Goal: Information Seeking & Learning: Learn about a topic

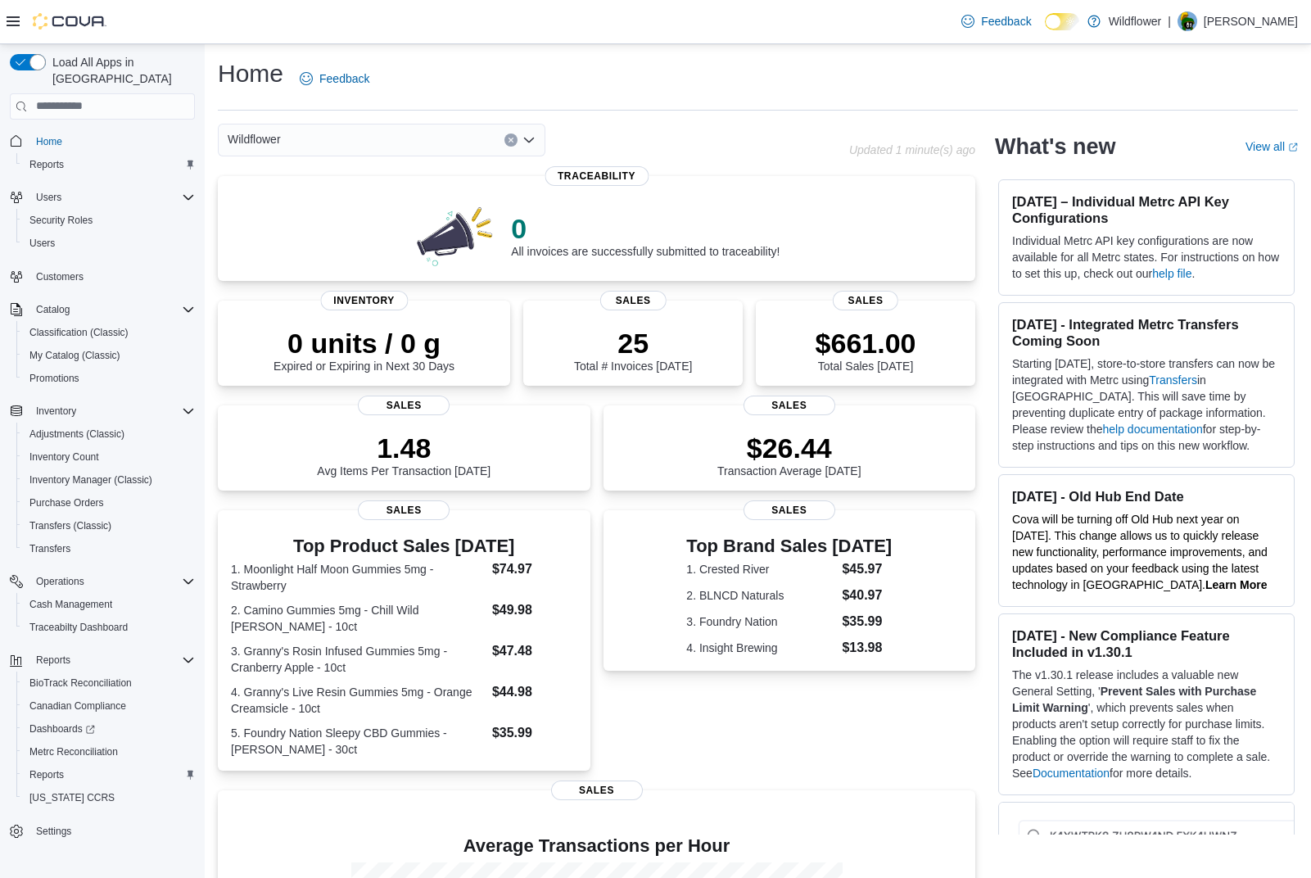
click at [282, 11] on div "Feedback Dark Mode Wildflower | Tom Schmidt" at bounding box center [655, 22] width 1311 height 44
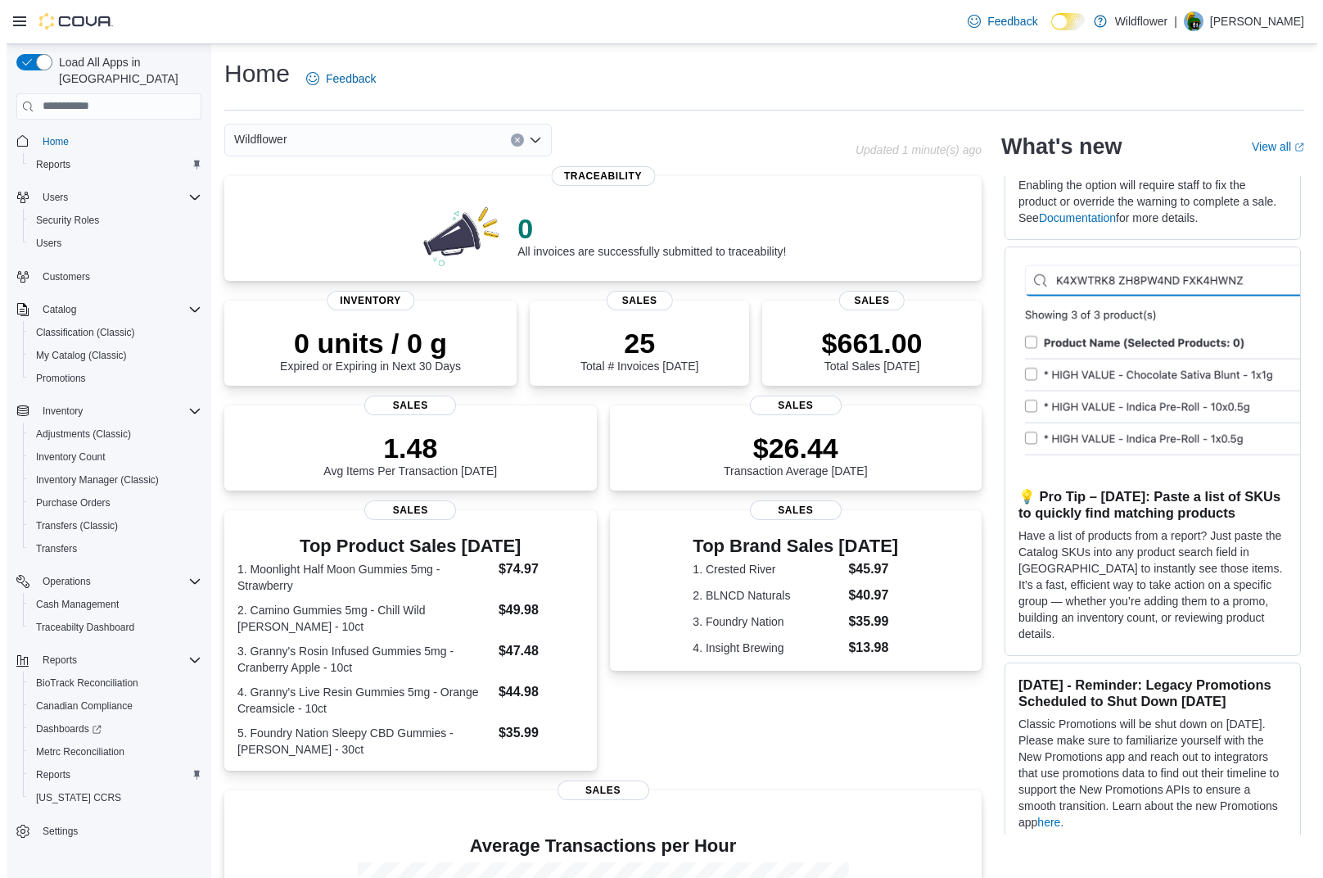
scroll to position [655, 0]
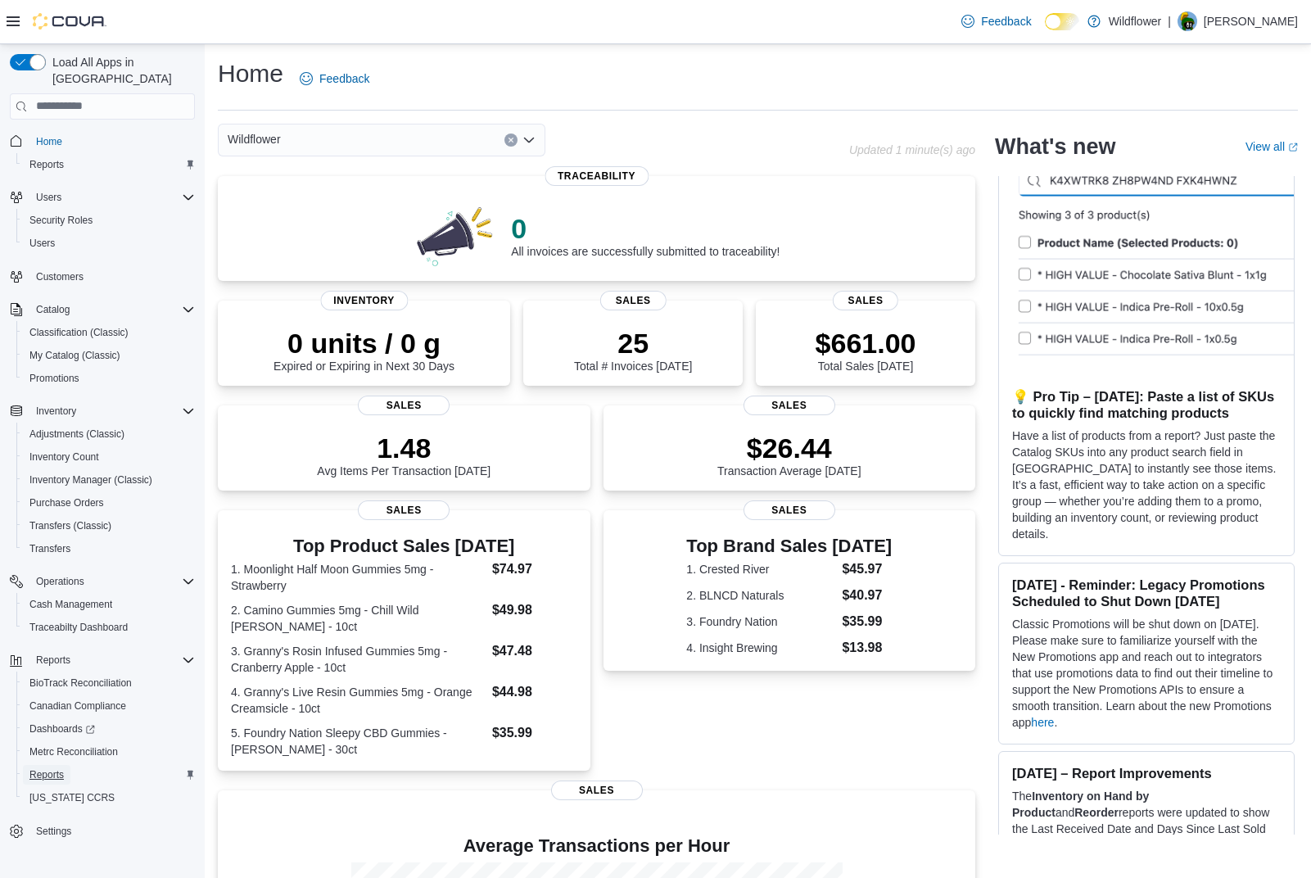
click at [53, 768] on span "Reports" at bounding box center [46, 774] width 34 height 13
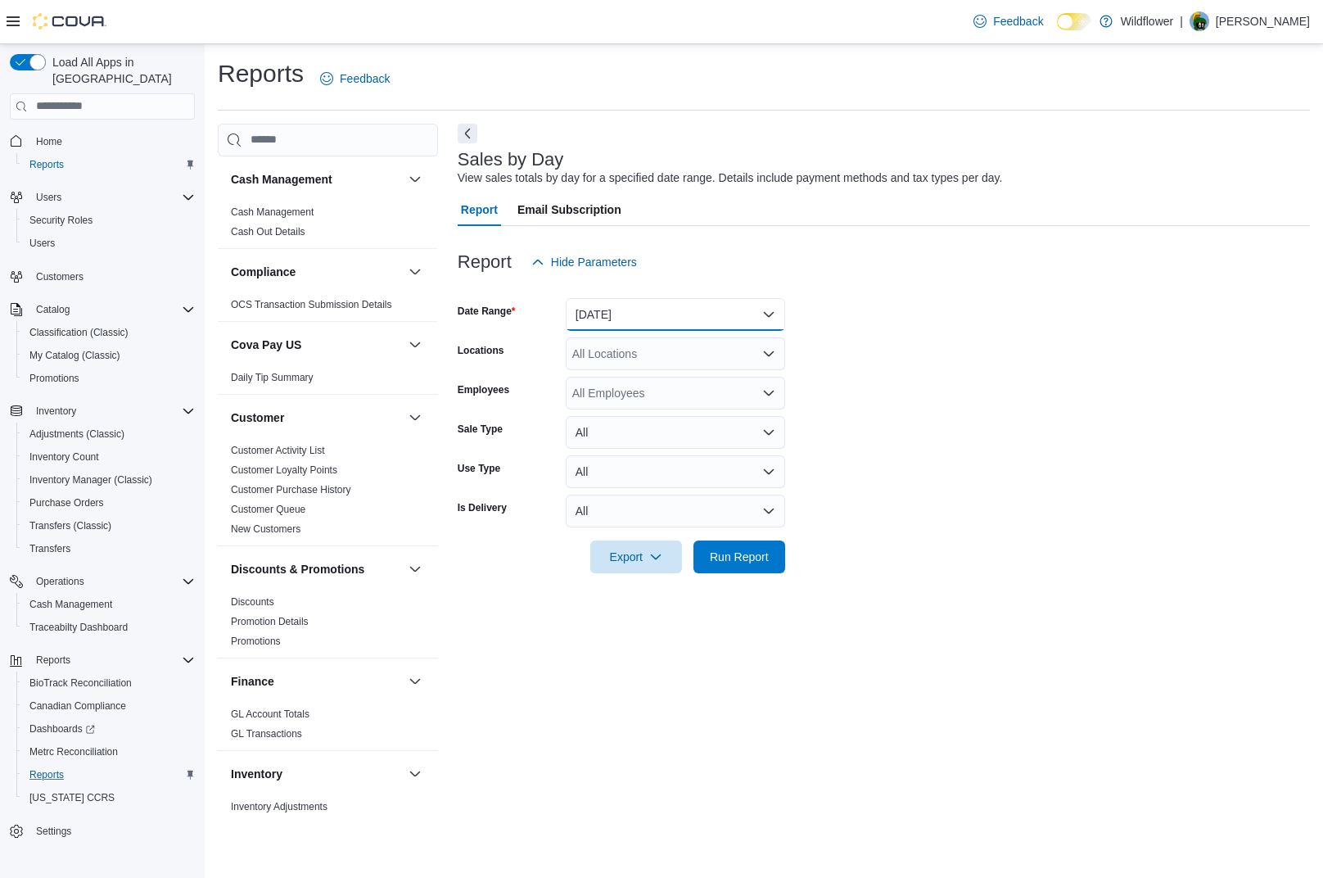
click at [650, 317] on button "Yesterday" at bounding box center [675, 314] width 219 height 33
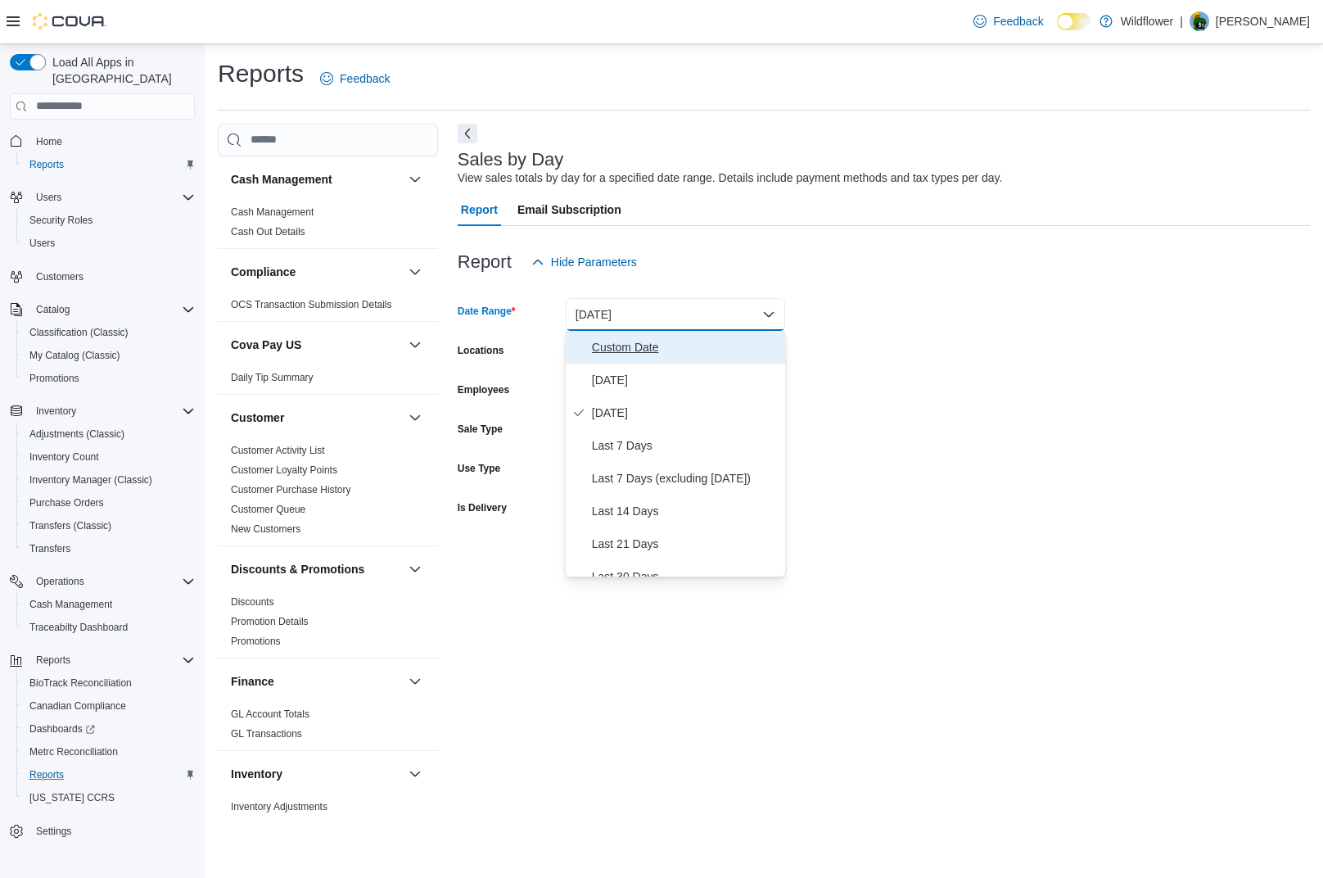
click at [650, 346] on span "Custom Date" at bounding box center [685, 347] width 187 height 20
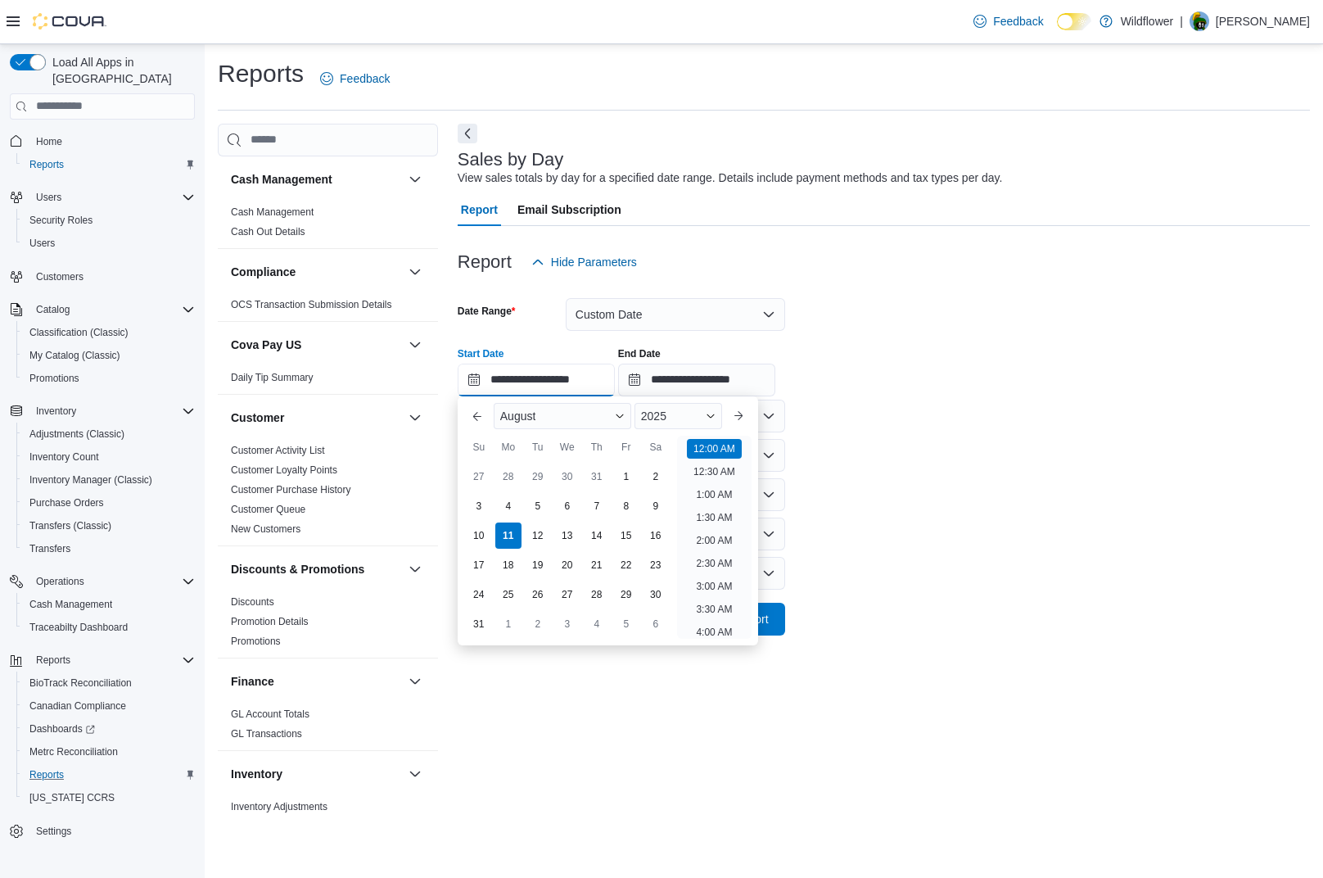
click at [569, 377] on input "**********" at bounding box center [536, 380] width 157 height 33
click at [552, 420] on div "August" at bounding box center [563, 416] width 138 height 26
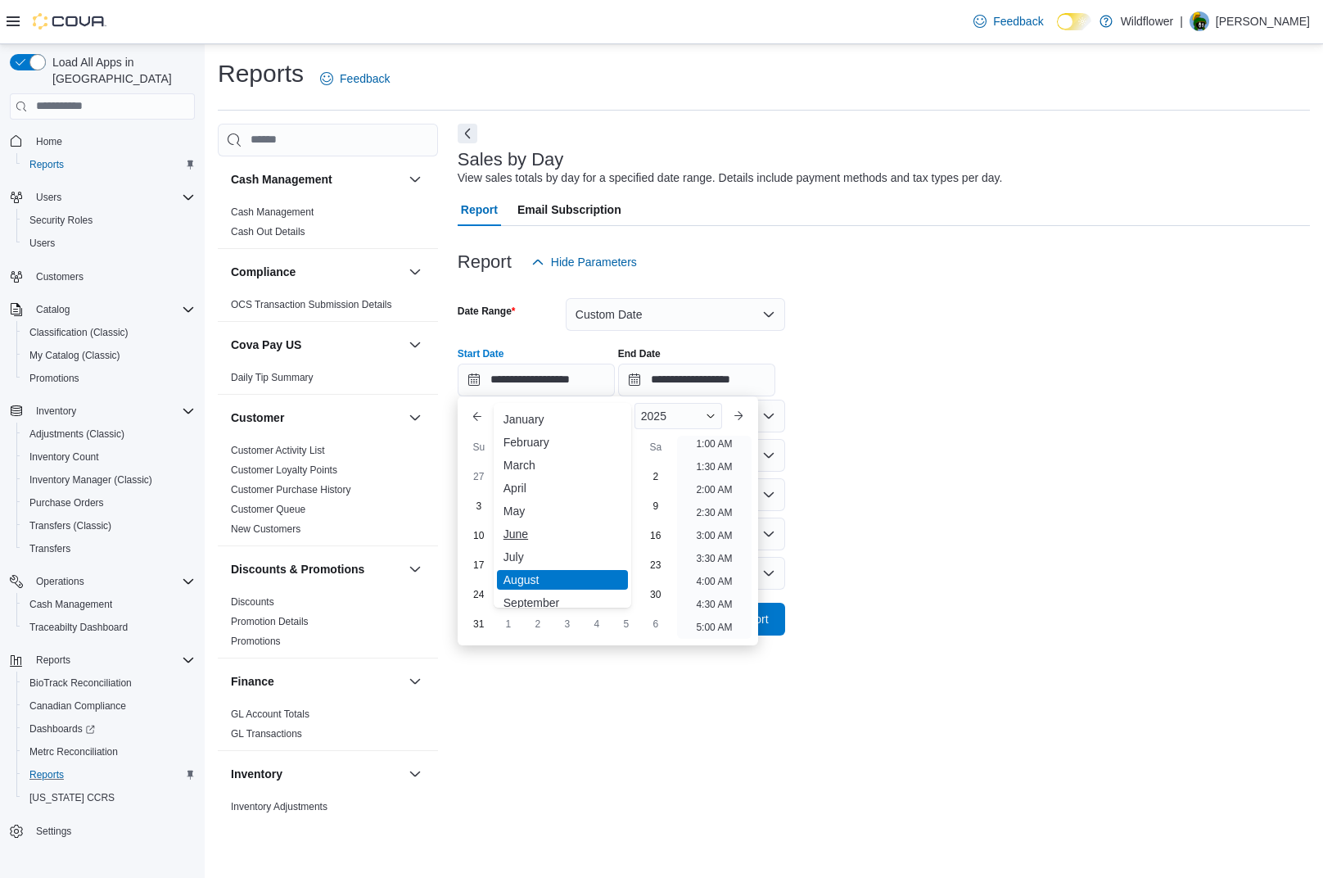
click at [549, 536] on div "June" at bounding box center [562, 534] width 131 height 20
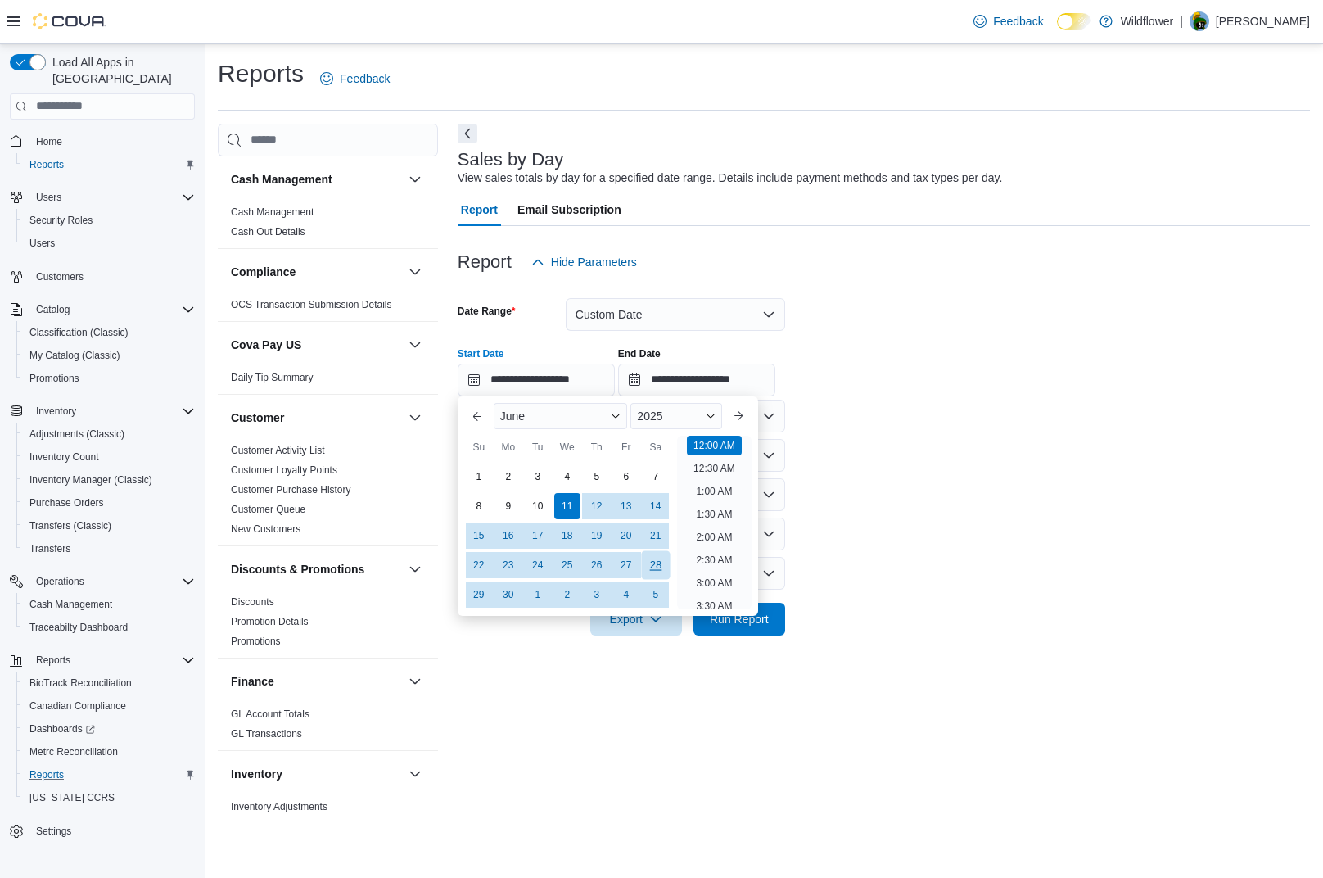
click at [653, 562] on div "28" at bounding box center [655, 564] width 29 height 29
type input "**********"
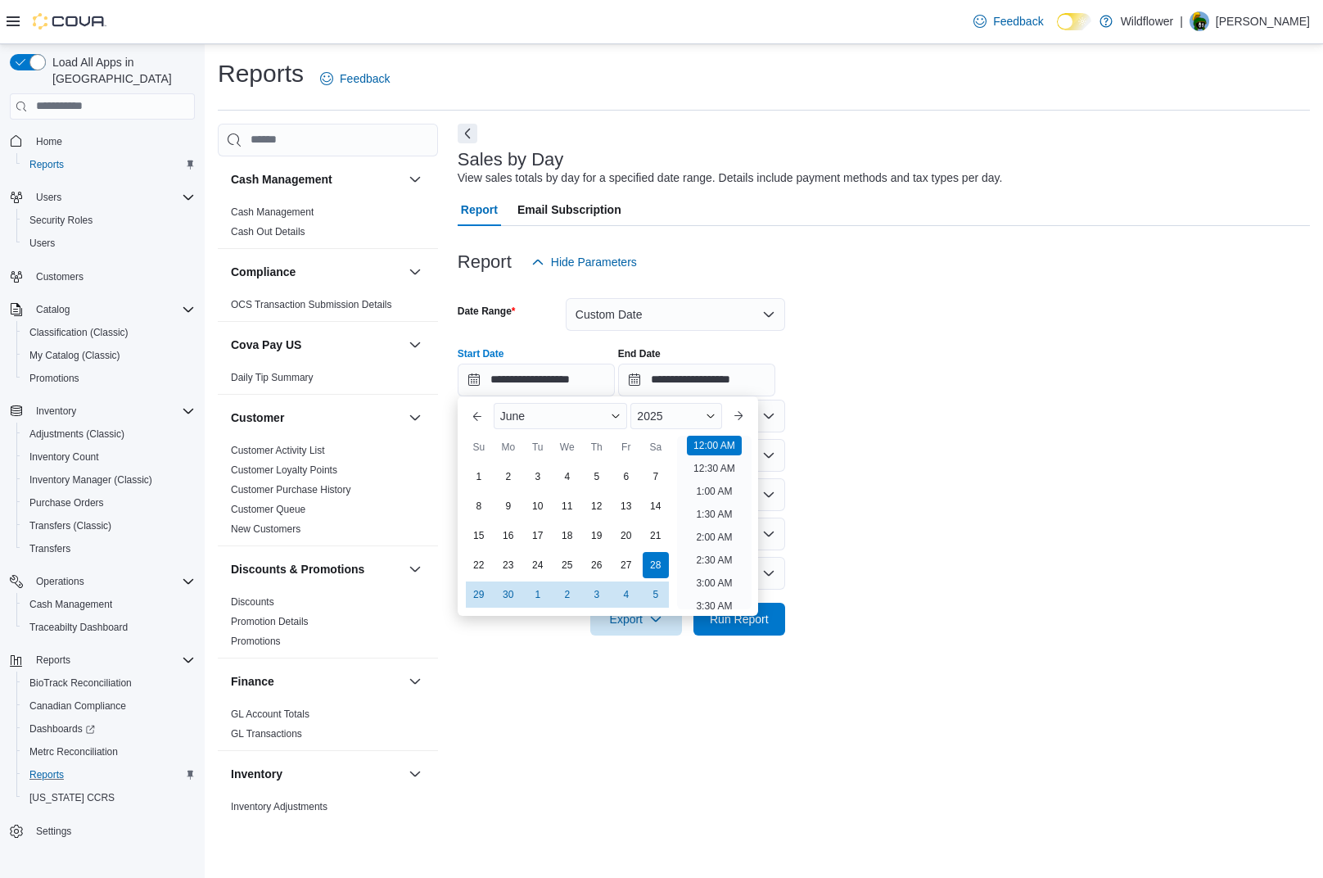
click at [850, 454] on form "**********" at bounding box center [884, 456] width 852 height 357
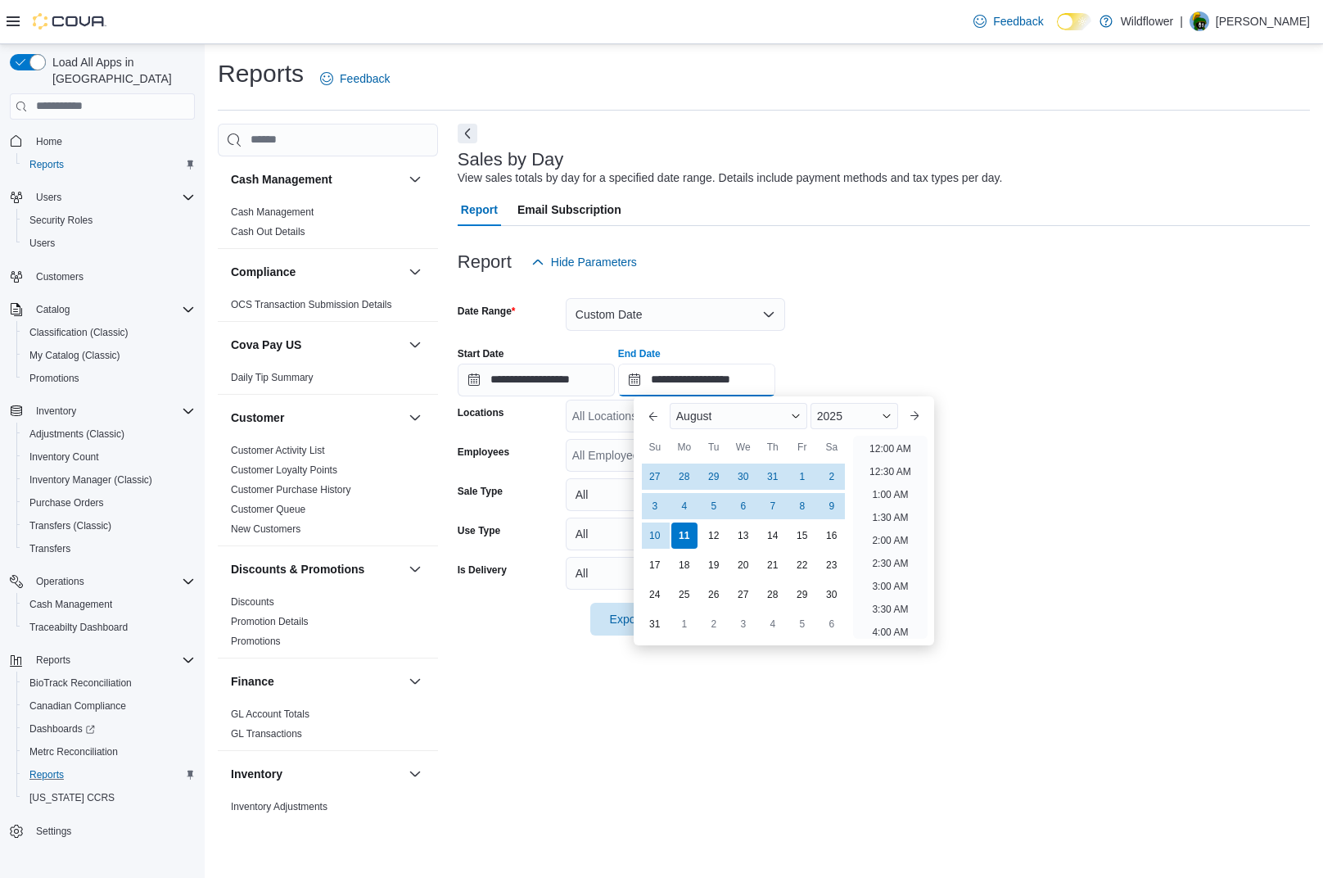
scroll to position [901, 0]
click at [675, 378] on input "**********" at bounding box center [696, 380] width 157 height 33
click at [653, 417] on button "Previous Month" at bounding box center [653, 416] width 26 height 26
type input "**********"
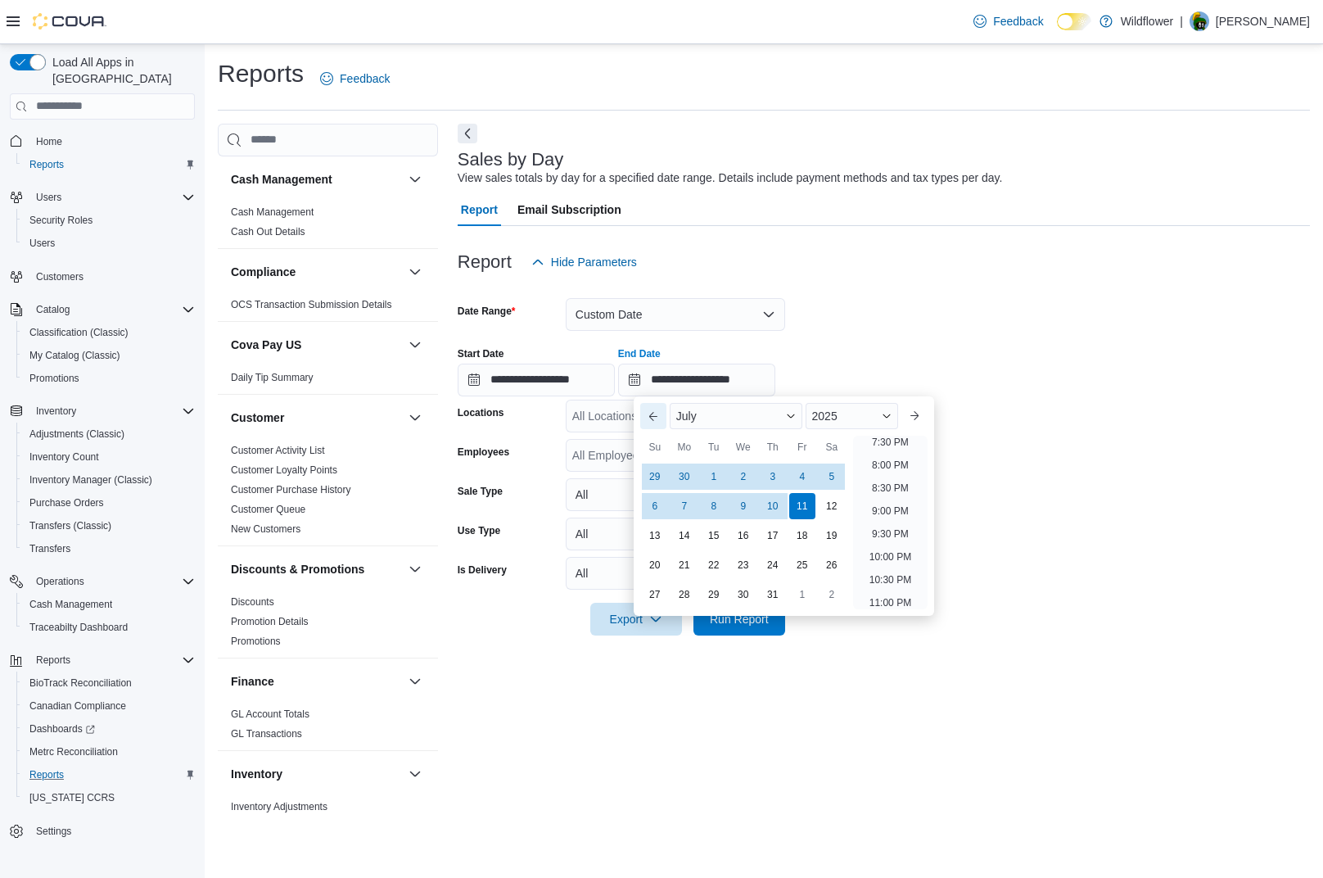
click at [653, 417] on button "Previous Month" at bounding box center [653, 416] width 26 height 26
type input "**********"
click at [828, 562] on div "28" at bounding box center [831, 564] width 29 height 29
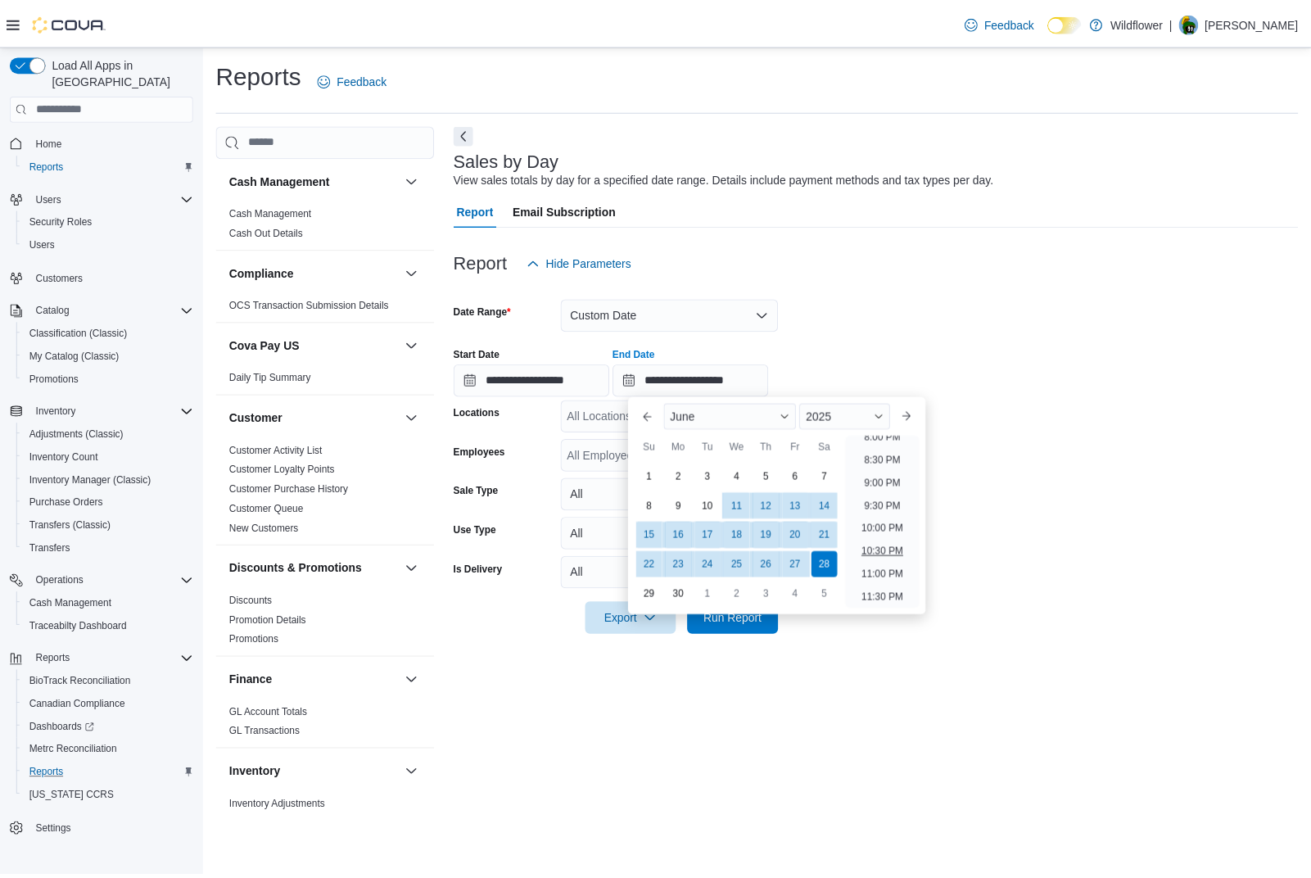
scroll to position [930, 0]
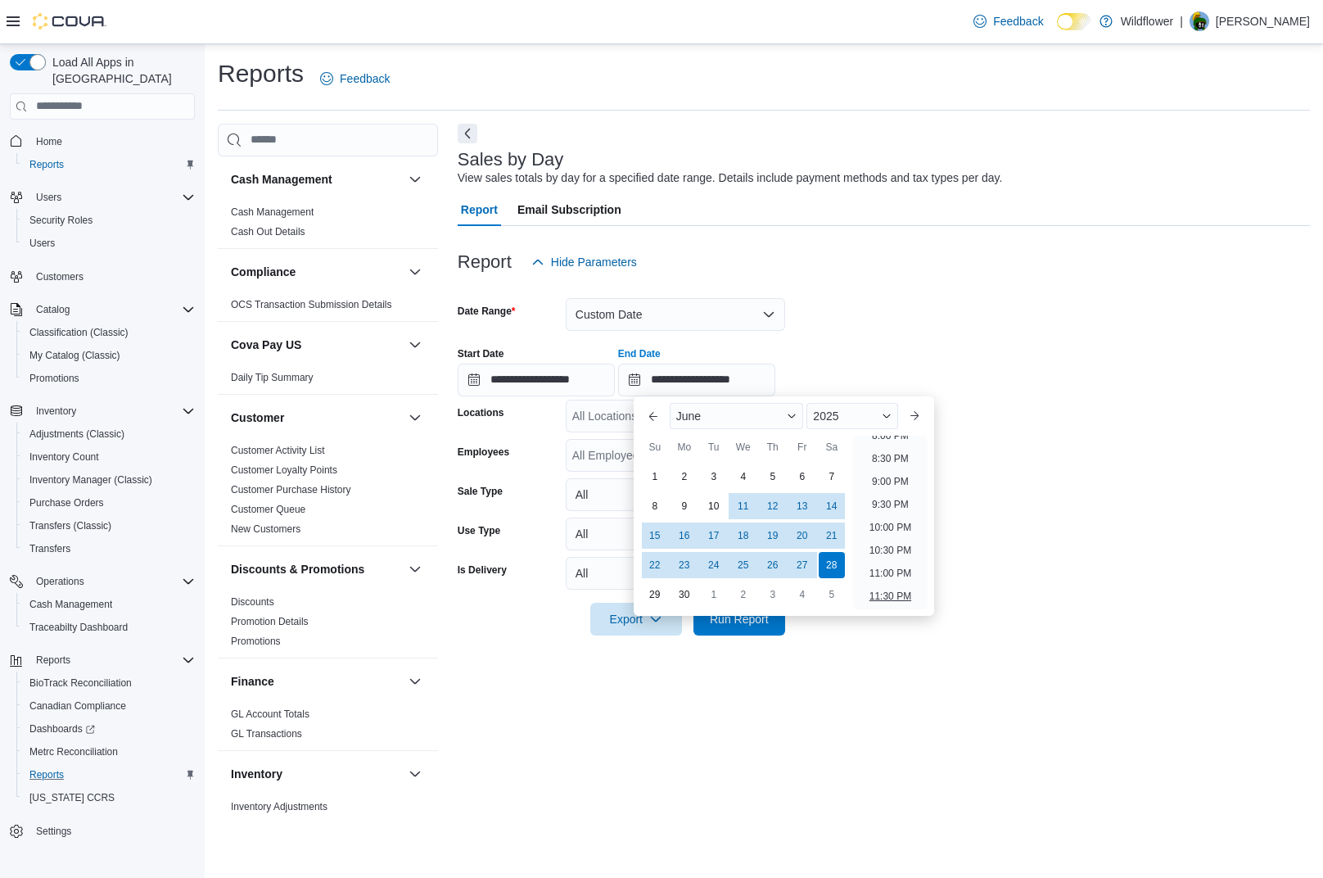
click at [892, 602] on li "11:30 PM" at bounding box center [890, 596] width 55 height 20
type input "**********"
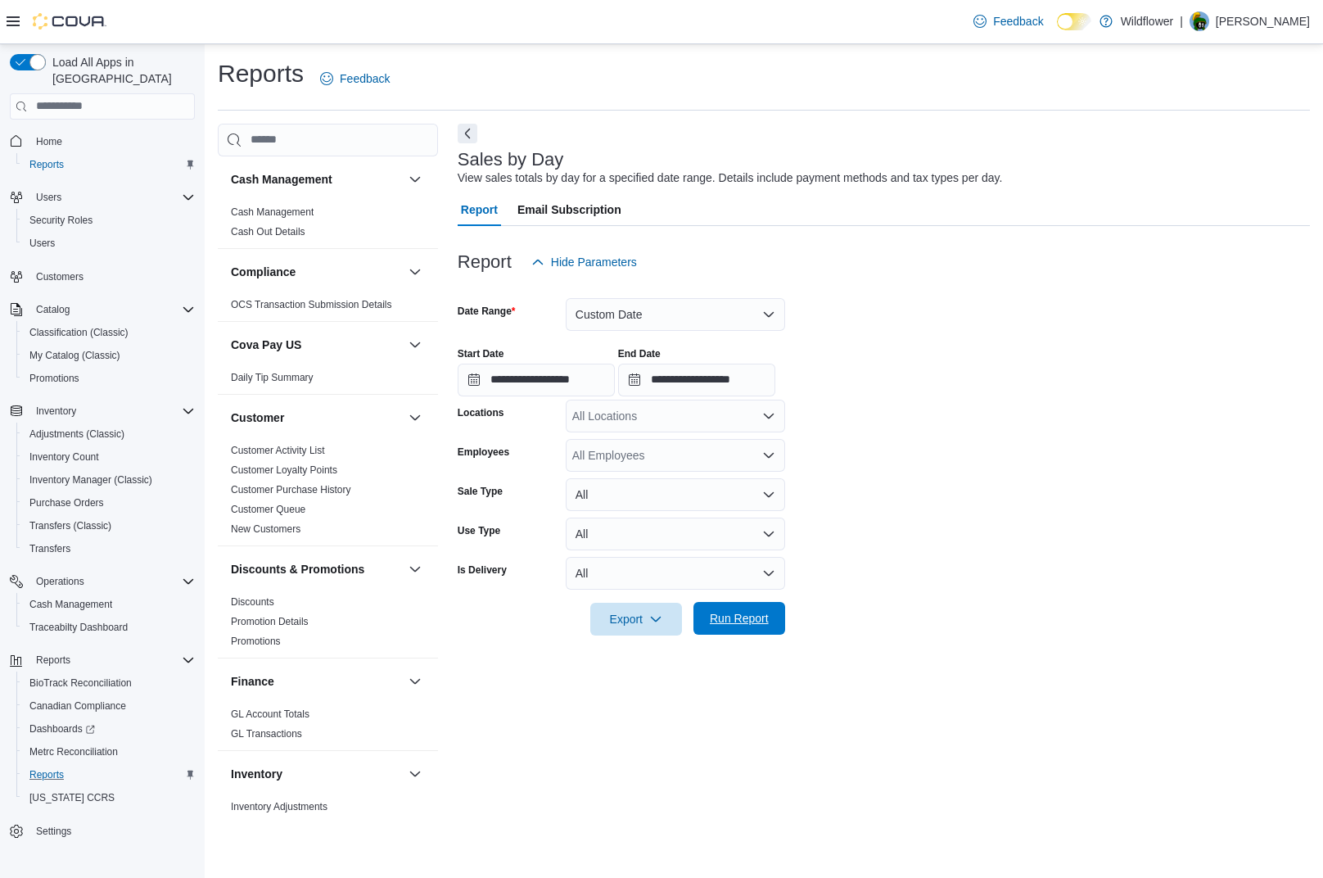
click at [761, 618] on span "Run Report" at bounding box center [739, 618] width 59 height 16
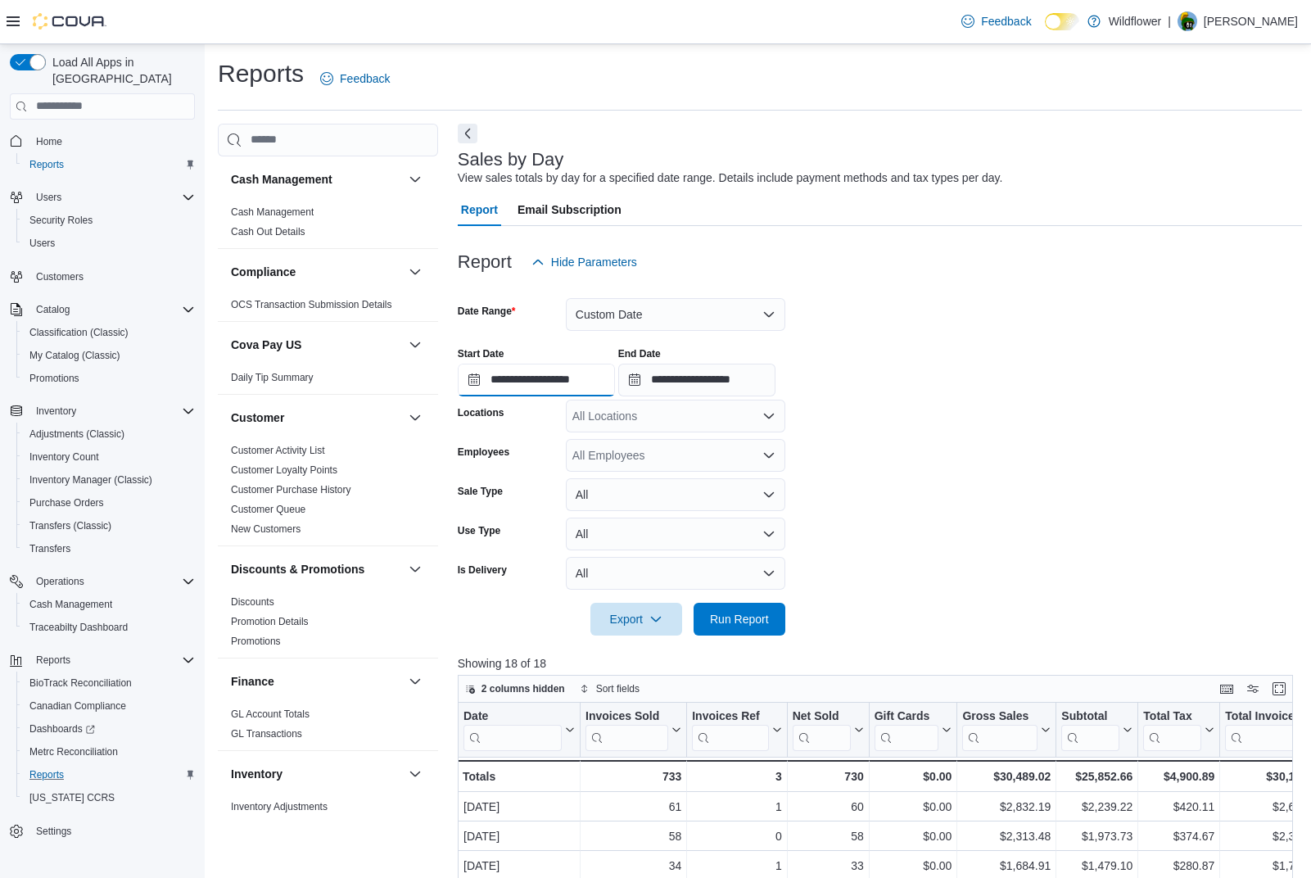
click at [513, 382] on input "**********" at bounding box center [536, 380] width 157 height 33
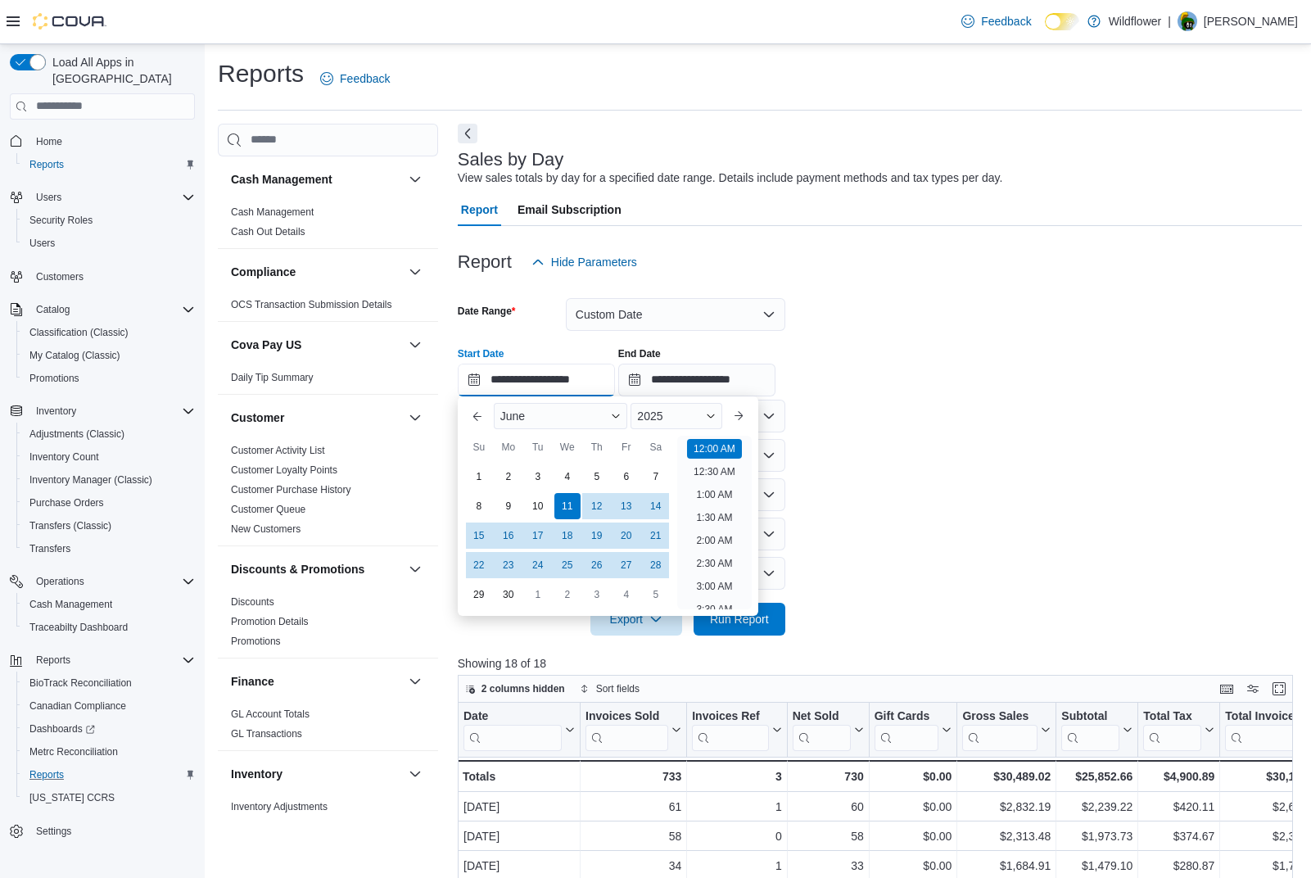
scroll to position [51, 0]
click at [655, 564] on div "28" at bounding box center [655, 564] width 29 height 29
type input "**********"
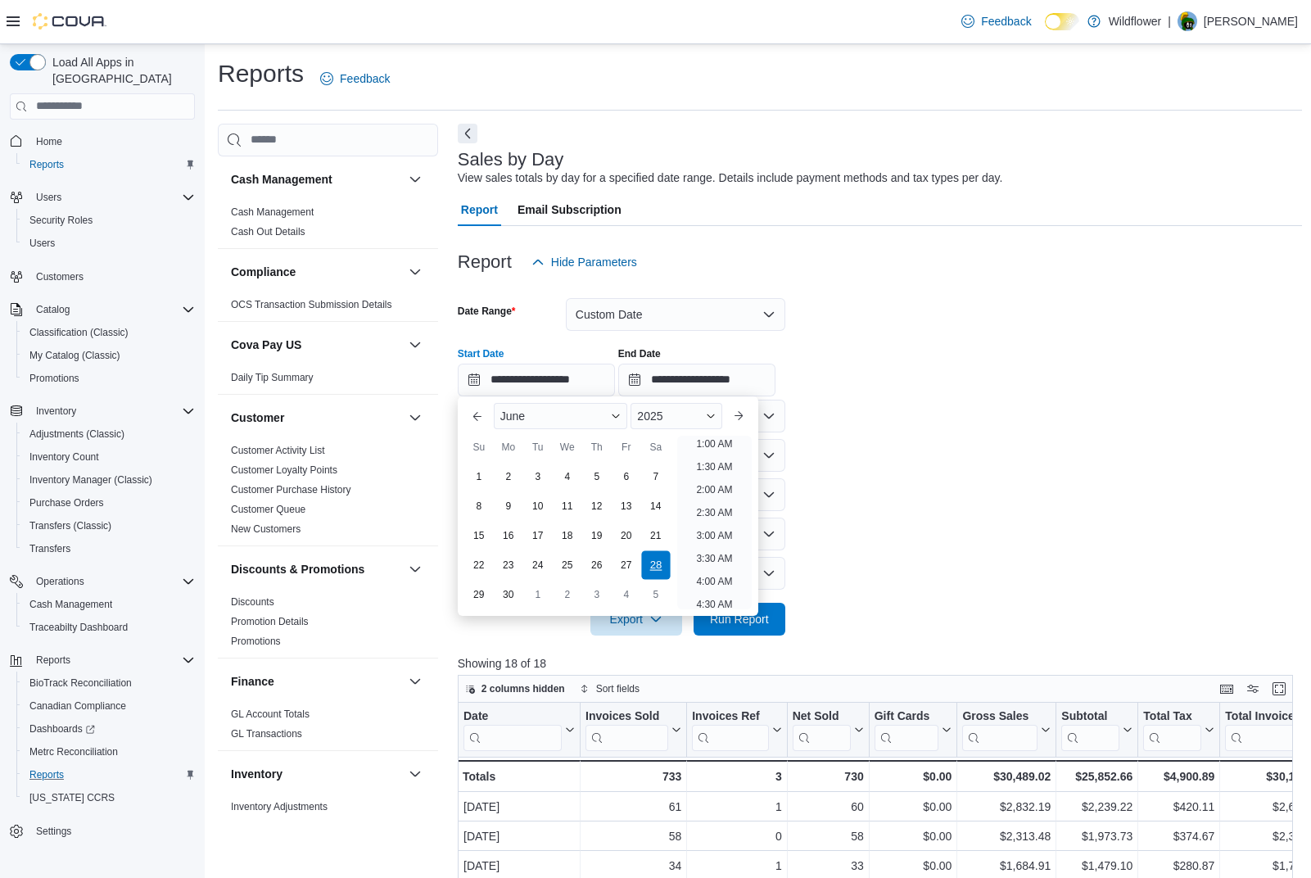
scroll to position [3, 0]
click at [725, 444] on li "12:00 AM" at bounding box center [714, 446] width 55 height 20
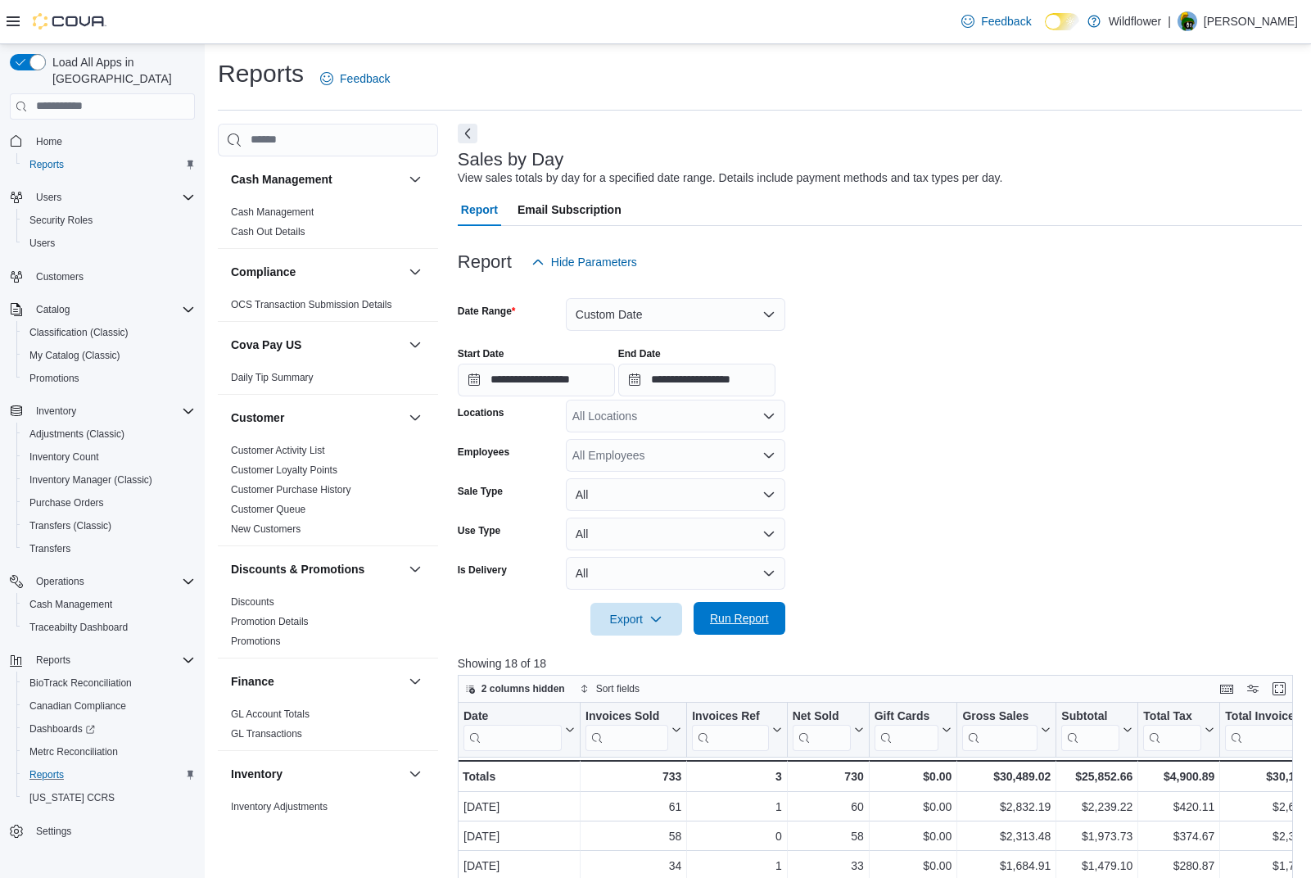
click at [747, 614] on span "Run Report" at bounding box center [739, 618] width 59 height 16
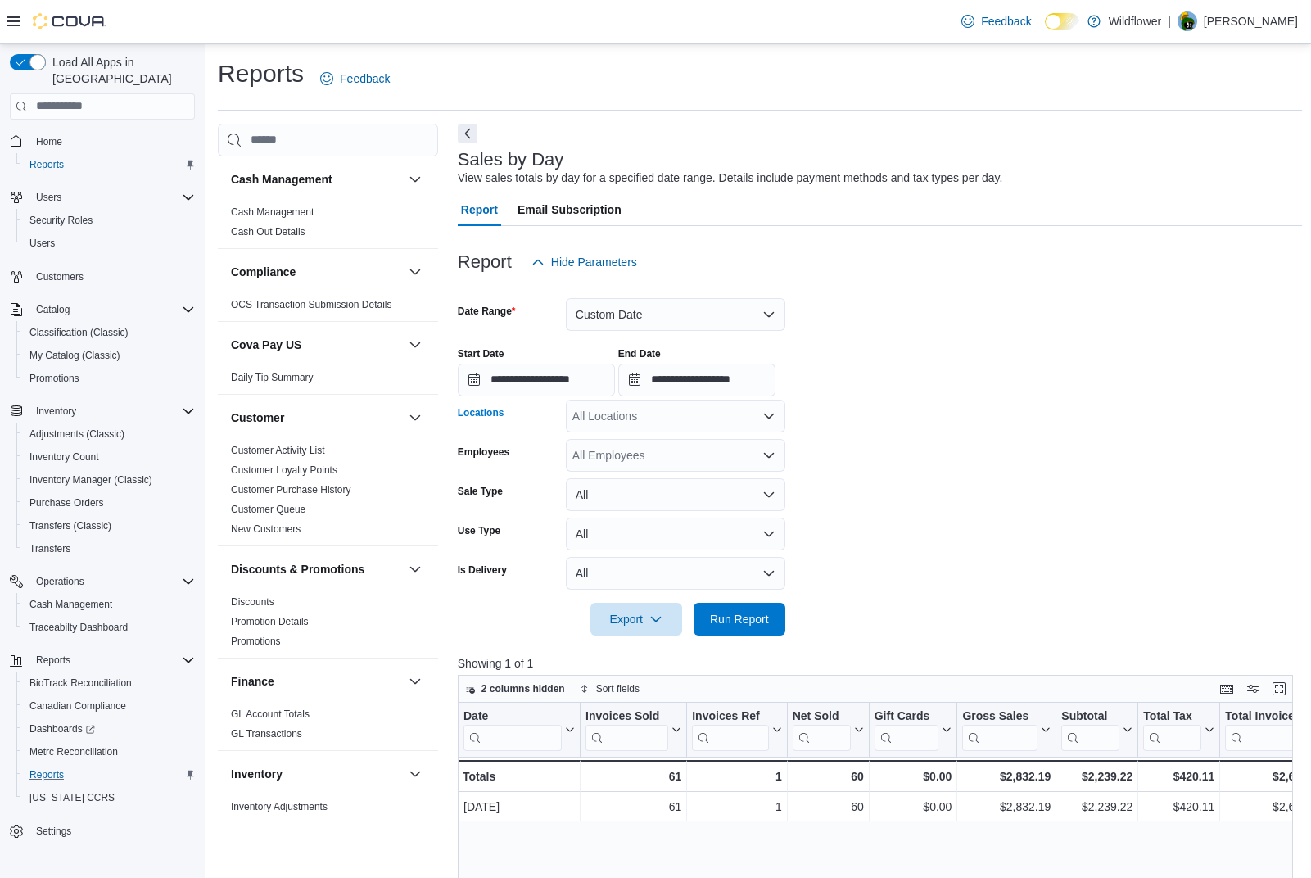
click at [680, 422] on div "All Locations" at bounding box center [675, 416] width 219 height 33
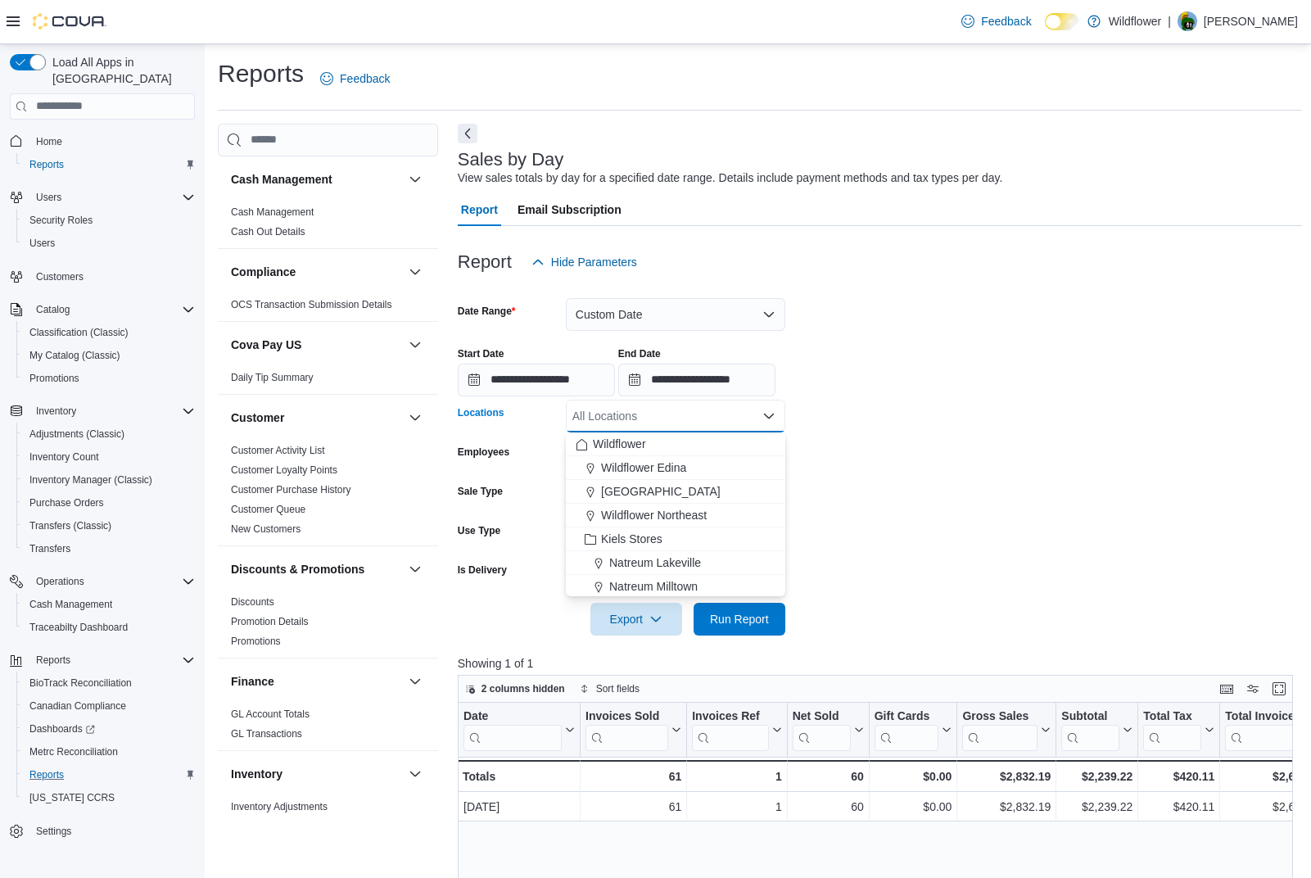
click at [1085, 532] on form "**********" at bounding box center [880, 456] width 844 height 357
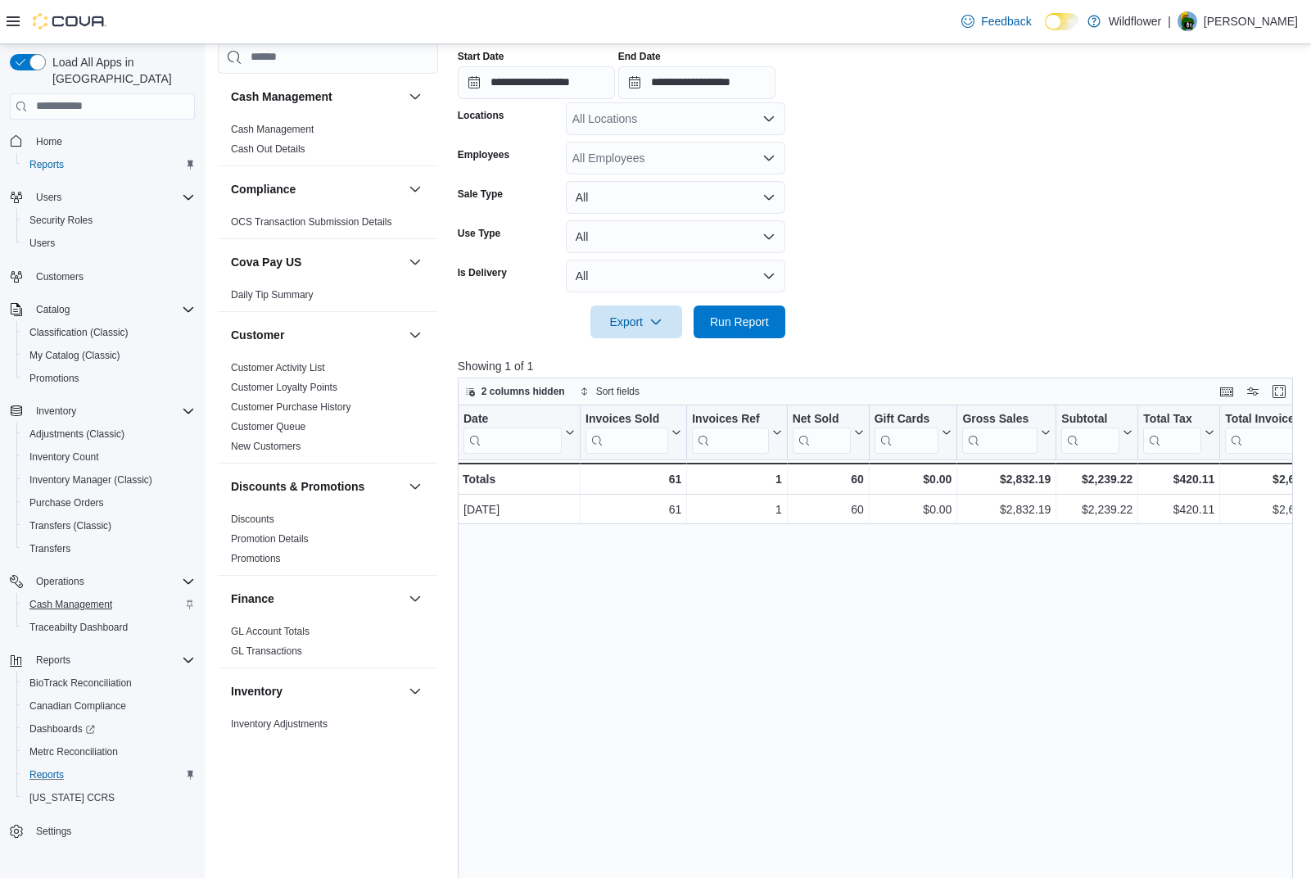
scroll to position [512, 0]
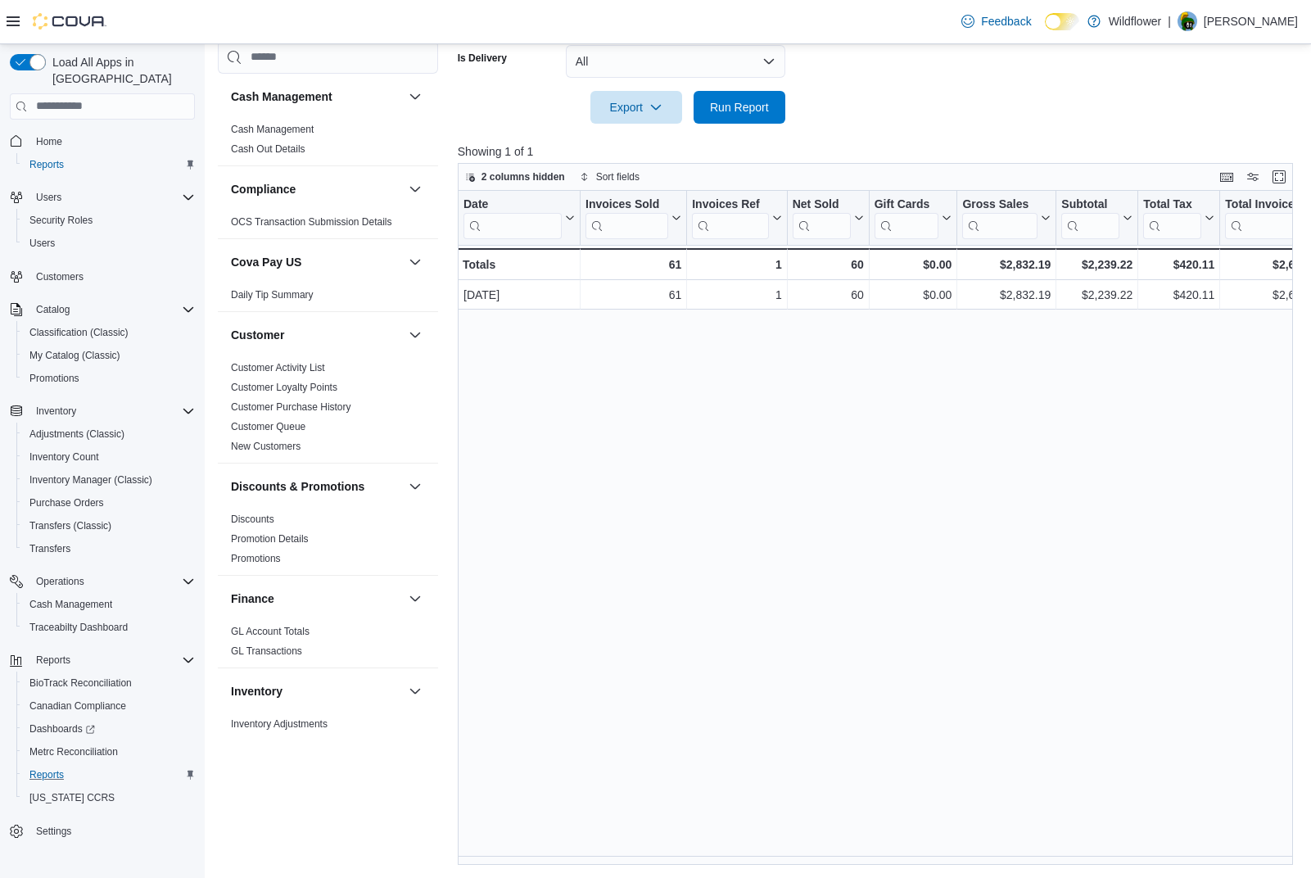
click at [438, 707] on div "Cash Management Cash Management Cash Out Details Compliance OCS Transaction Sub…" at bounding box center [760, 238] width 1084 height 1253
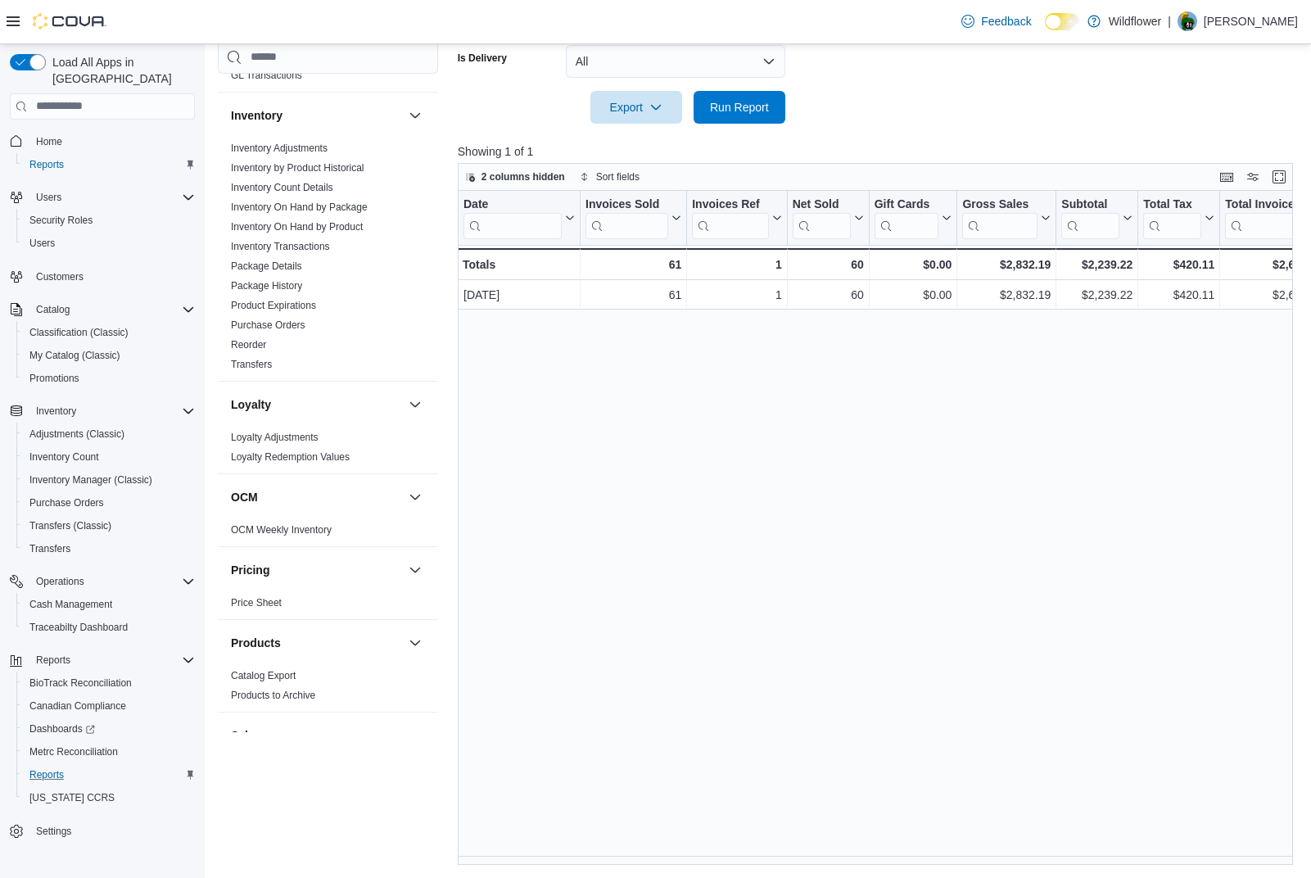
scroll to position [1066, 0]
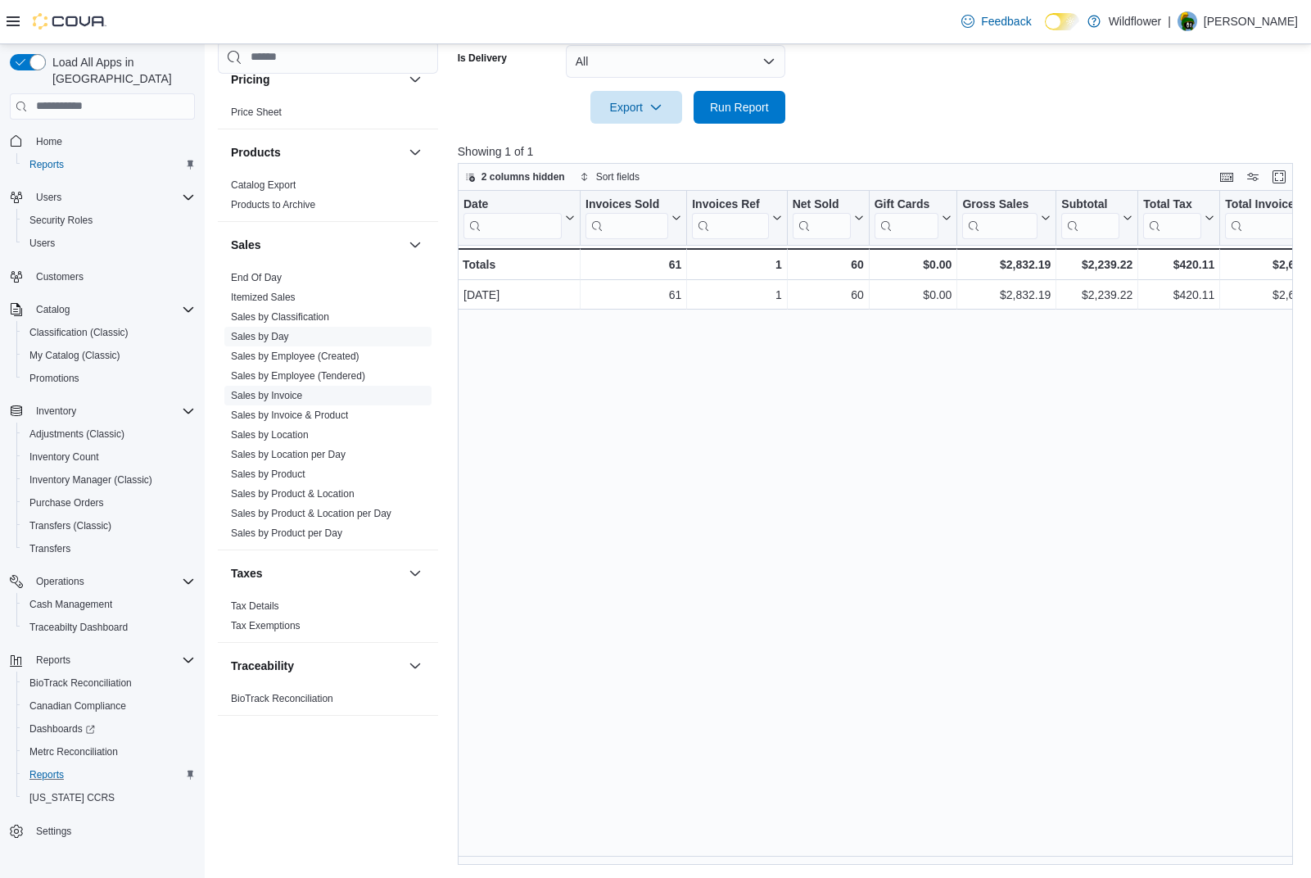
click at [290, 395] on link "Sales by Invoice" at bounding box center [266, 395] width 71 height 11
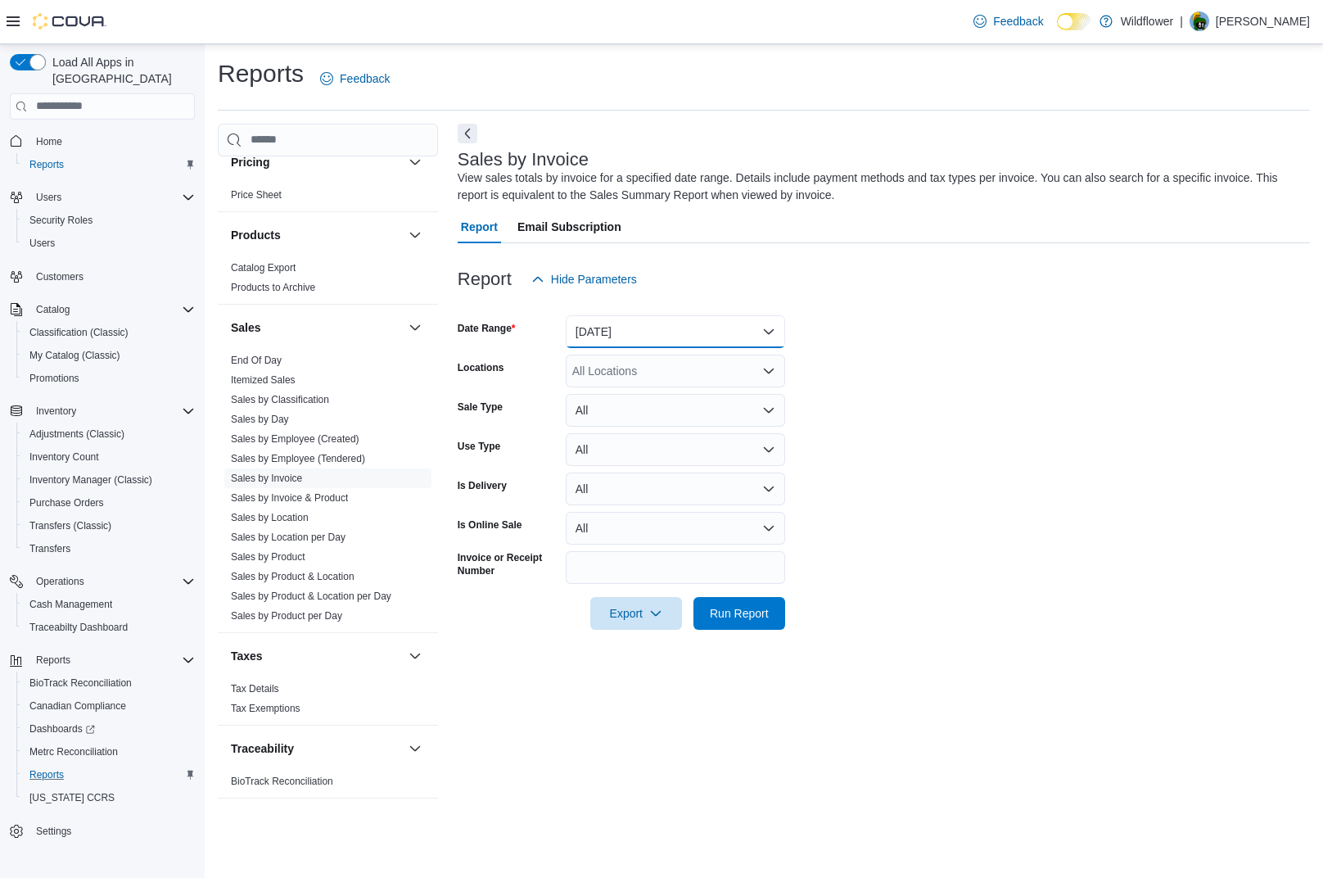
click at [634, 331] on button "Yesterday" at bounding box center [675, 331] width 219 height 33
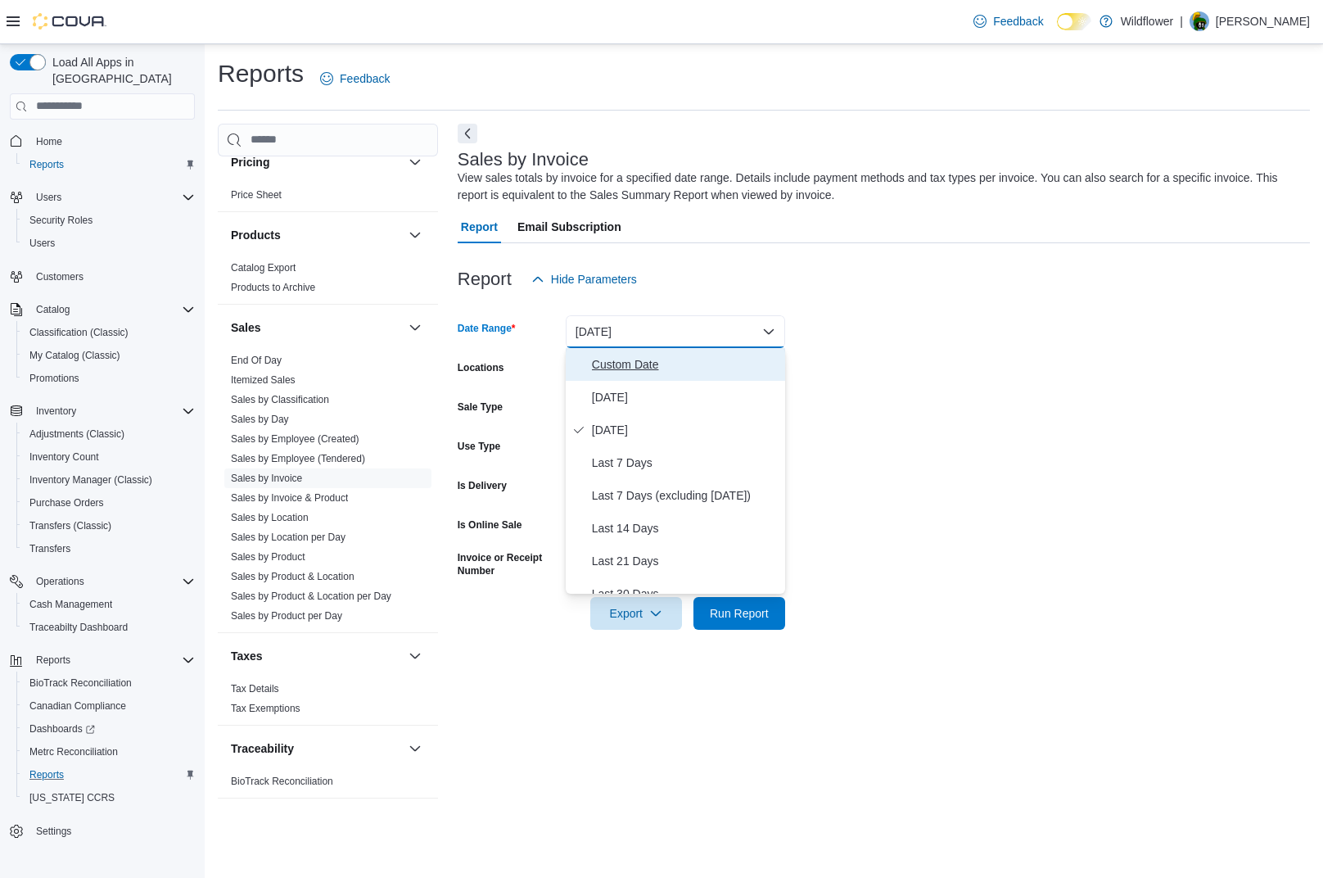
click at [636, 365] on span "Custom Date" at bounding box center [685, 365] width 187 height 20
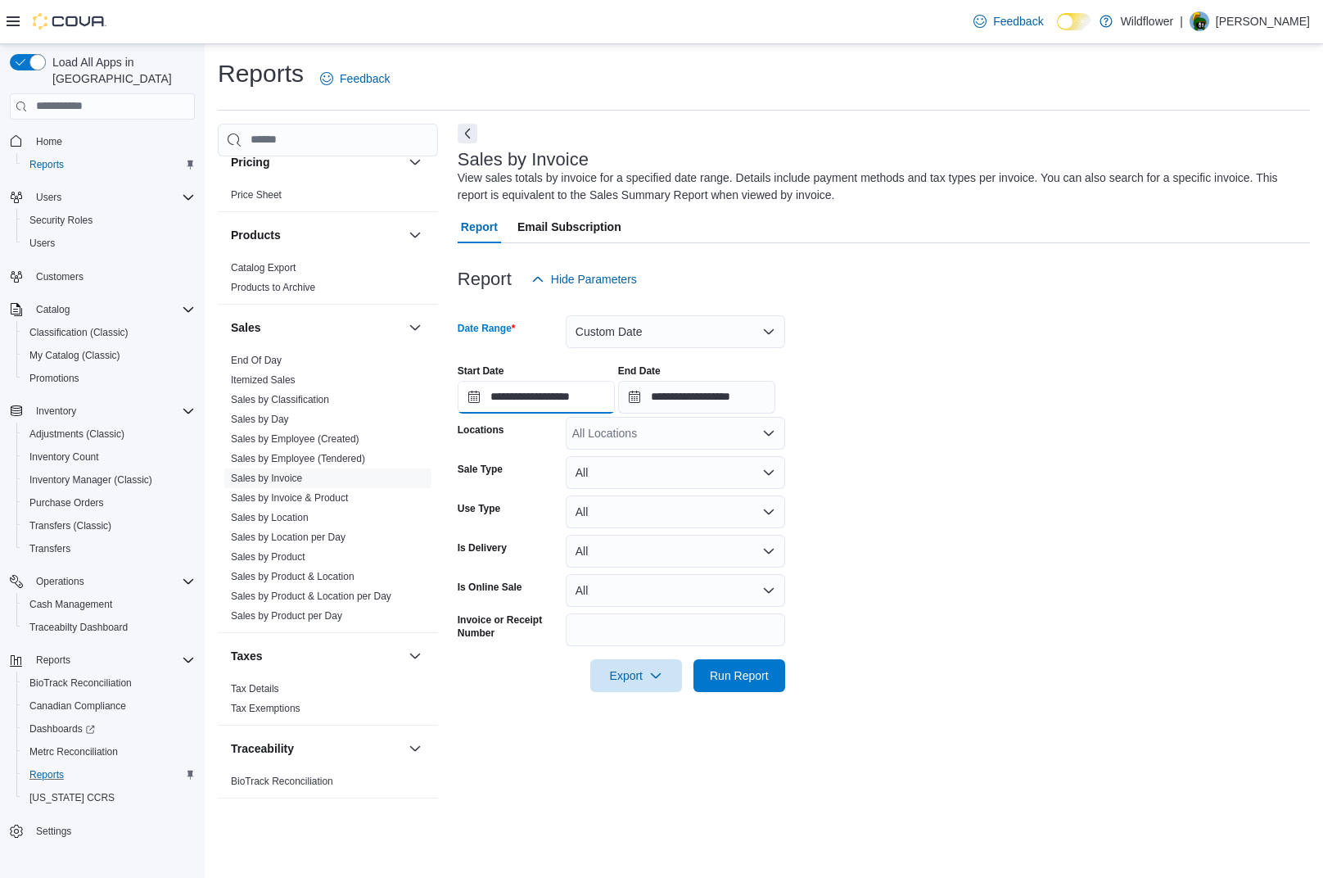
click at [545, 395] on input "**********" at bounding box center [536, 397] width 157 height 33
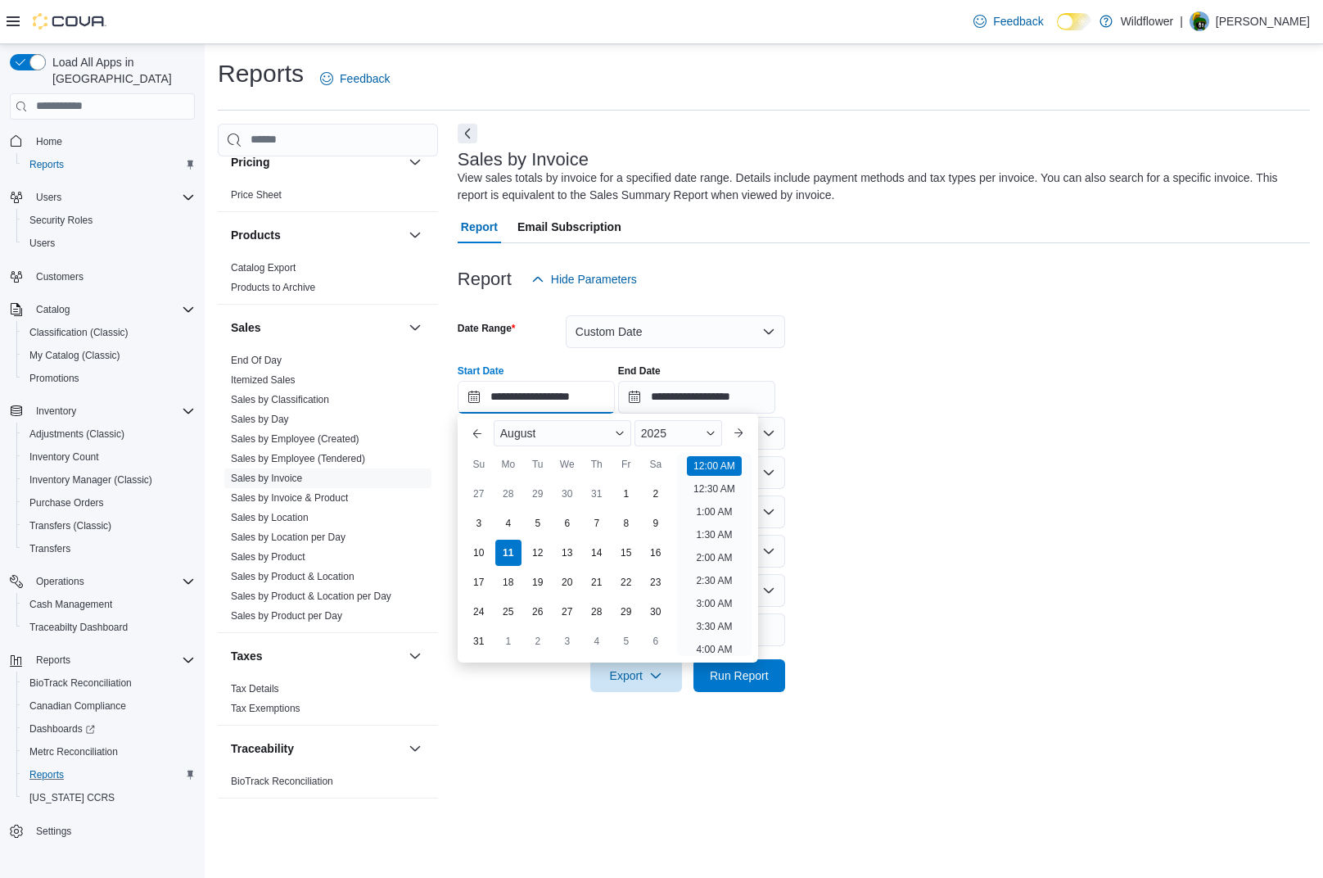
scroll to position [51, 0]
click at [483, 434] on button "Previous Month" at bounding box center [477, 433] width 26 height 26
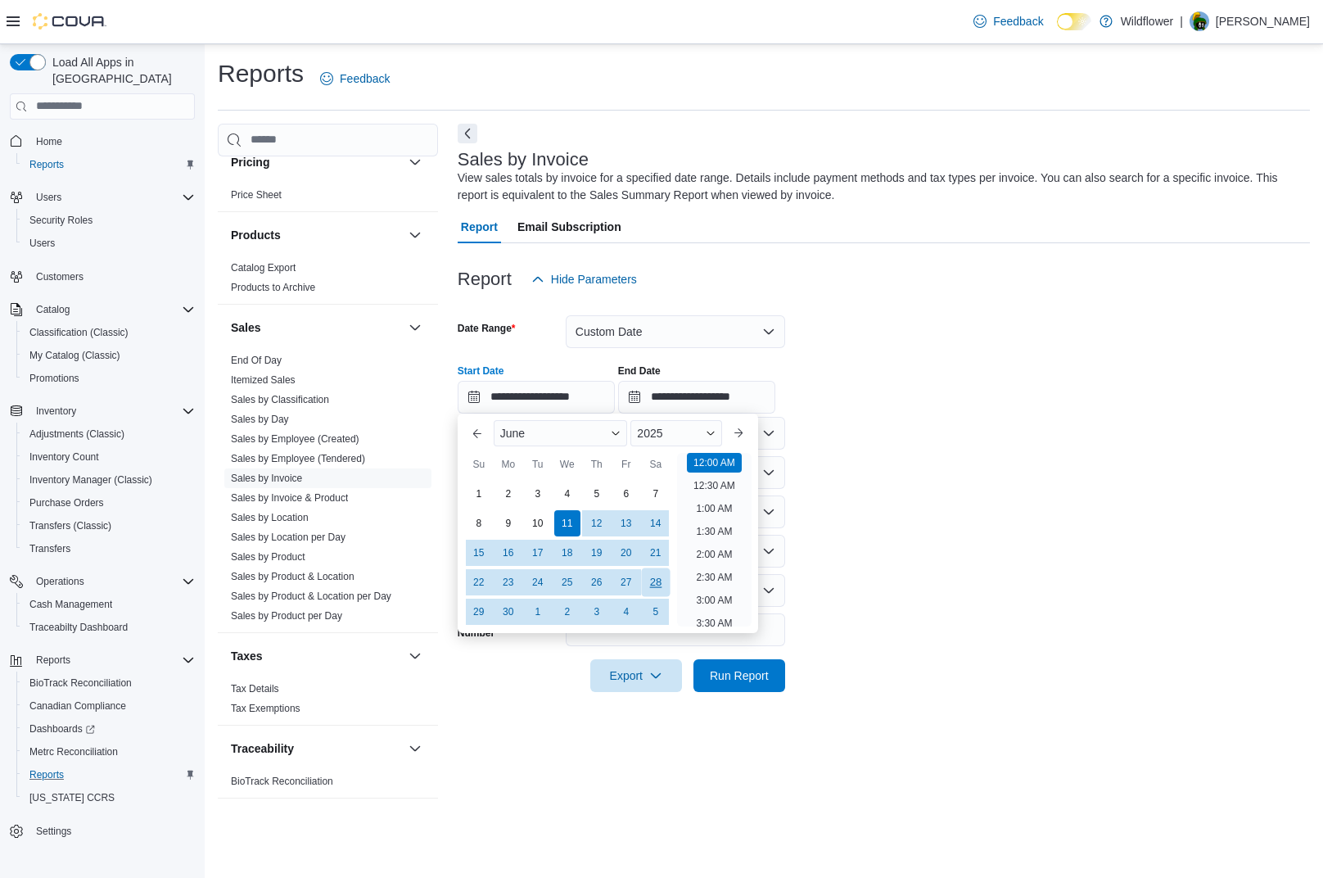
click at [655, 582] on div "28" at bounding box center [655, 581] width 29 height 29
type input "**********"
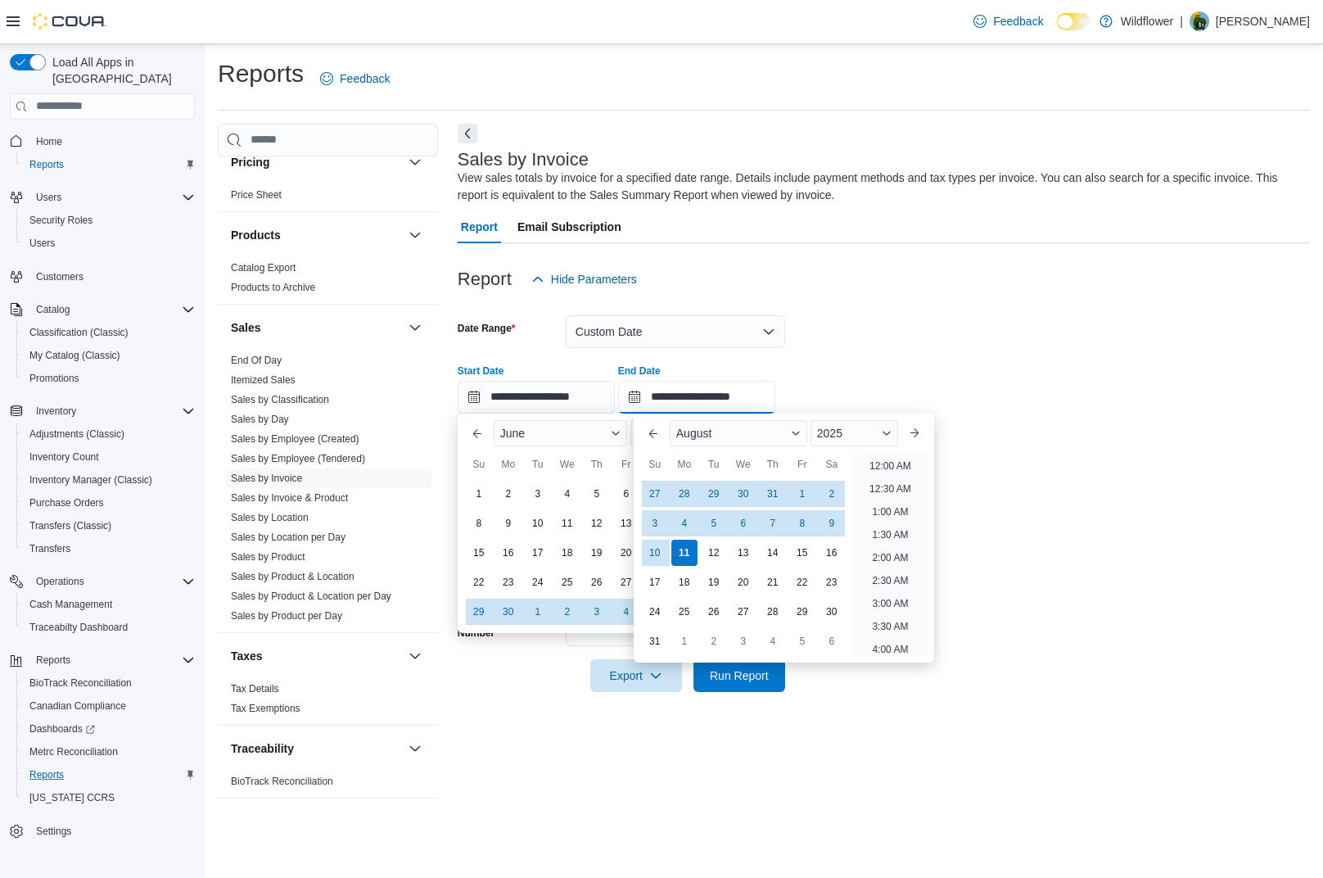
click at [698, 396] on input "**********" at bounding box center [696, 397] width 157 height 33
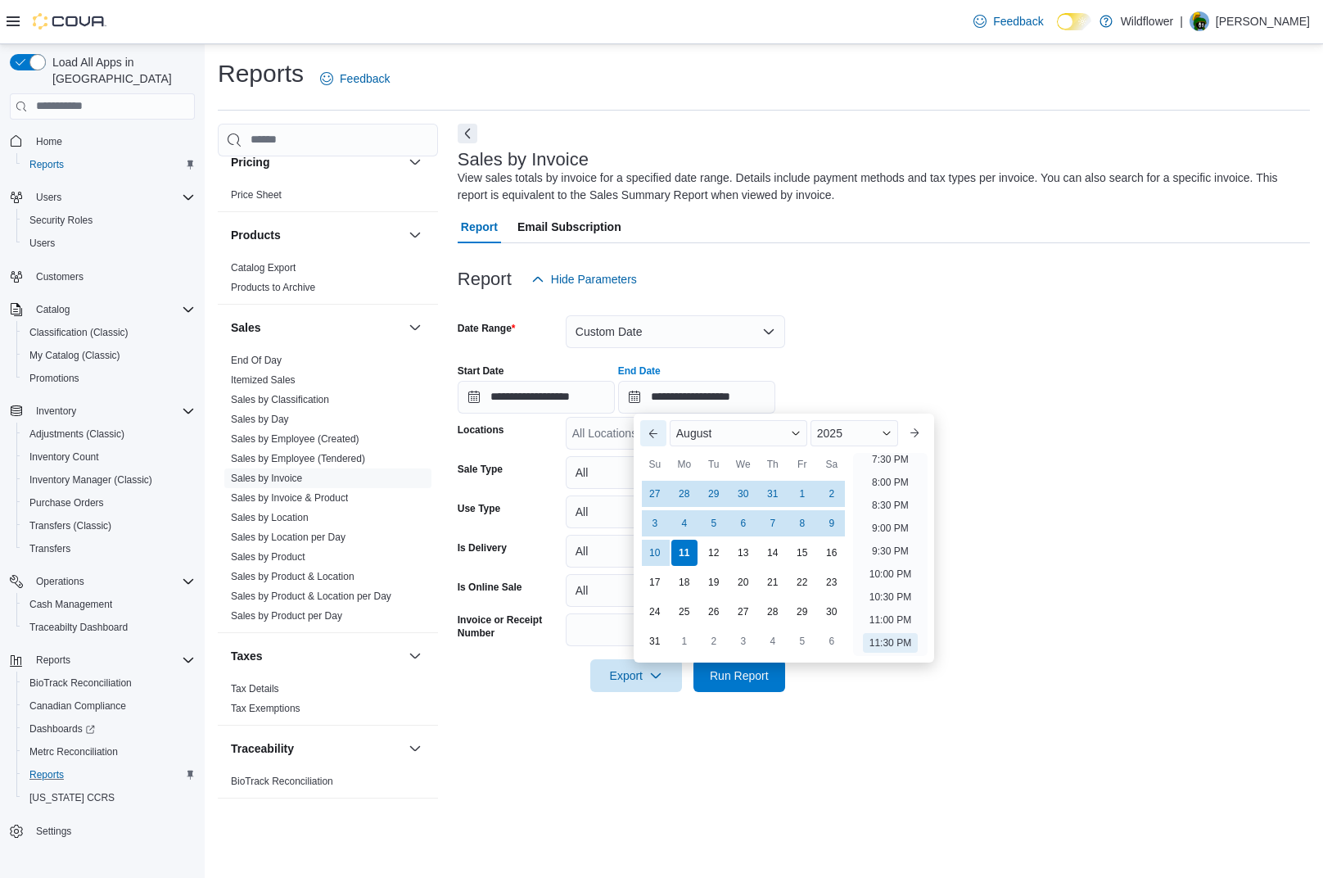
click at [649, 433] on button "Previous Month" at bounding box center [653, 433] width 26 height 26
type input "**********"
click at [649, 433] on button "Previous Month" at bounding box center [653, 433] width 26 height 26
type input "**********"
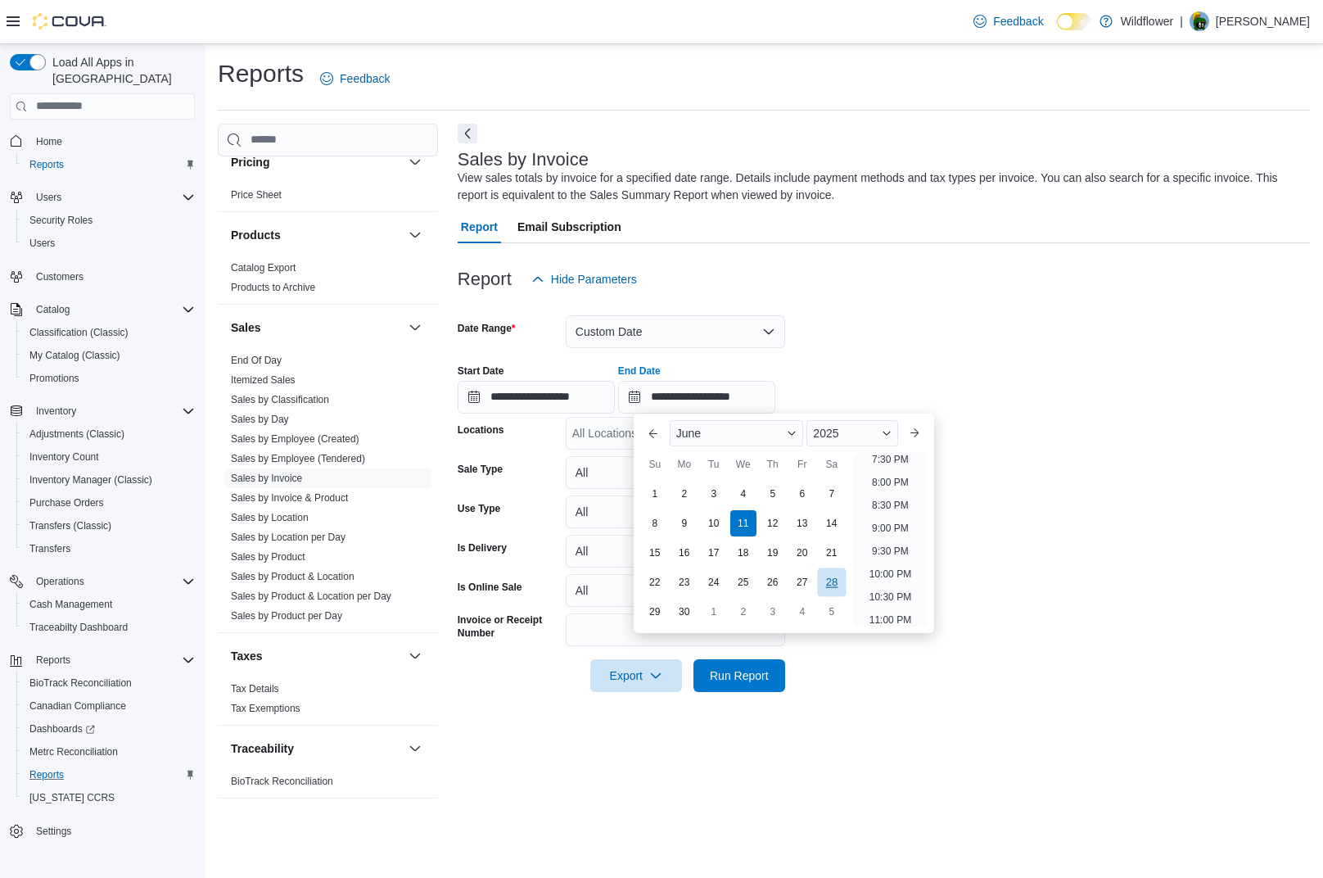
click at [825, 579] on div "28" at bounding box center [831, 581] width 29 height 29
type input "**********"
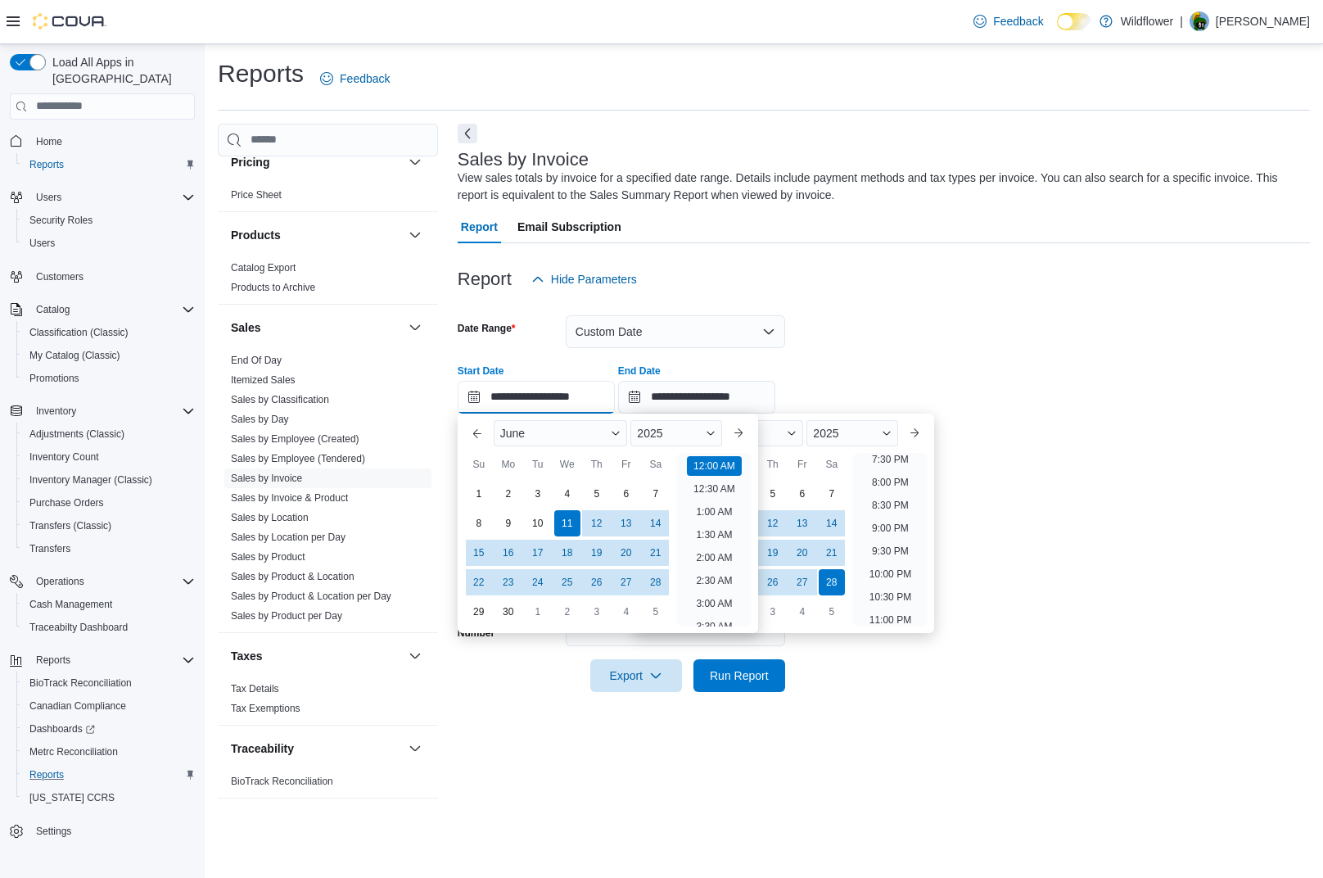
click at [524, 404] on input "**********" at bounding box center [536, 397] width 157 height 33
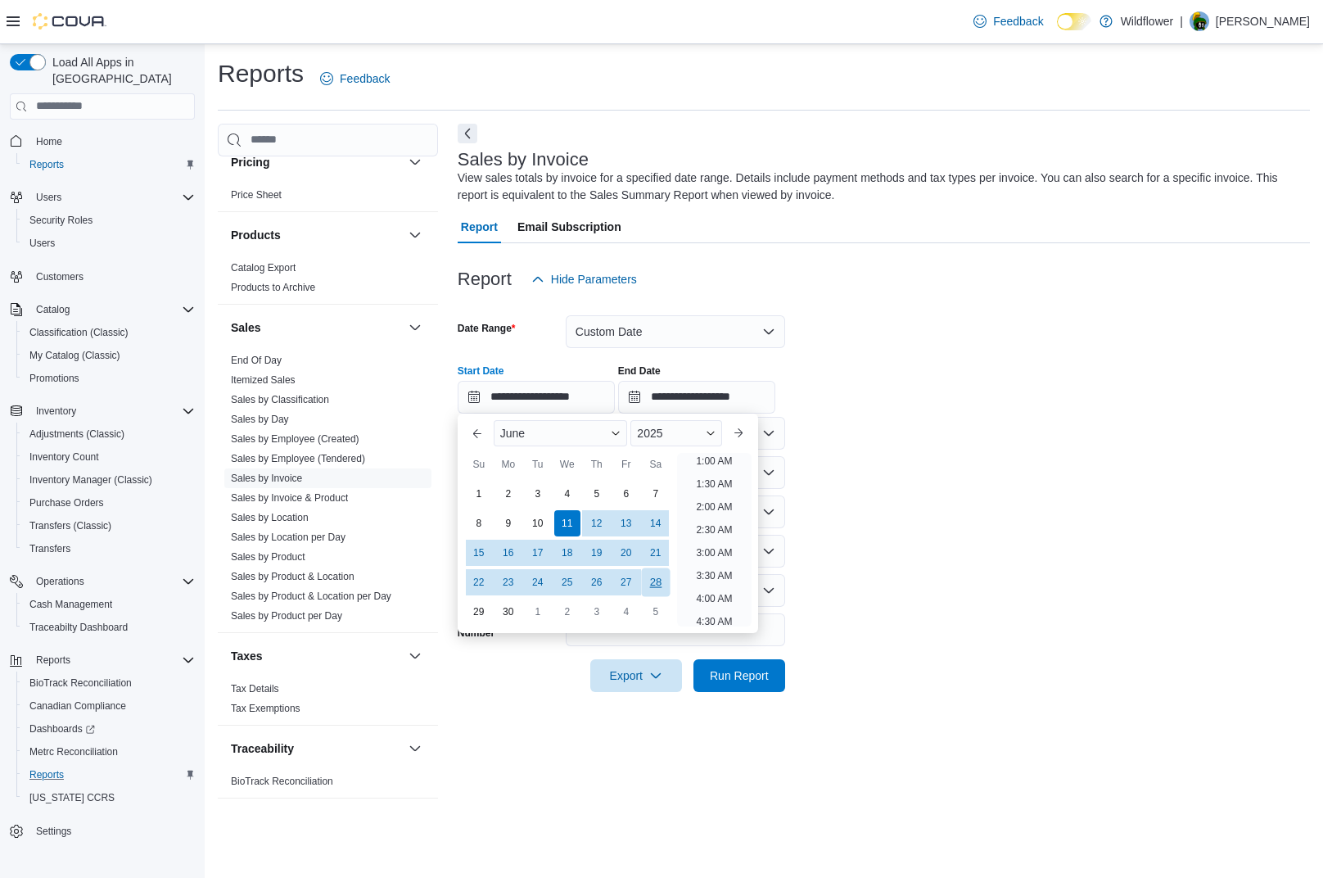
click at [657, 581] on div "28" at bounding box center [655, 581] width 29 height 29
type input "**********"
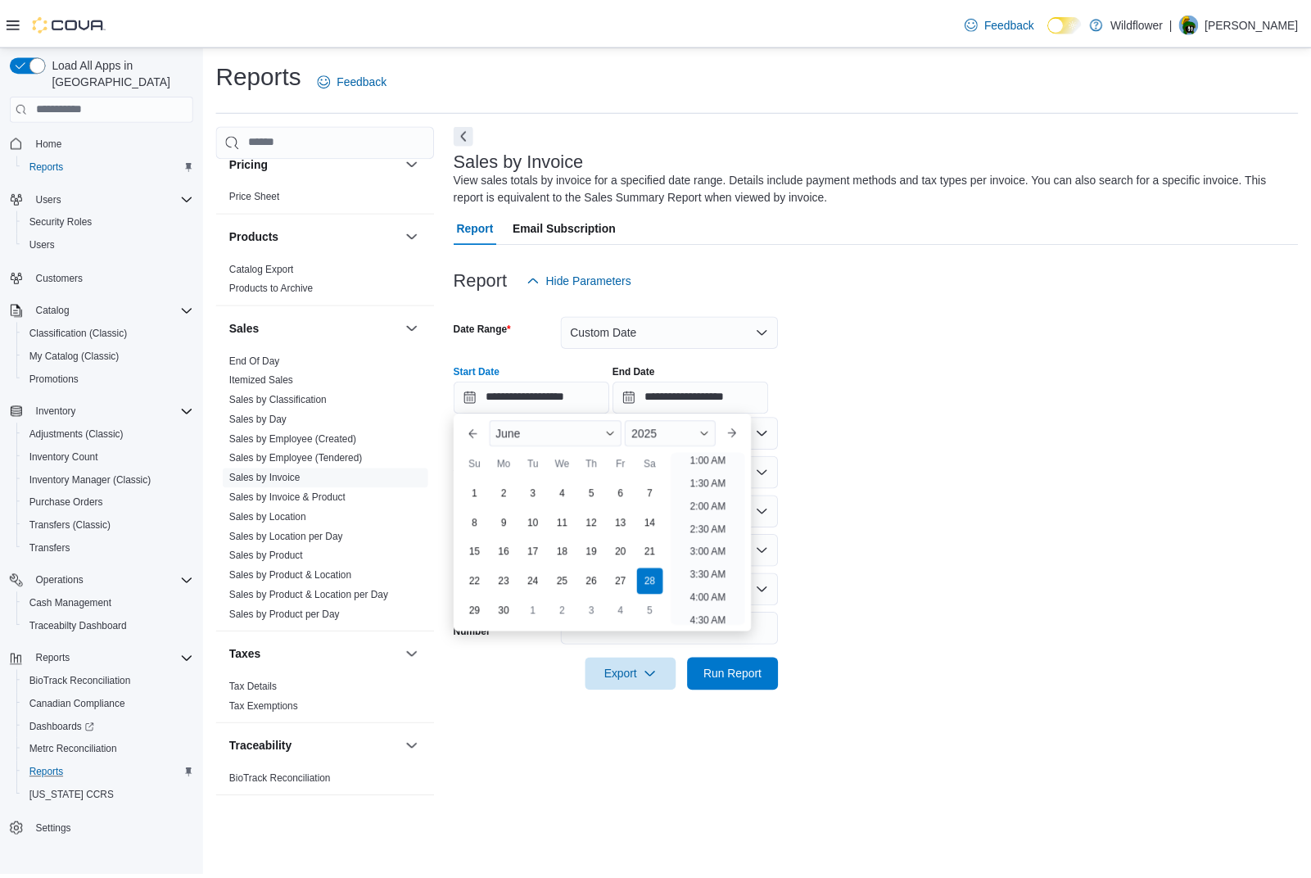
scroll to position [3, 0]
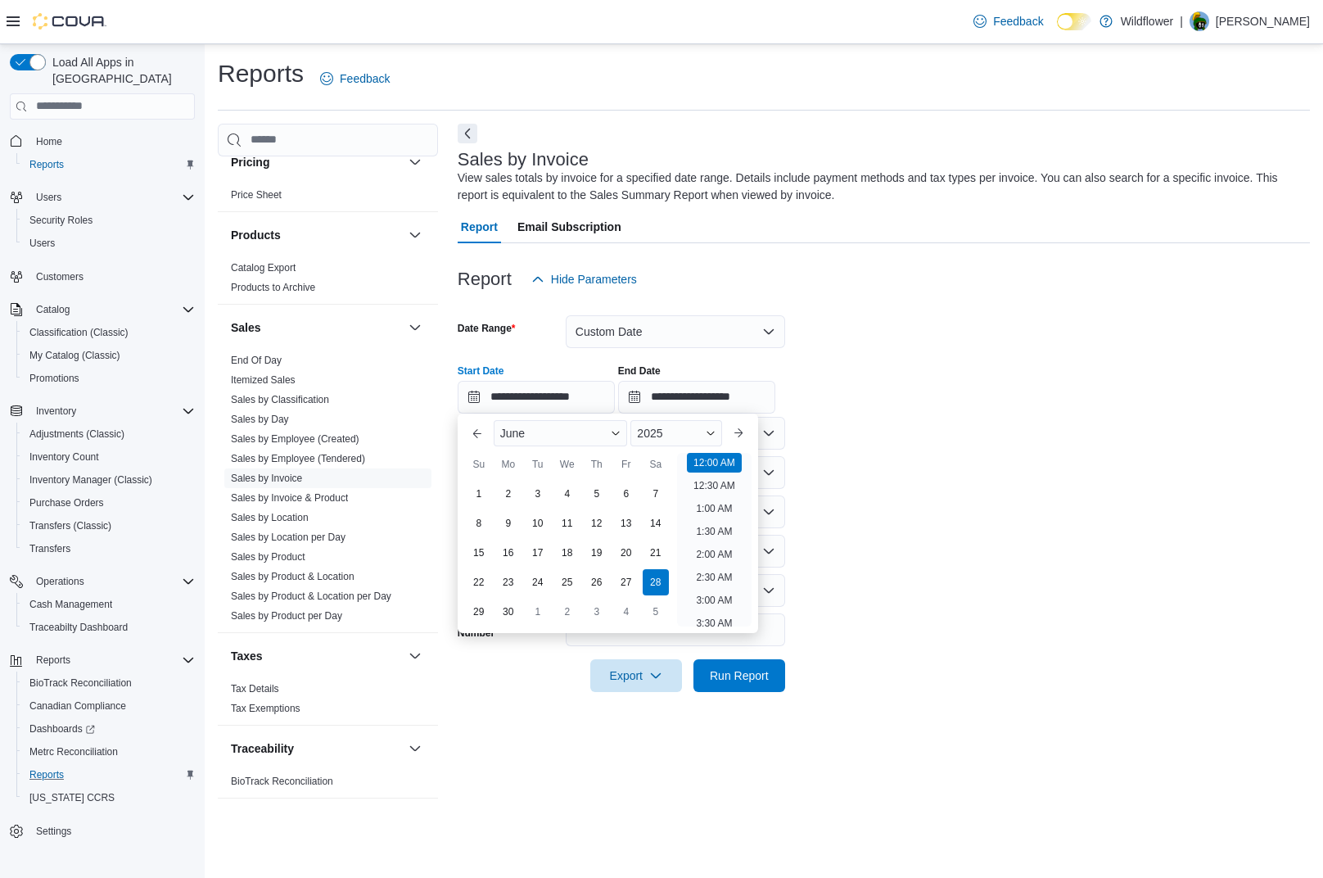
click at [850, 407] on div "**********" at bounding box center [884, 382] width 852 height 62
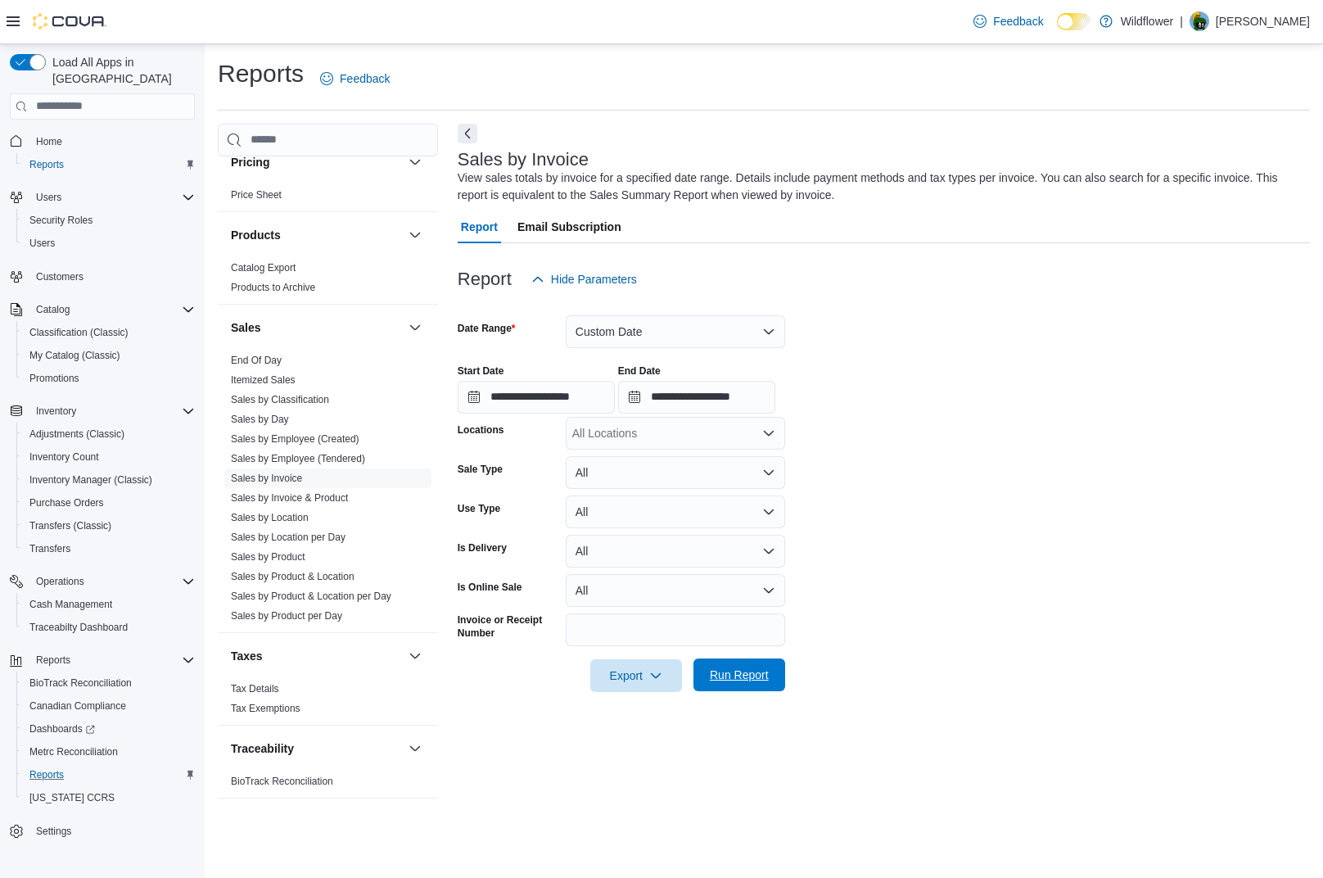
click at [756, 675] on span "Run Report" at bounding box center [739, 674] width 59 height 16
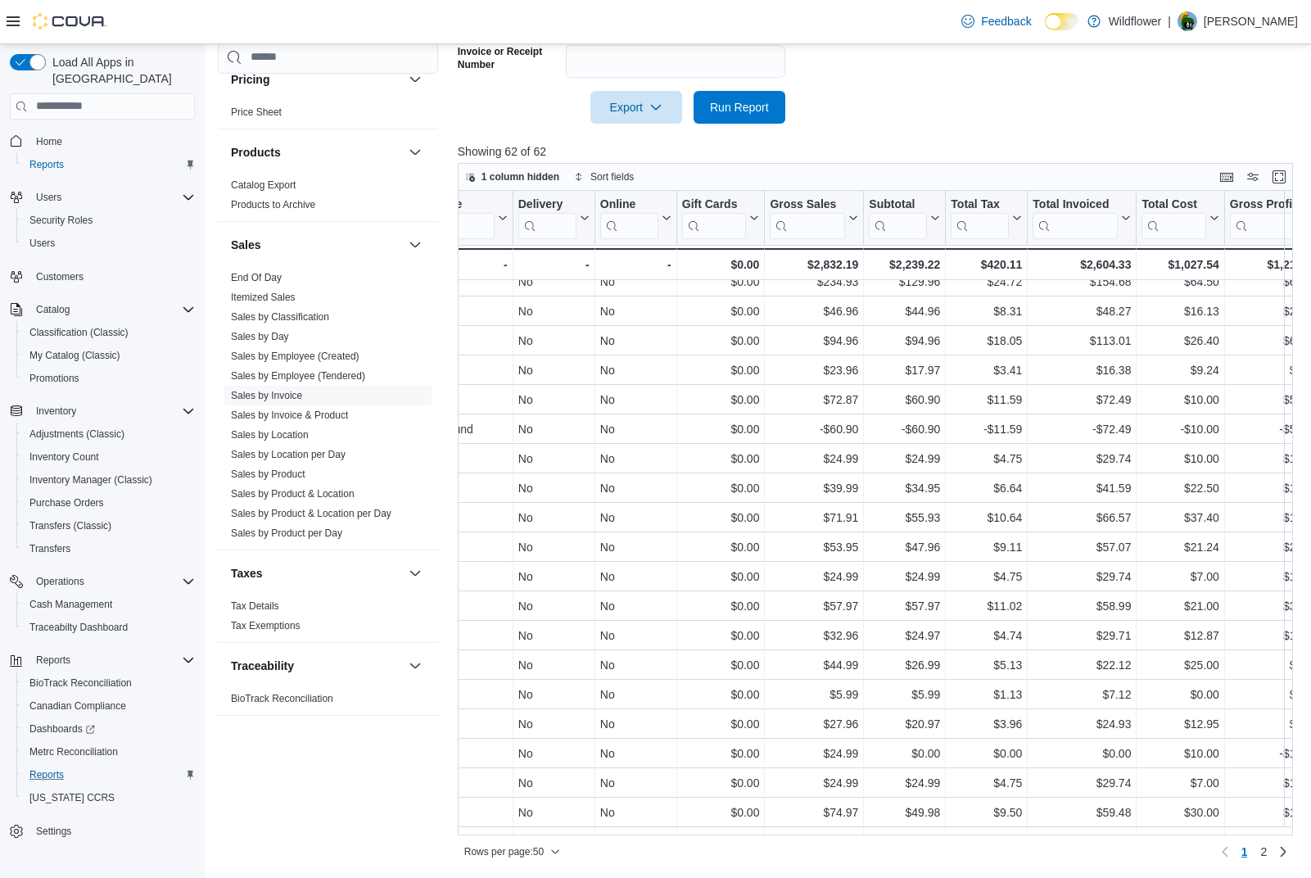
scroll to position [0, 671]
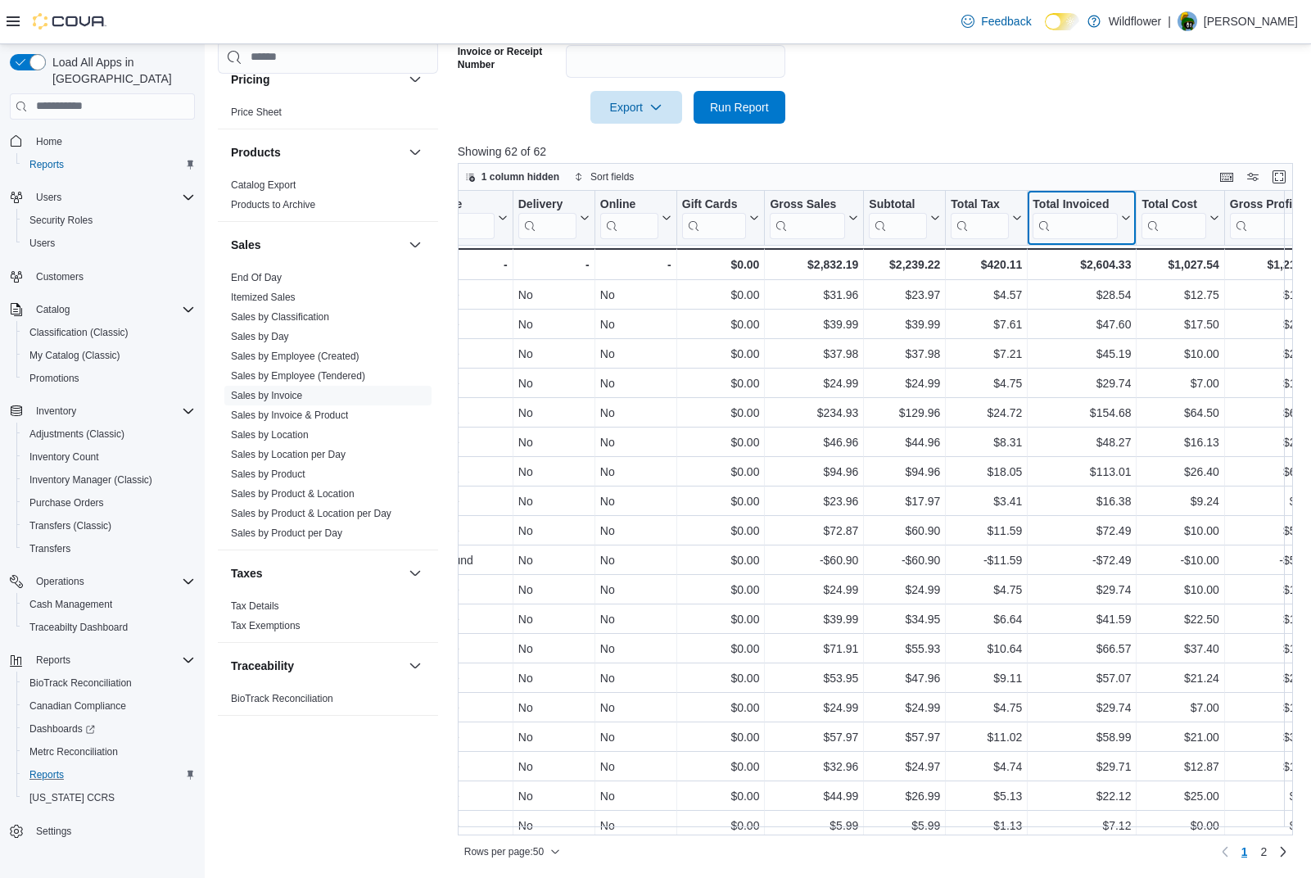
click at [1122, 217] on icon at bounding box center [1124, 218] width 13 height 10
click at [1095, 282] on span "Sort Low-High" at bounding box center [1093, 279] width 62 height 13
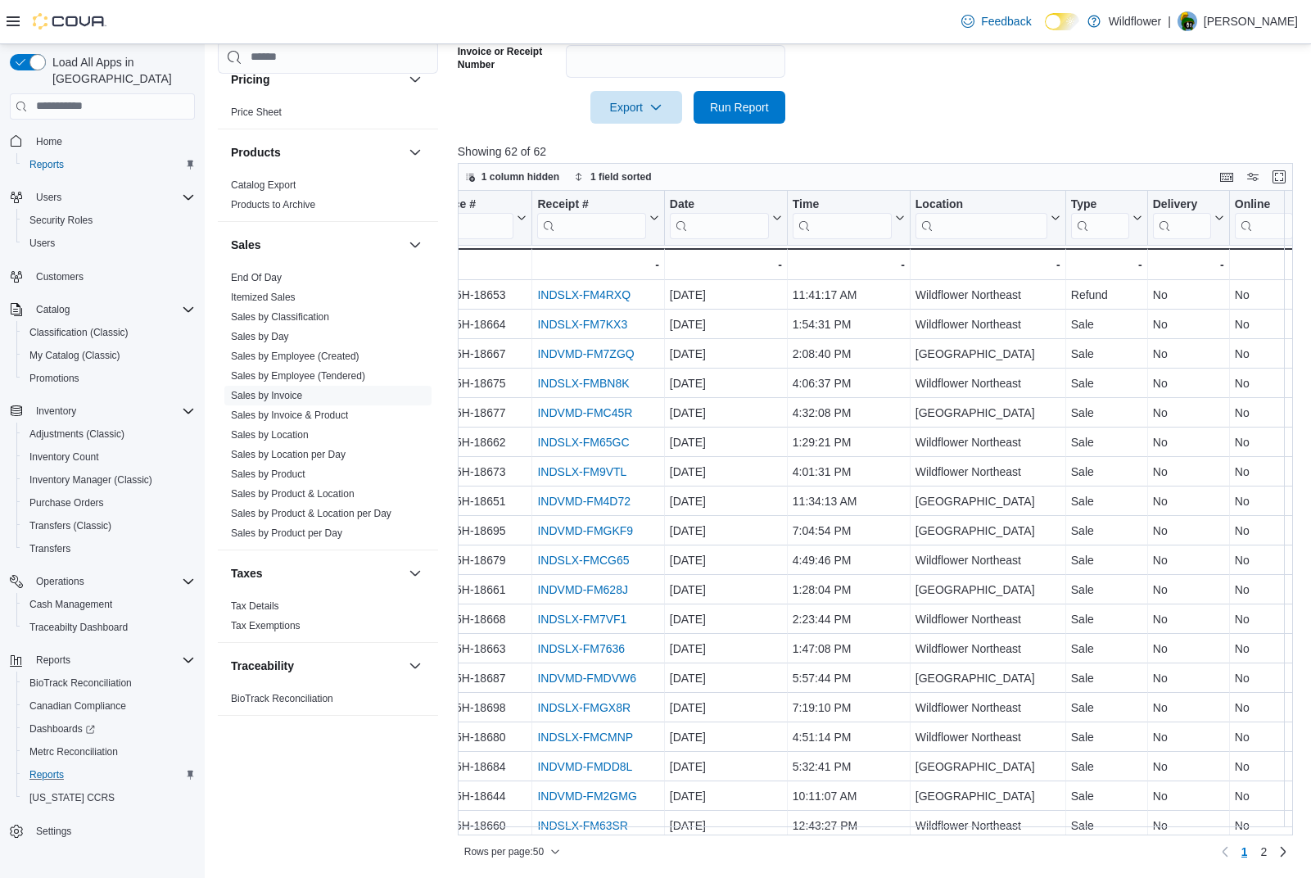
scroll to position [0, 0]
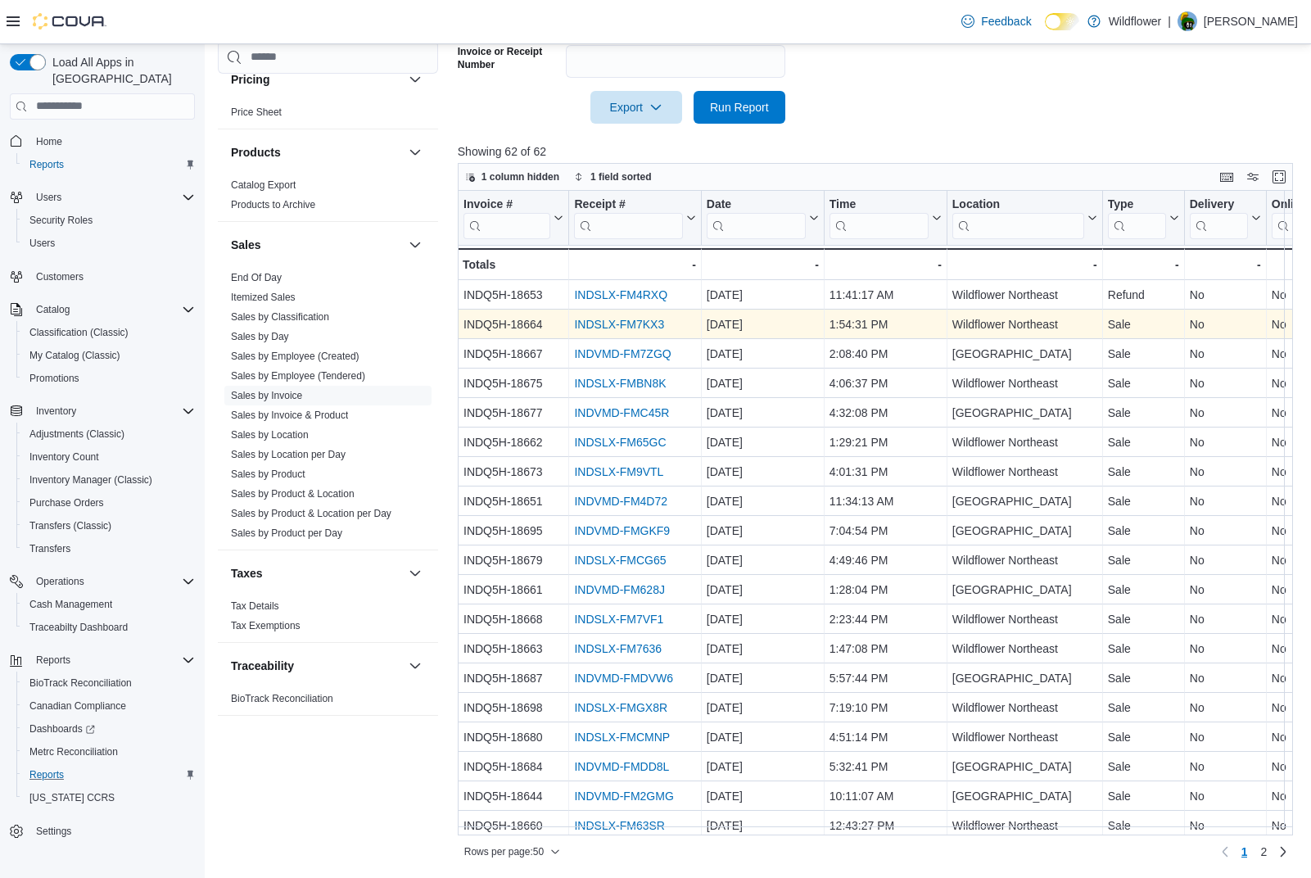
click at [601, 322] on link "INDSLX-FM7KX3" at bounding box center [619, 324] width 90 height 13
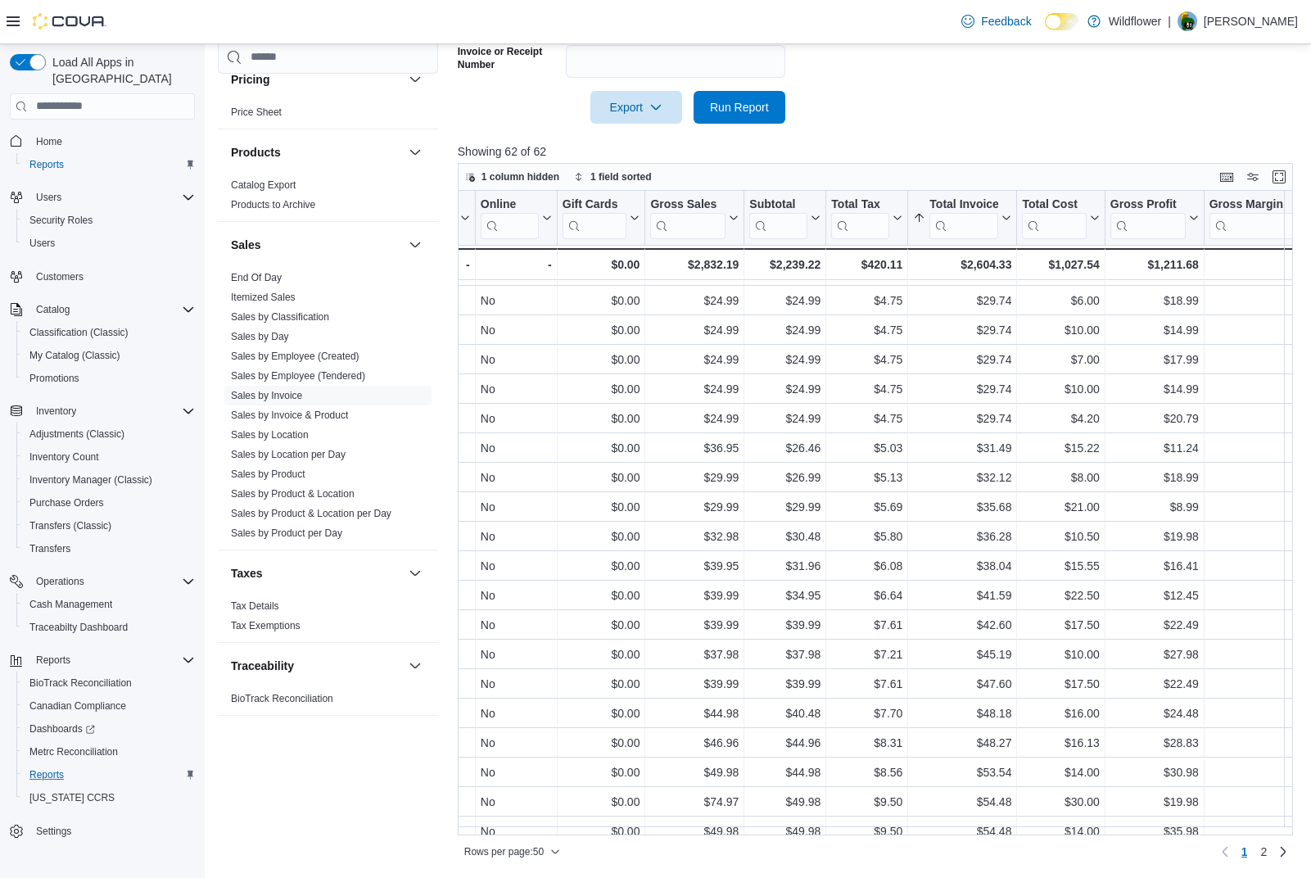
scroll to position [737, 791]
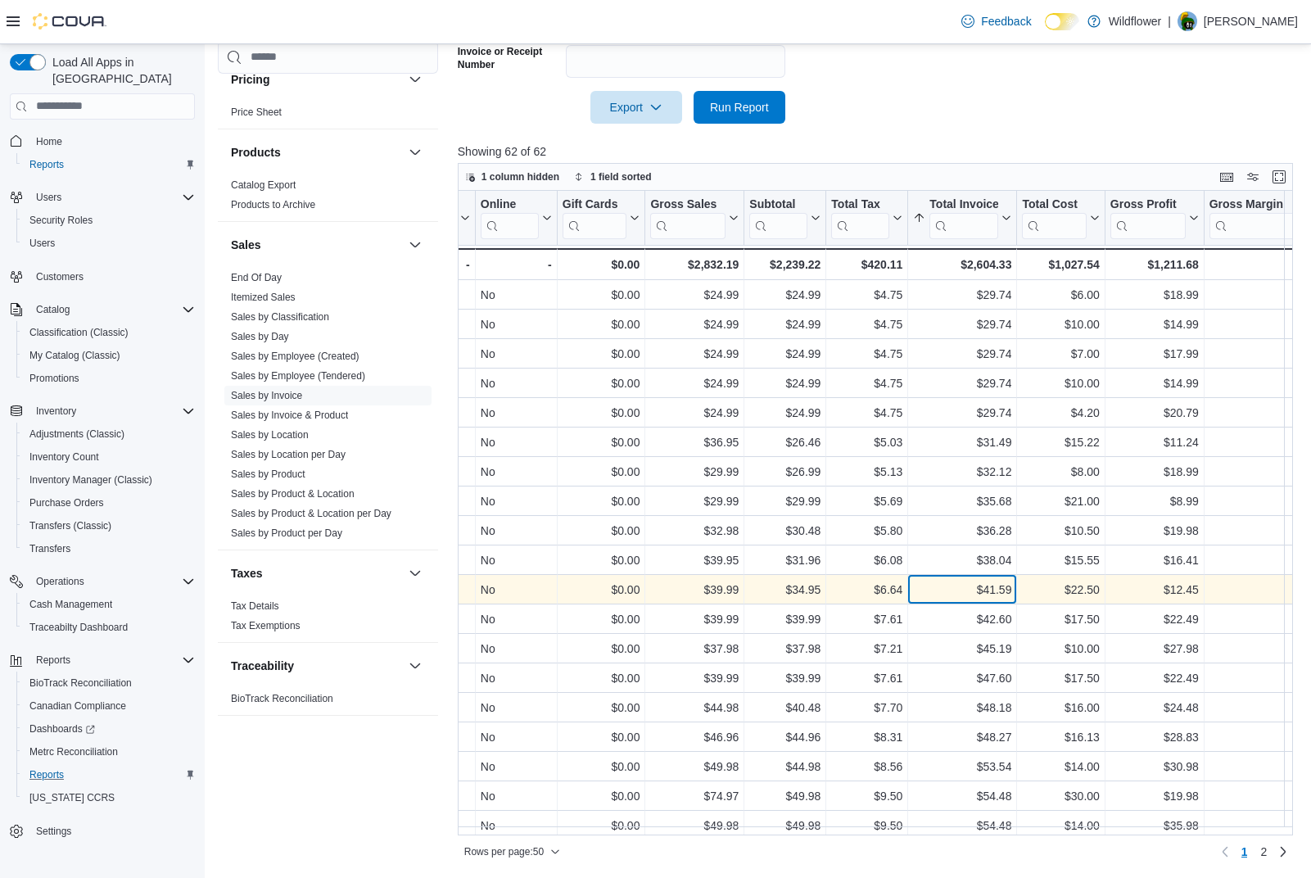
click at [964, 589] on div "$41.59" at bounding box center [962, 590] width 98 height 20
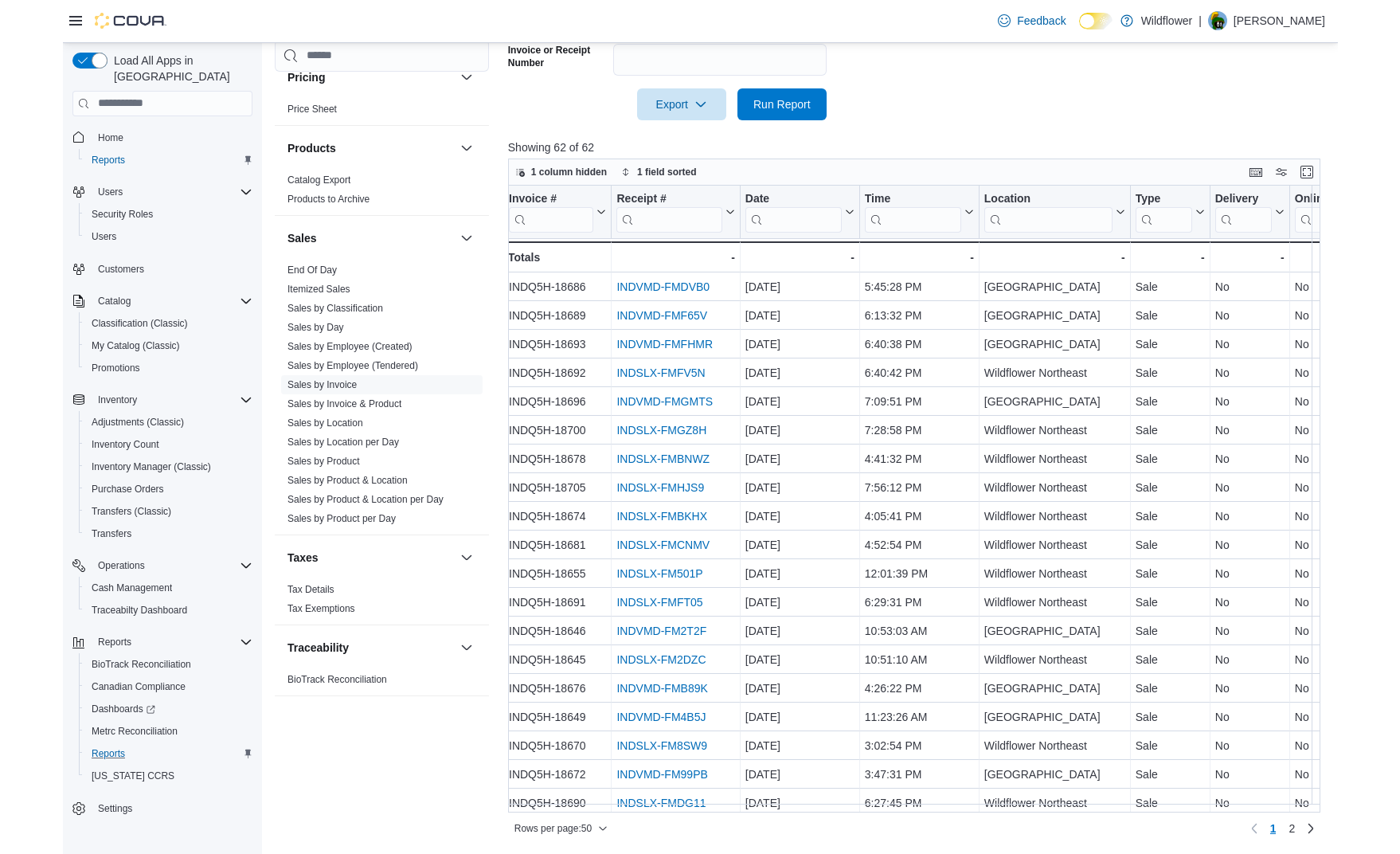
scroll to position [717, 0]
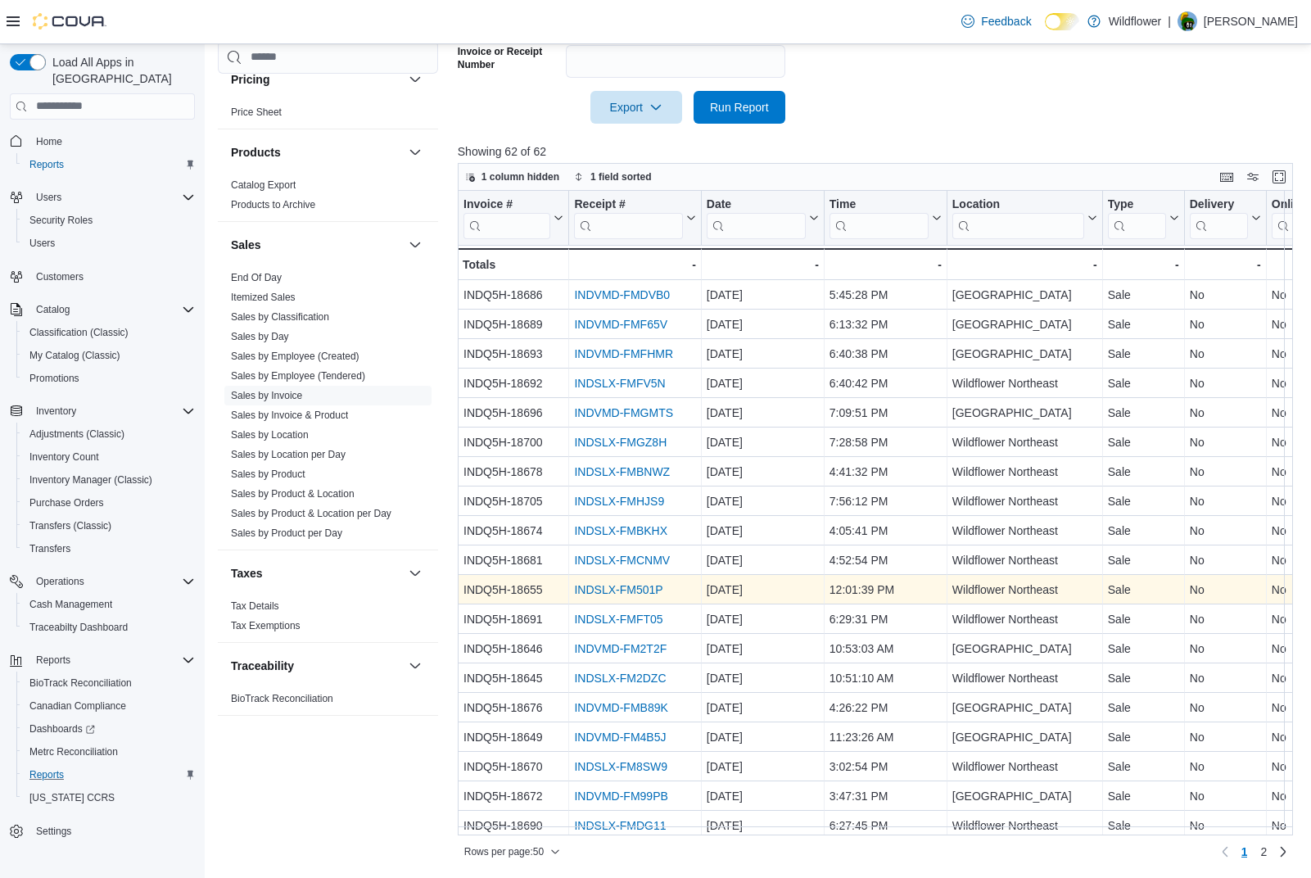
click at [604, 589] on link "INDSLX-FM501P" at bounding box center [618, 589] width 88 height 13
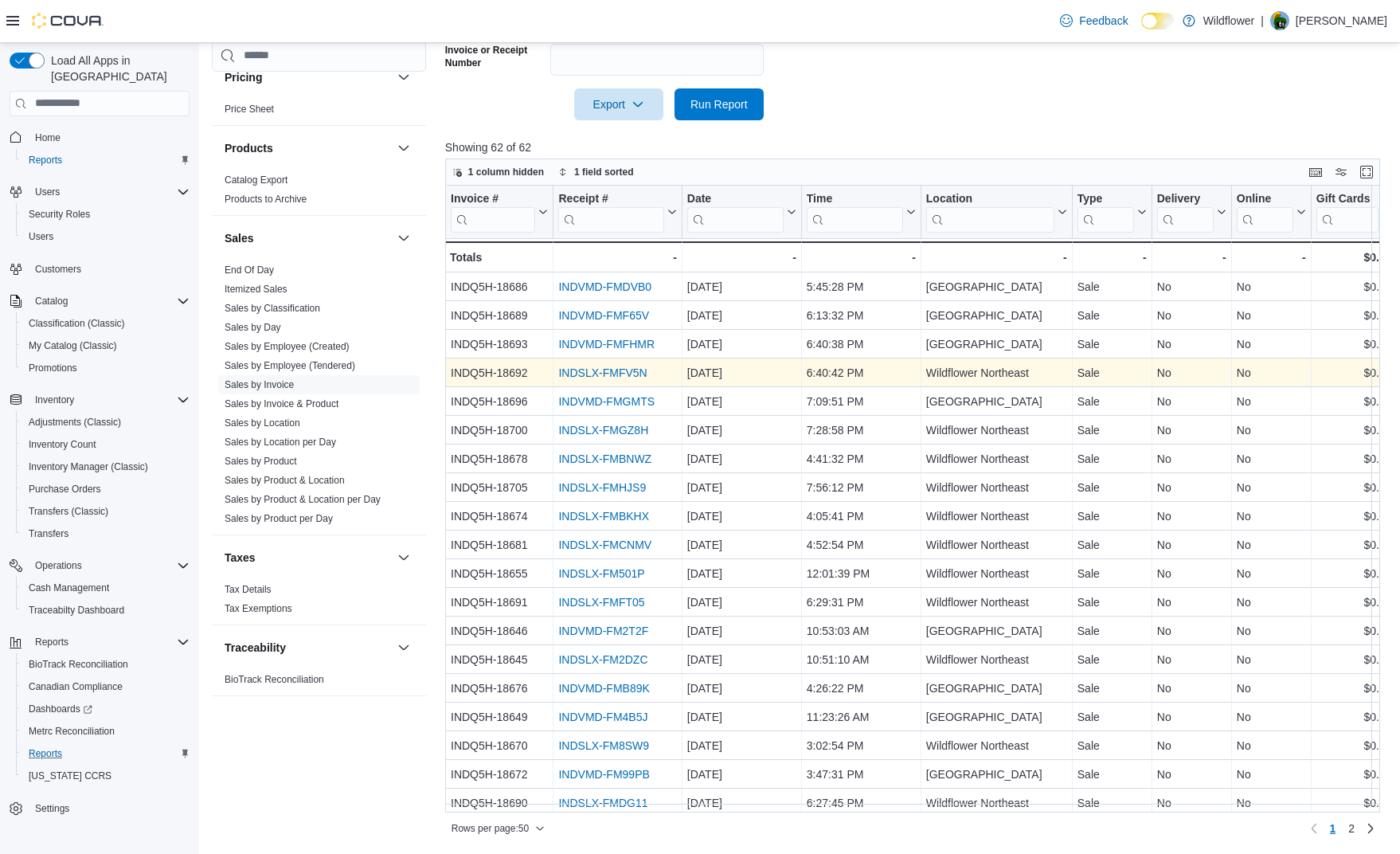
click at [604, 373] on link "INDSLX-FMFV5N" at bounding box center [602, 373] width 89 height 13
click at [615, 373] on link "INDSLX-FMFV5N" at bounding box center [602, 373] width 89 height 13
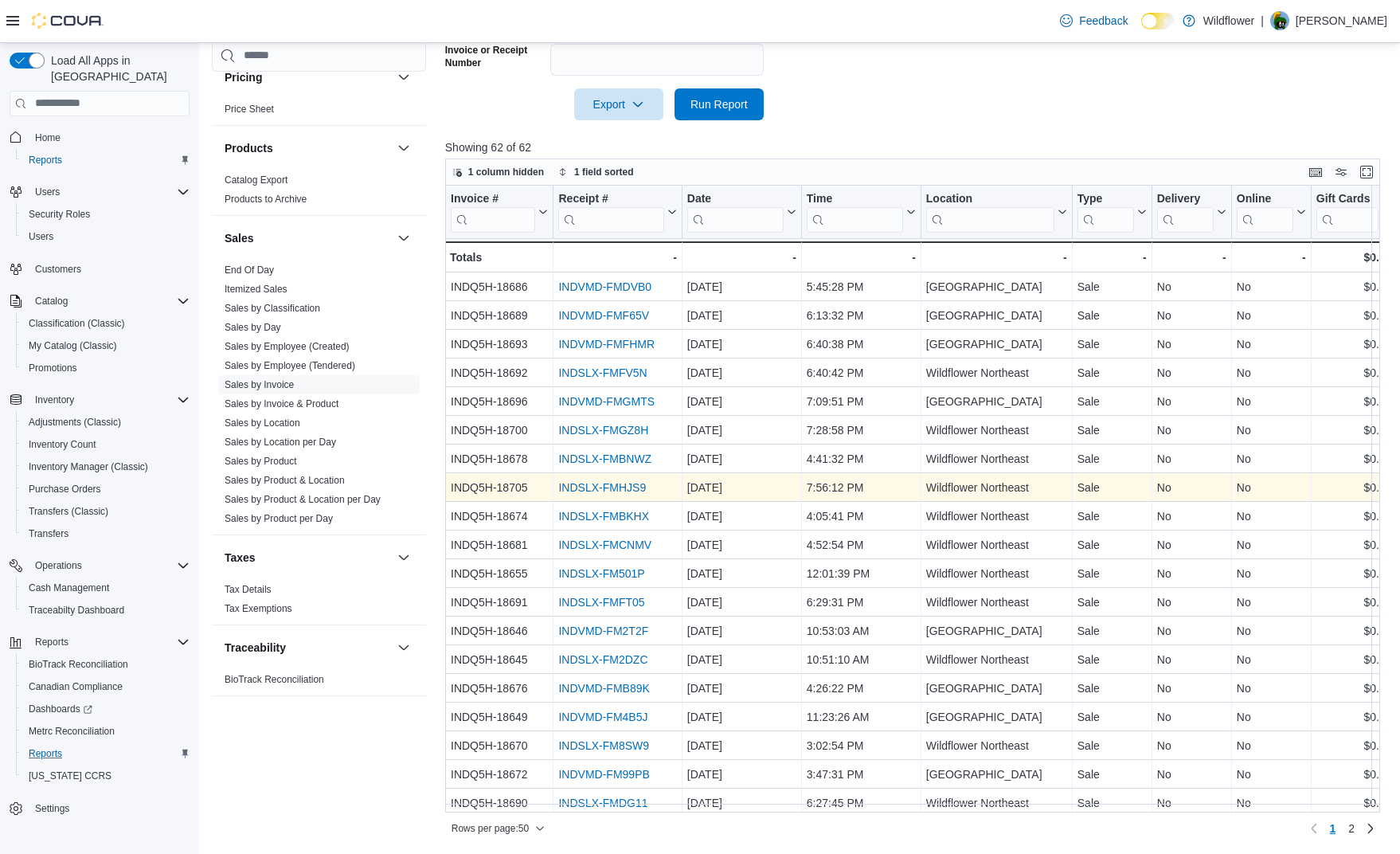
click at [625, 486] on link "INDSLX-FMHJS9" at bounding box center [602, 487] width 88 height 13
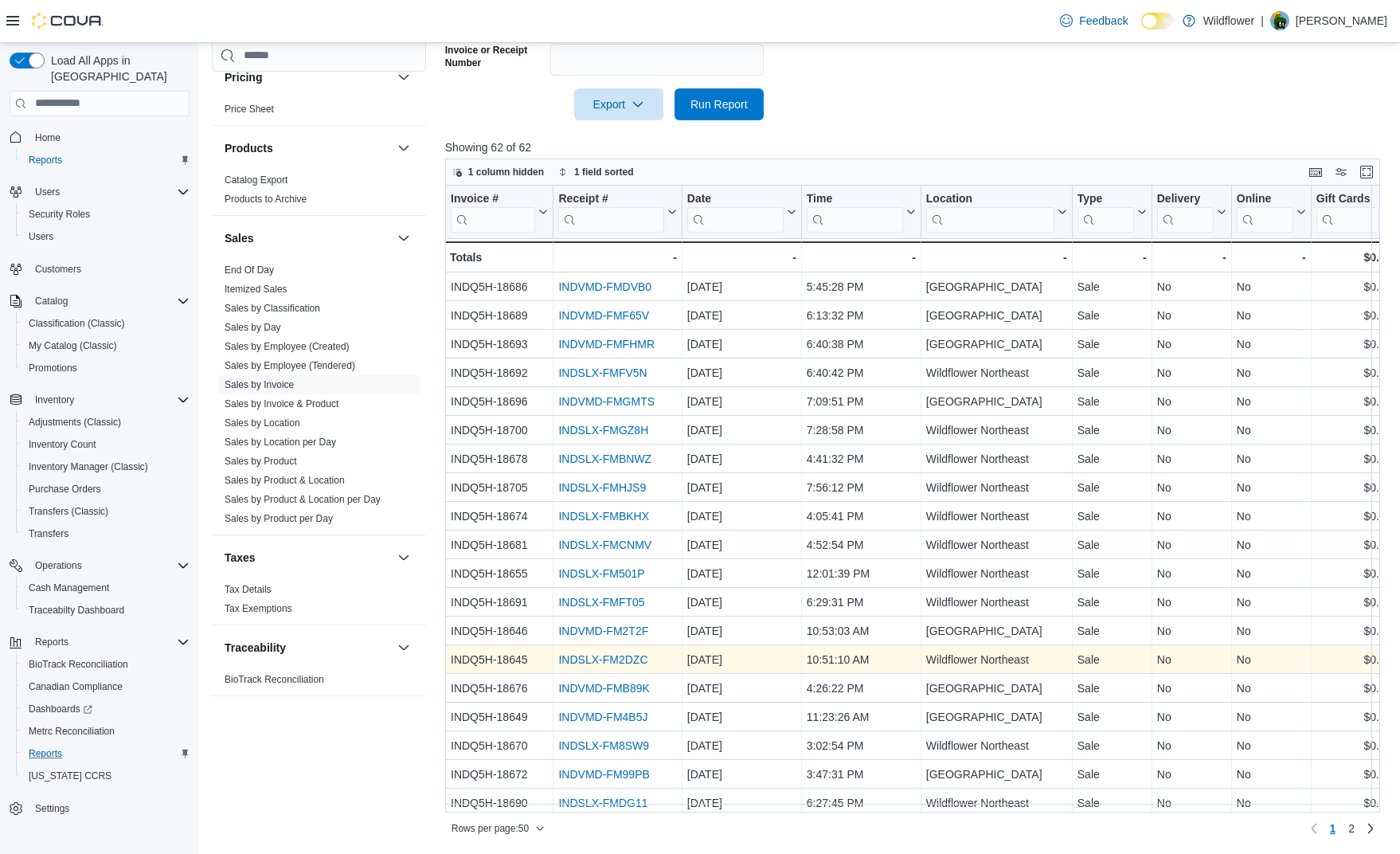
click at [610, 661] on link "INDSLX-FM2DZC" at bounding box center [603, 658] width 90 height 13
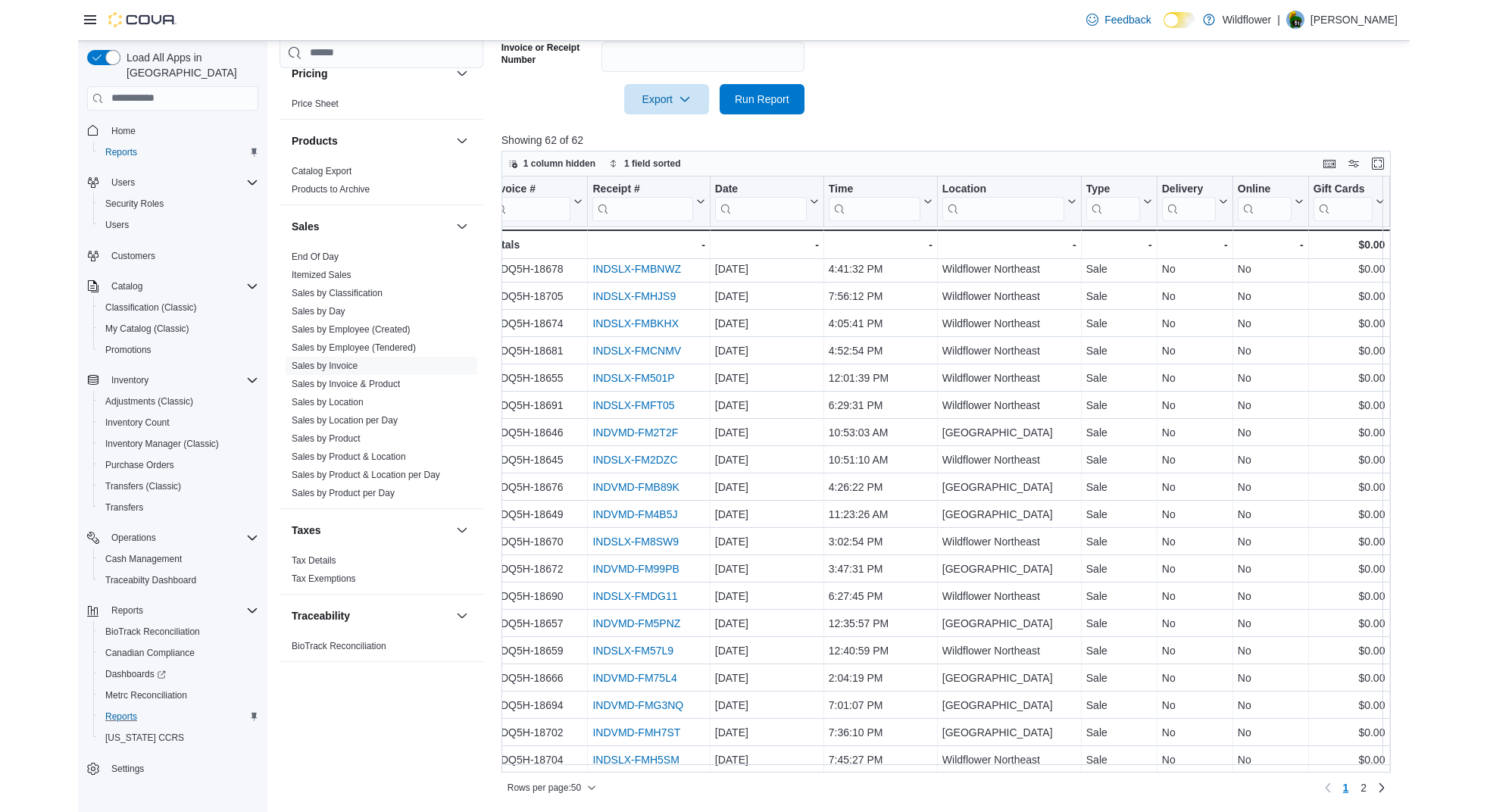
scroll to position [856, 0]
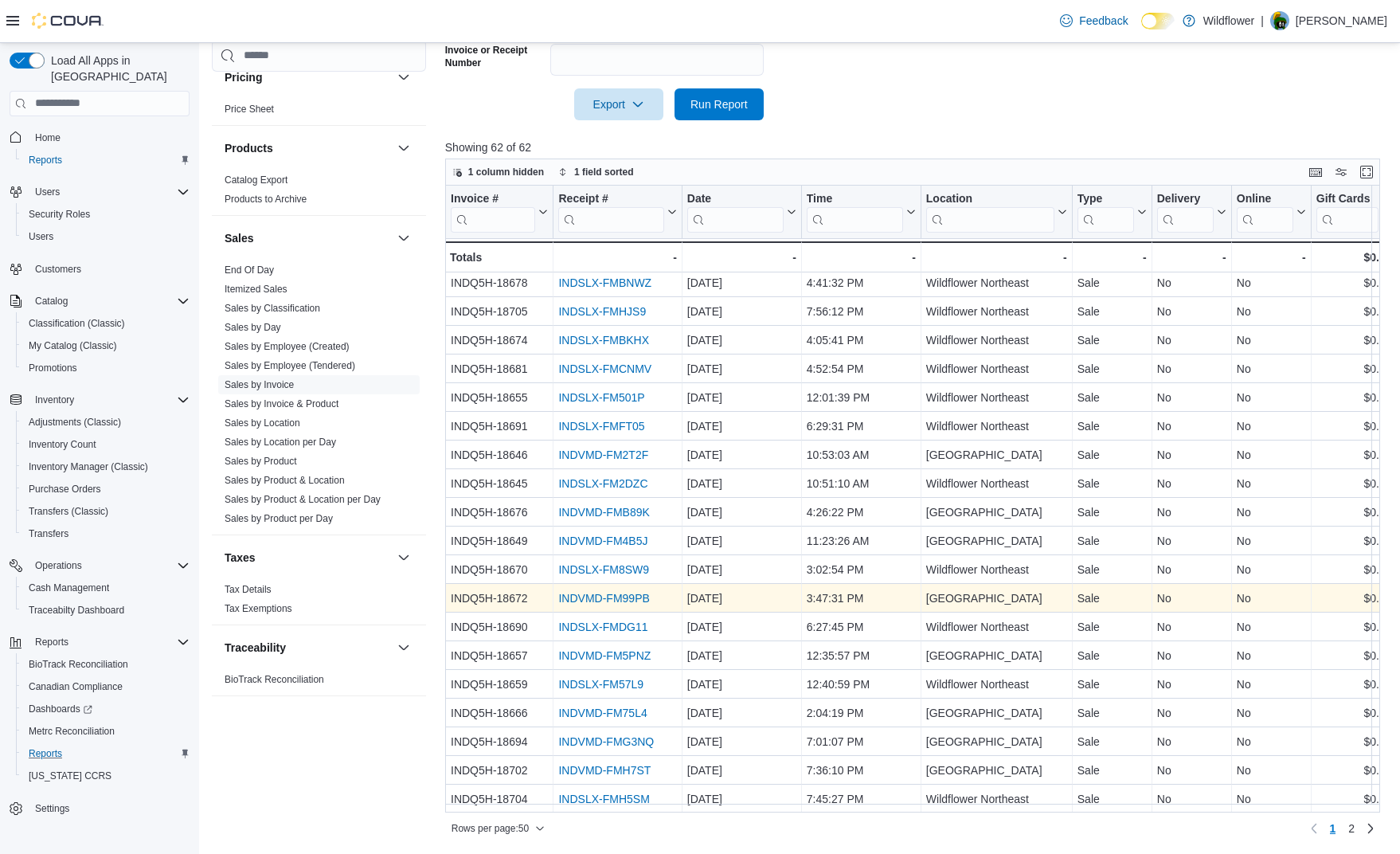
click at [591, 591] on link "INDVMD-FM99PB" at bounding box center [603, 597] width 90 height 13
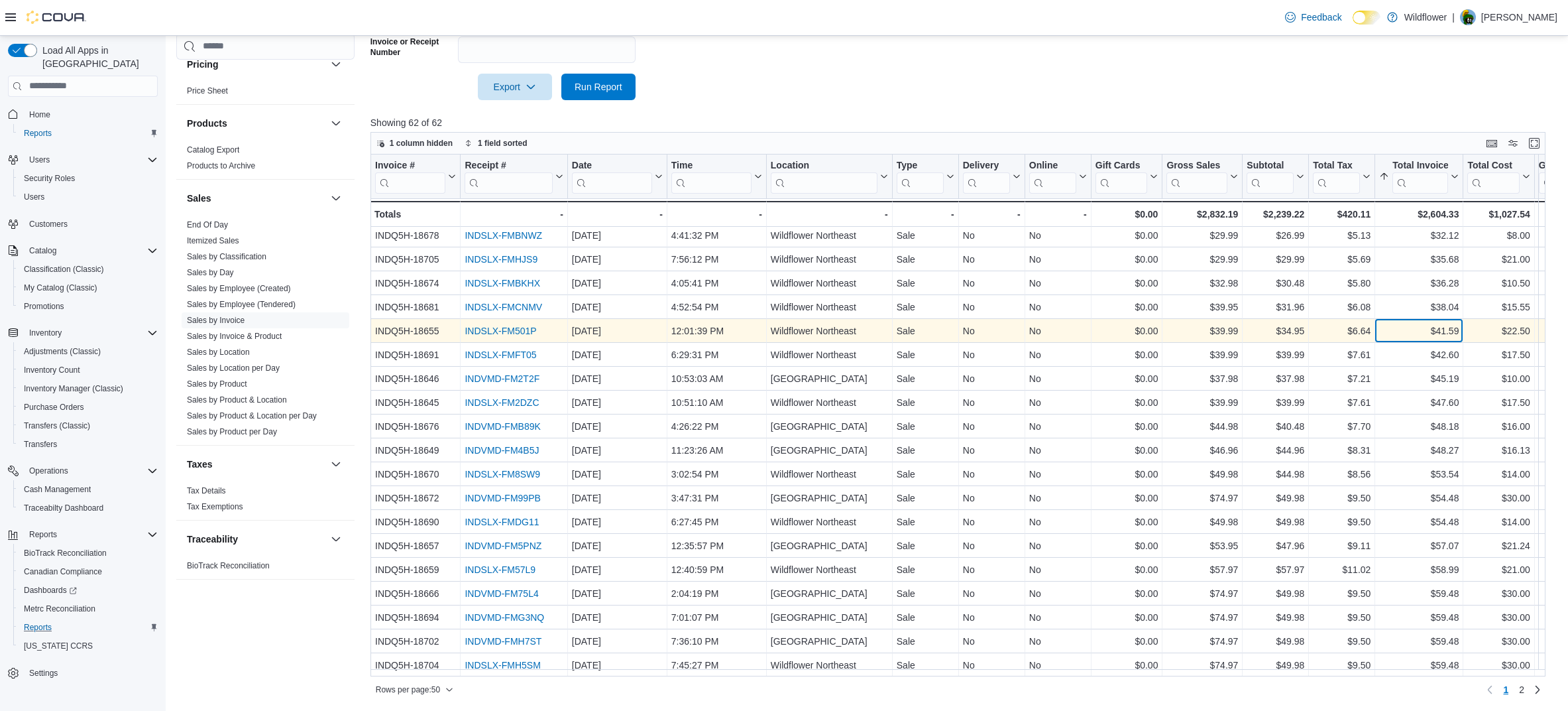
click at [1070, 326] on div "$41.59" at bounding box center [1419, 331] width 79 height 16
click at [509, 326] on link "INDSLX-FM501P" at bounding box center [500, 330] width 71 height 11
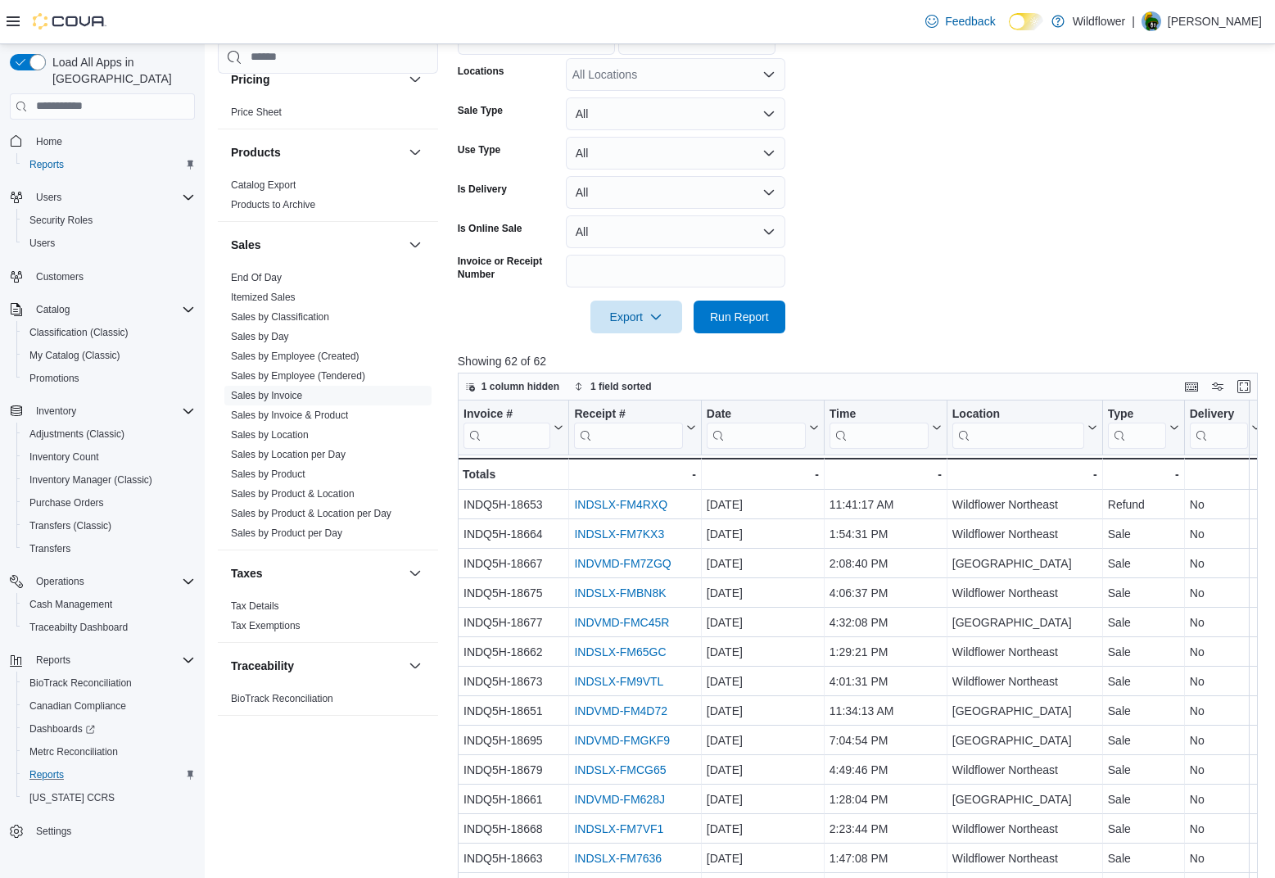
scroll to position [0, 0]
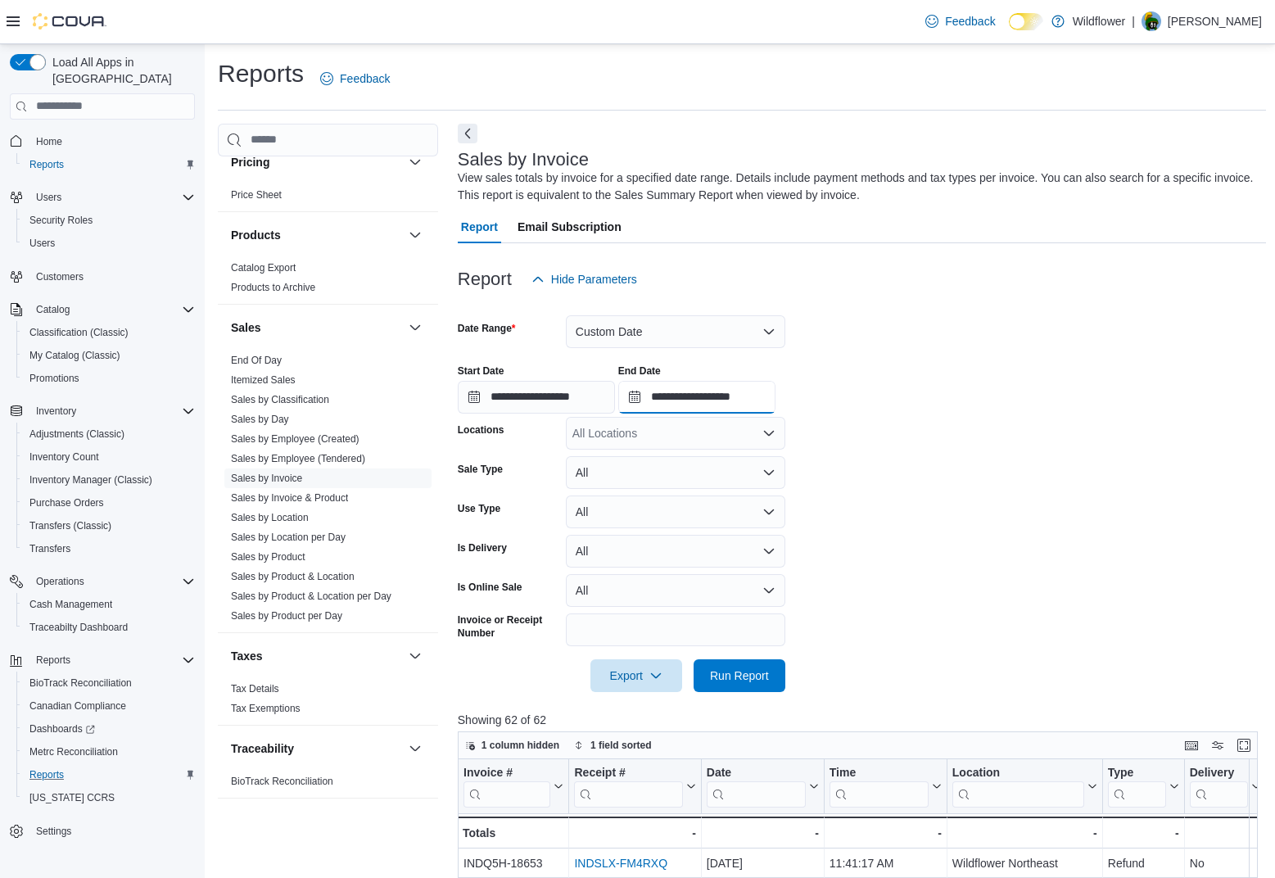
click at [711, 396] on input "**********" at bounding box center [696, 397] width 157 height 33
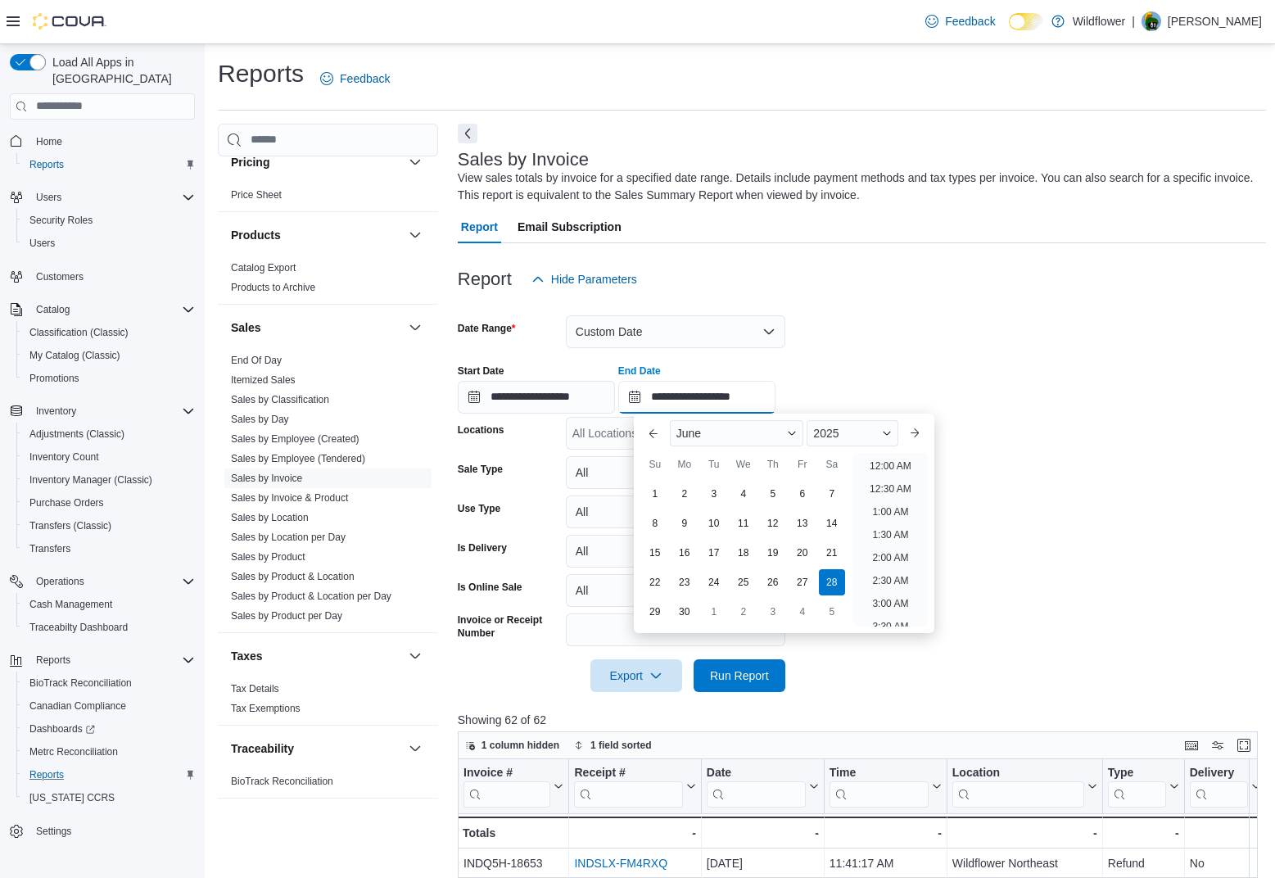
scroll to position [930, 0]
click at [789, 436] on div "June" at bounding box center [737, 433] width 134 height 26
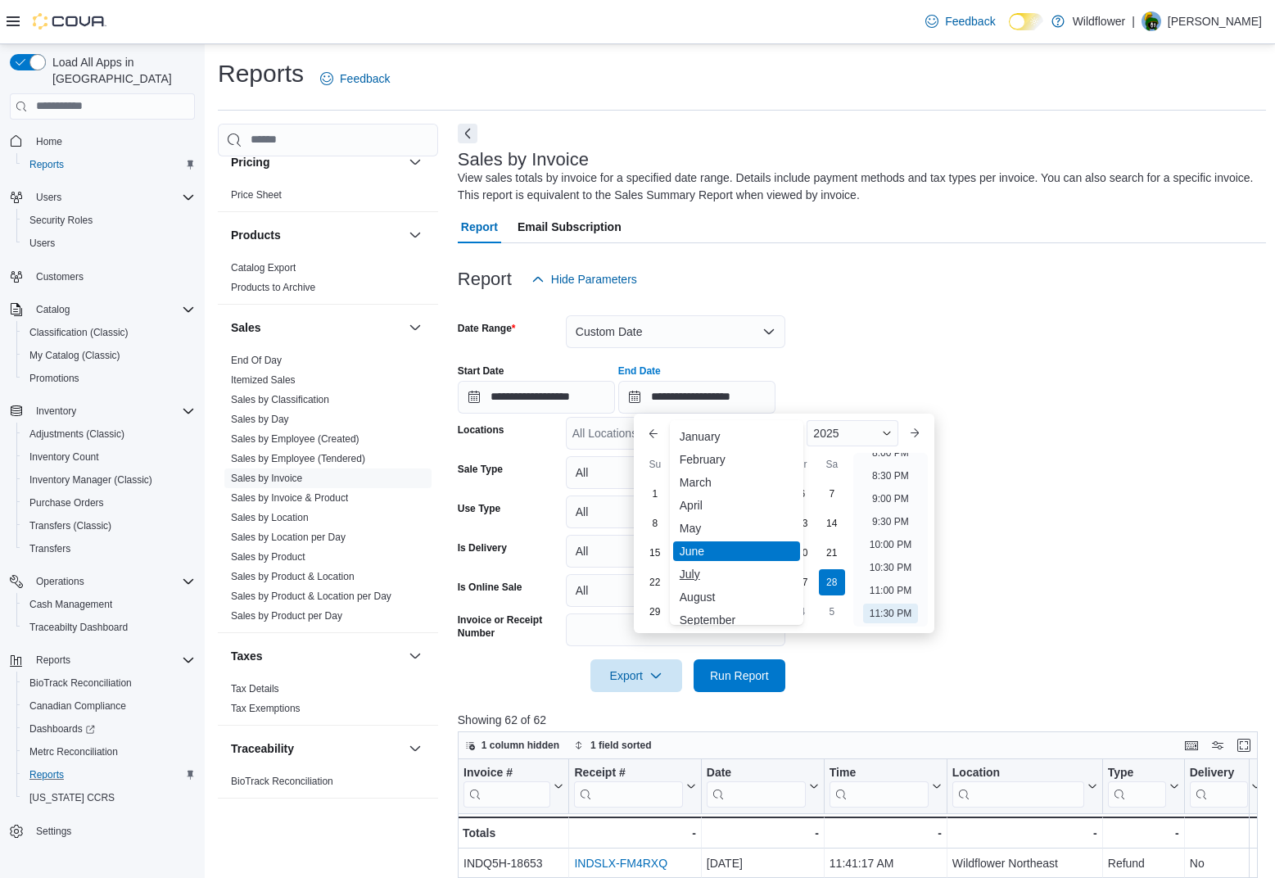
click at [698, 579] on div "July" at bounding box center [737, 574] width 128 height 20
type input "**********"
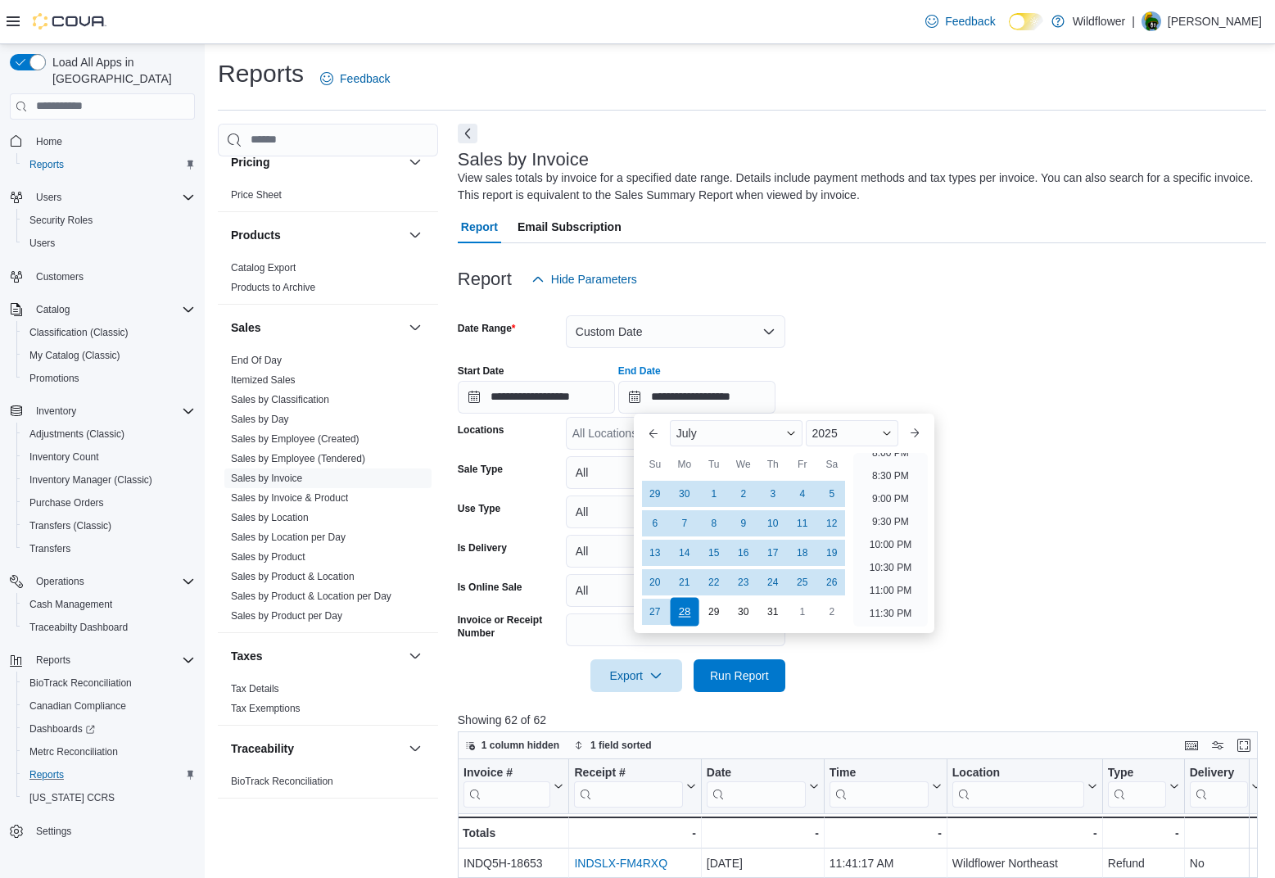
click at [690, 612] on div "28" at bounding box center [684, 611] width 29 height 29
click at [1045, 533] on form "**********" at bounding box center [862, 494] width 808 height 396
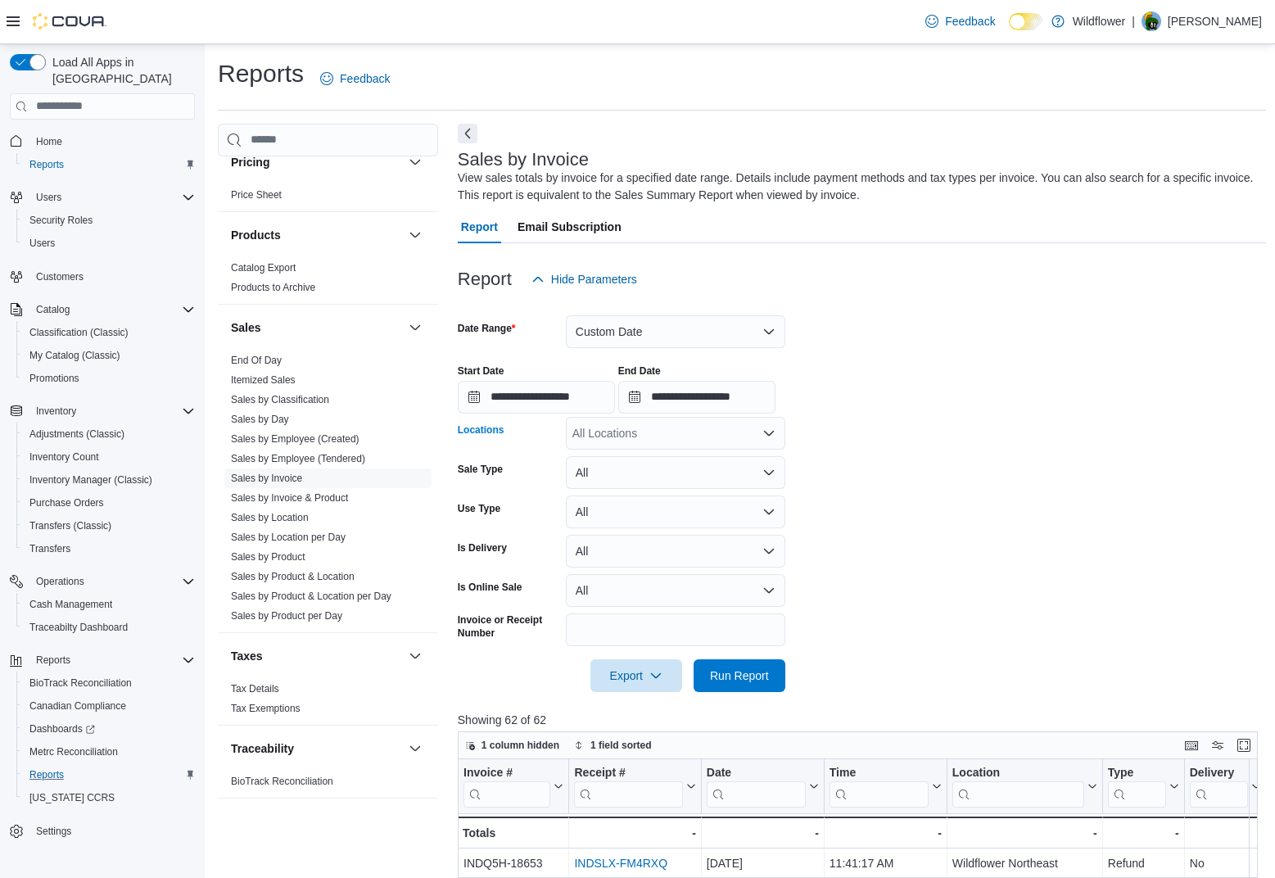
click at [676, 431] on div "All Locations" at bounding box center [675, 433] width 219 height 33
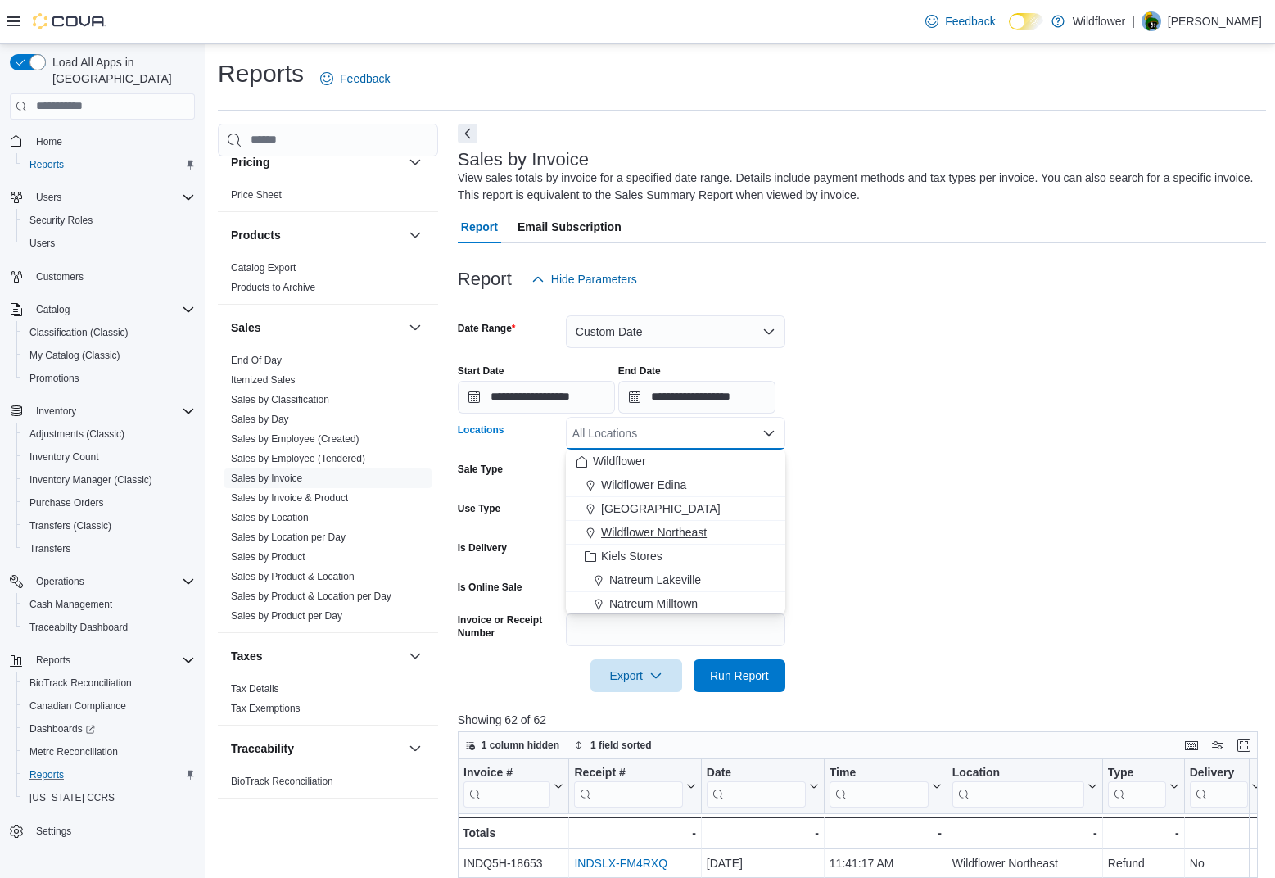
click at [662, 539] on span "Wildflower Northeast" at bounding box center [654, 532] width 106 height 16
click at [905, 569] on form "**********" at bounding box center [862, 494] width 808 height 396
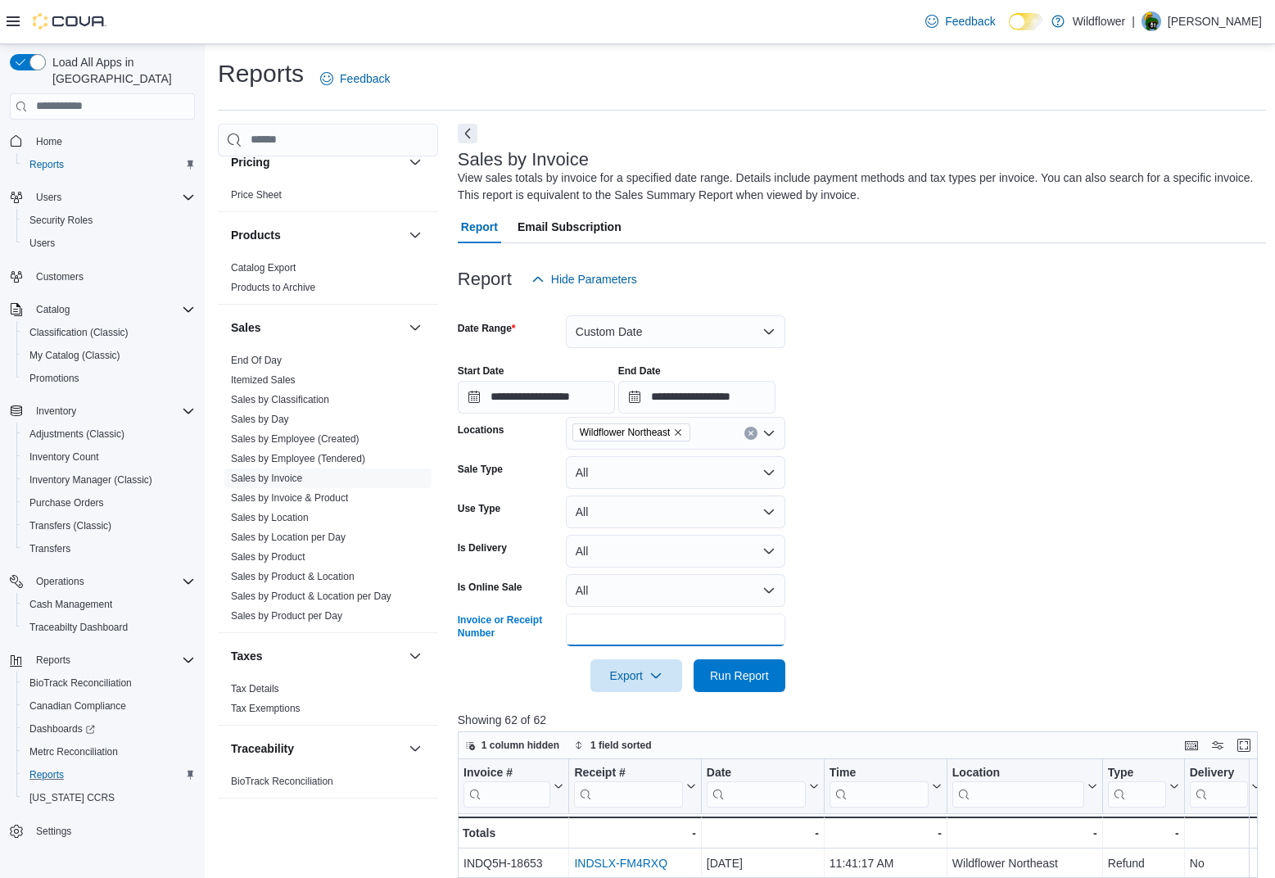
click at [673, 632] on input "Invoice or Receipt Number" at bounding box center [675, 629] width 219 height 33
click at [871, 662] on form "**********" at bounding box center [862, 494] width 808 height 396
click at [762, 674] on span "Run Report" at bounding box center [739, 674] width 59 height 16
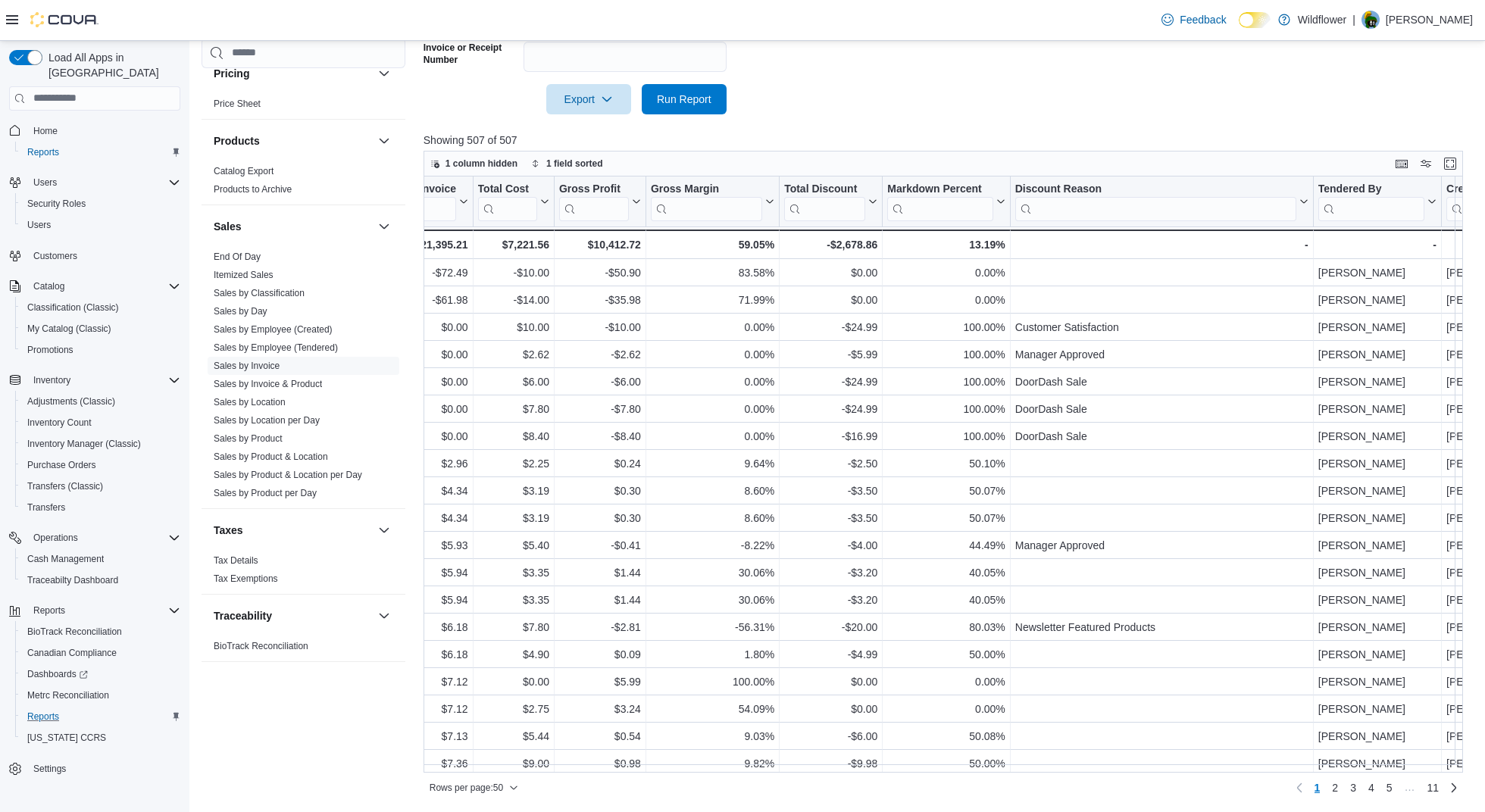
scroll to position [0, 1187]
click at [875, 189] on button "Total Discount" at bounding box center [835, 201] width 93 height 39
click at [551, 190] on button "Total Cost" at bounding box center [517, 201] width 71 height 39
click at [533, 262] on span "Sort Low-High" at bounding box center [528, 258] width 57 height 12
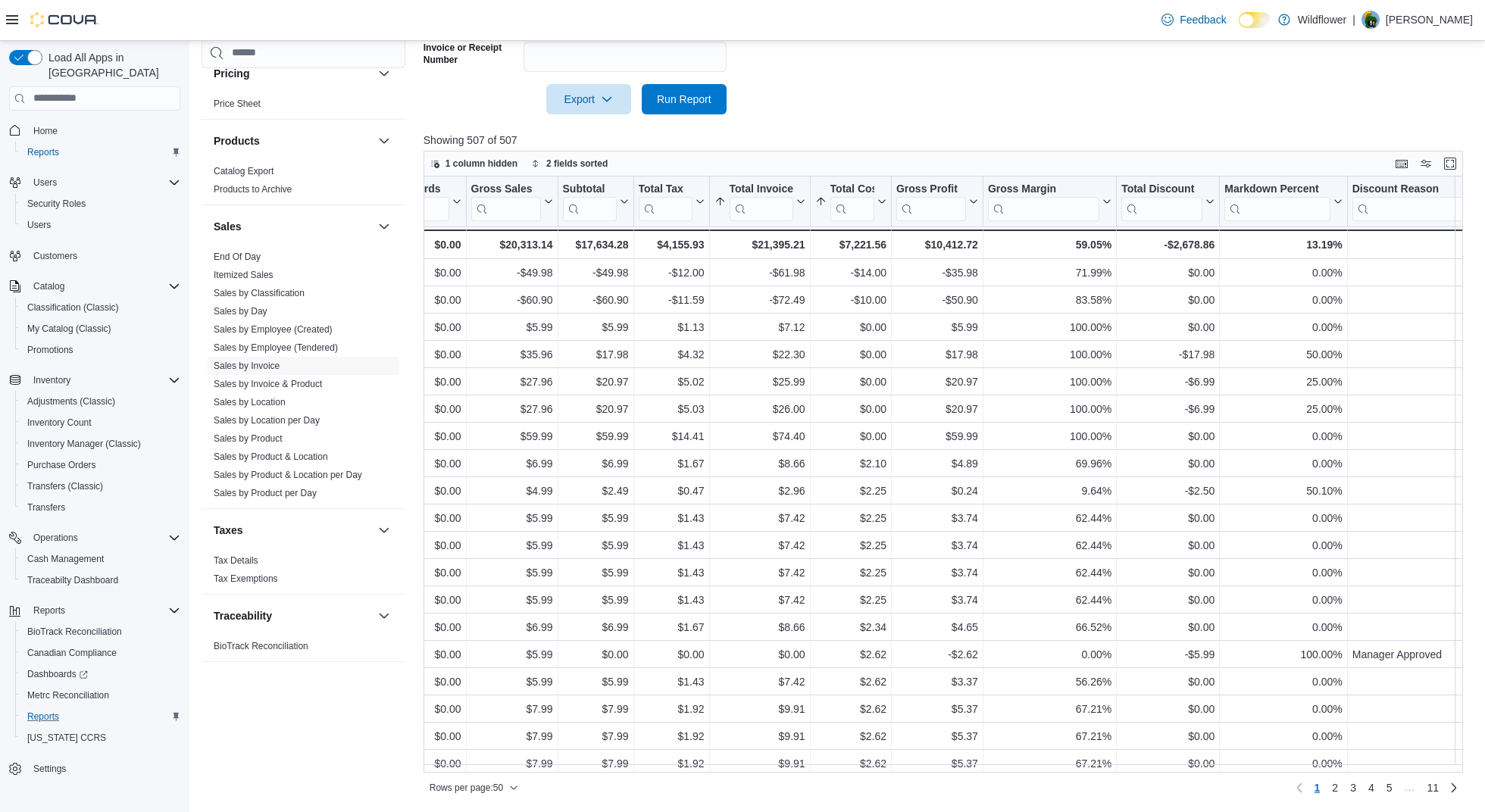
scroll to position [0, 818]
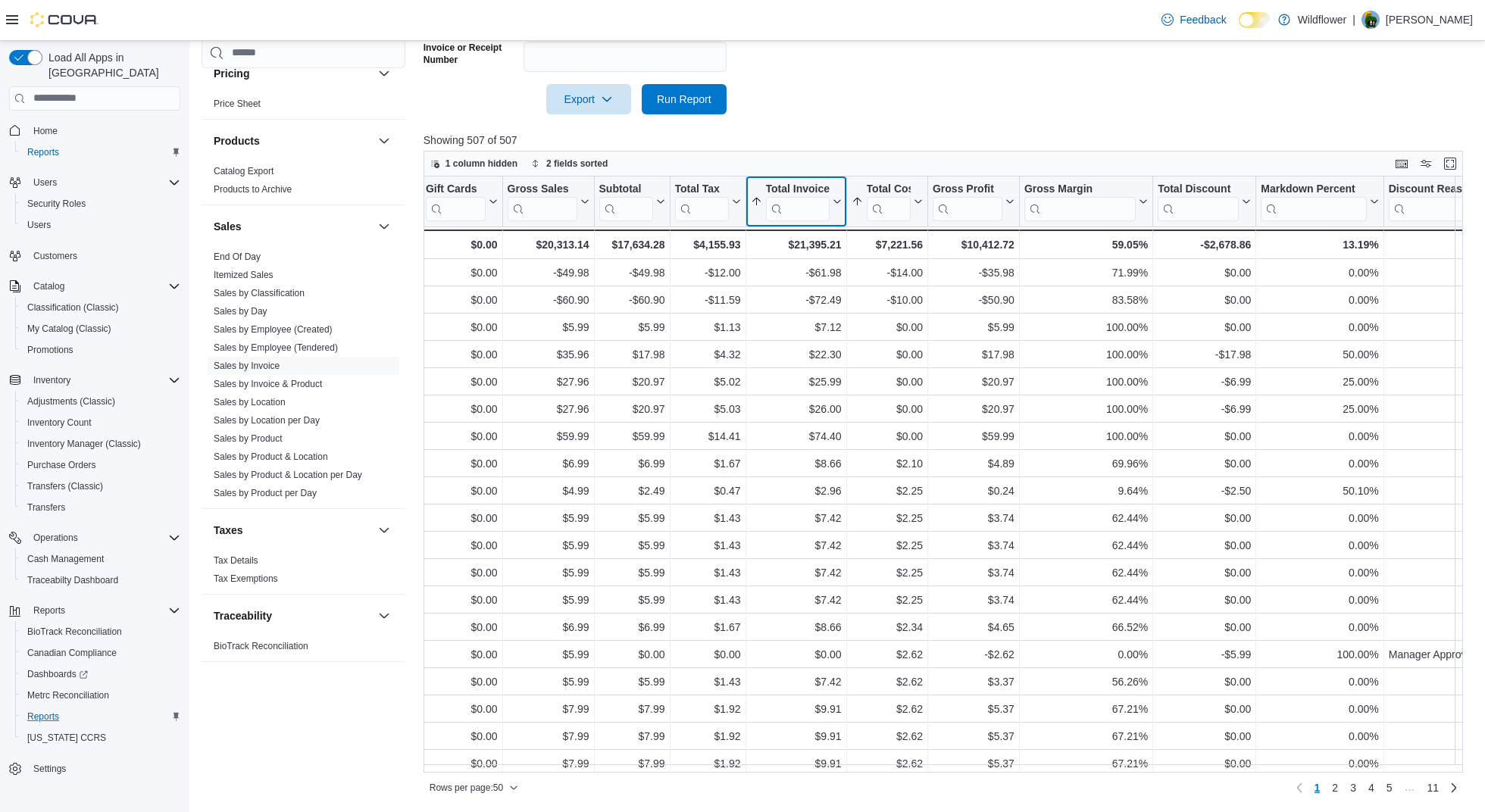
click at [834, 196] on button "Total Invoiced" at bounding box center [796, 201] width 91 height 39
click at [810, 255] on span "Sort Low-High" at bounding box center [806, 258] width 57 height 12
click at [507, 787] on span "Rows per page : 50" at bounding box center [474, 788] width 89 height 18
click at [502, 762] on span "100 rows" at bounding box center [493, 757] width 48 height 12
click at [917, 201] on icon at bounding box center [916, 202] width 12 height 9
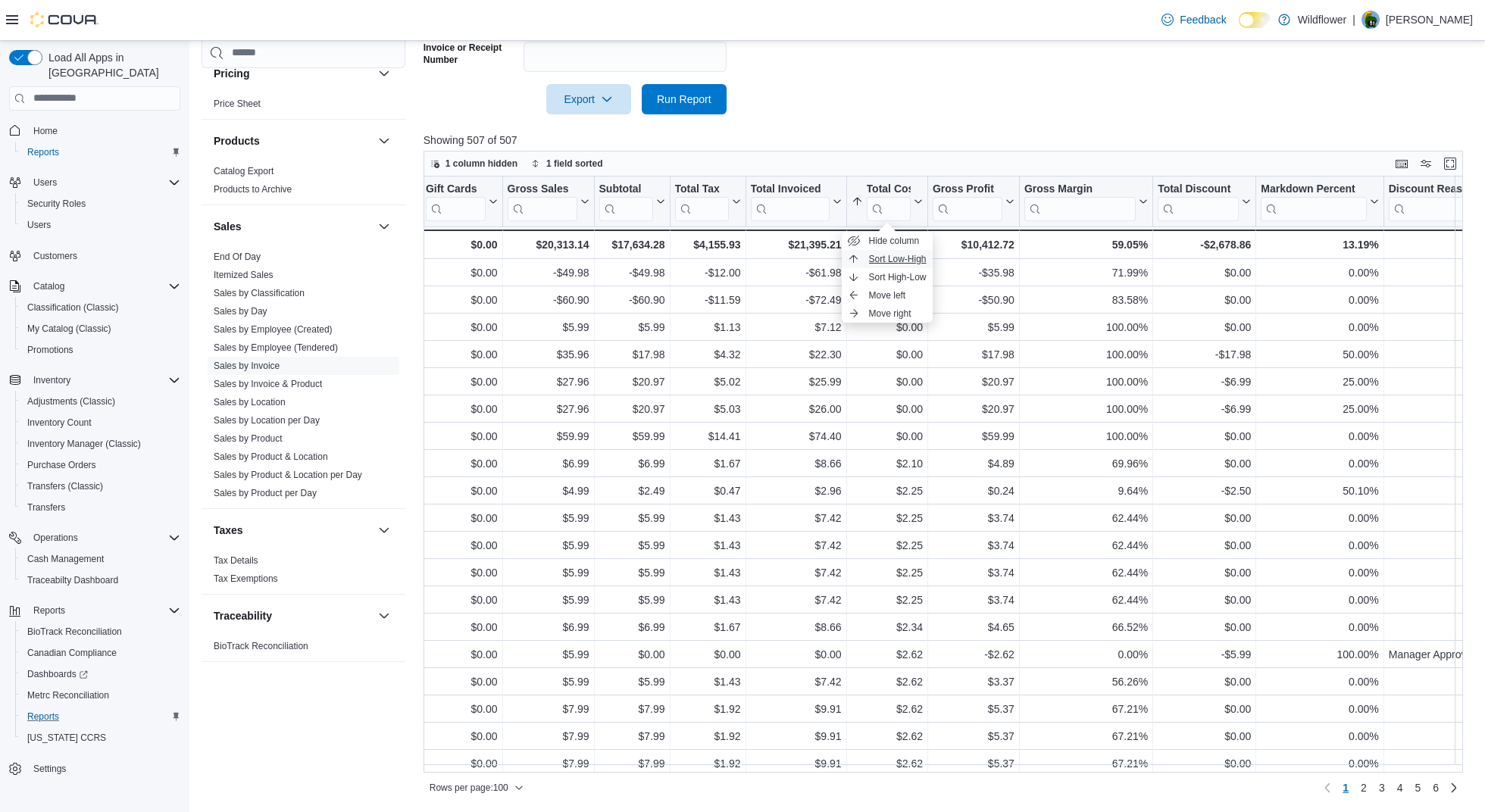
click at [905, 259] on span "Sort Low-High" at bounding box center [897, 258] width 57 height 12
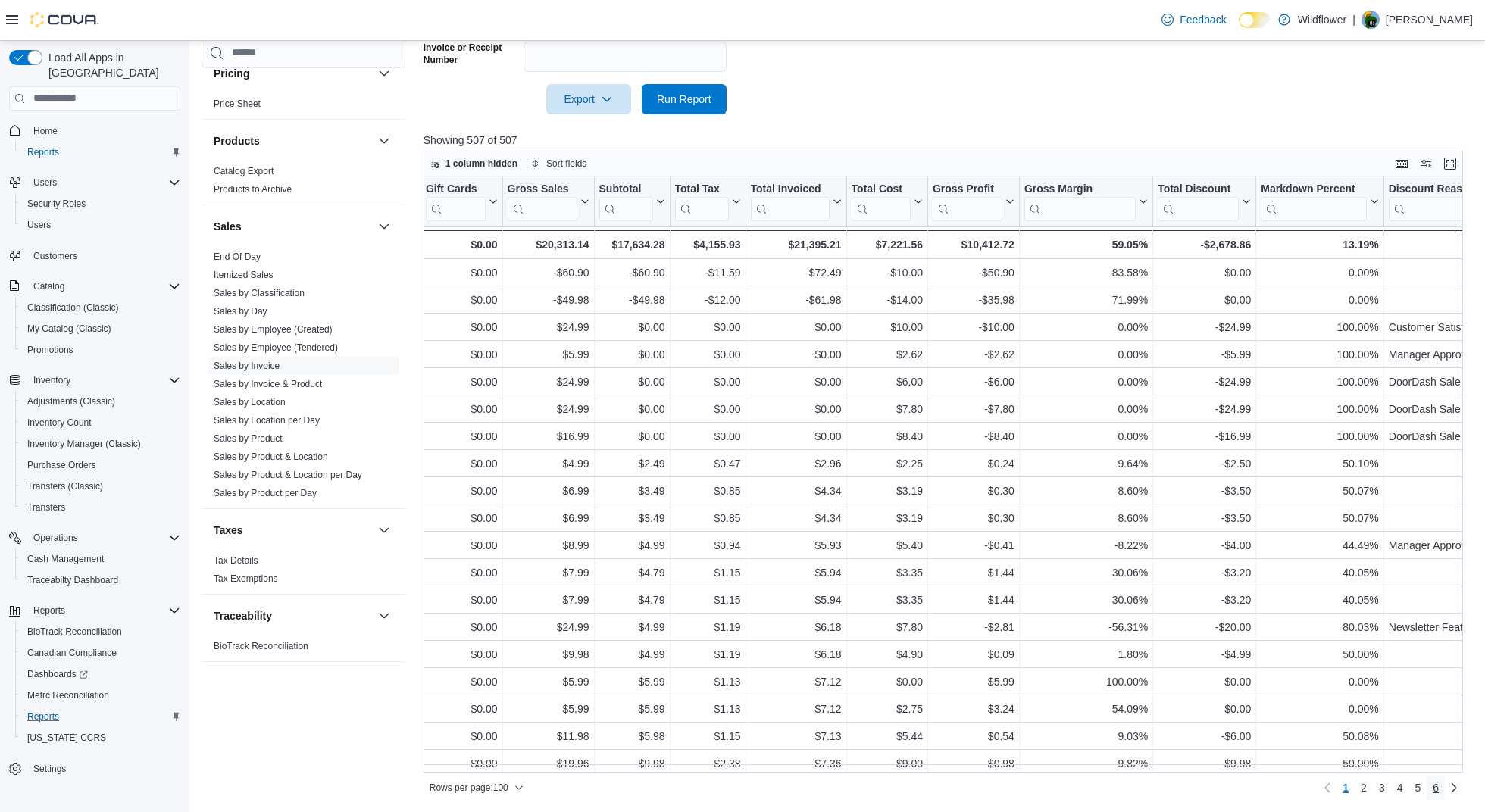
click at [1223, 790] on link "6" at bounding box center [1436, 787] width 19 height 24
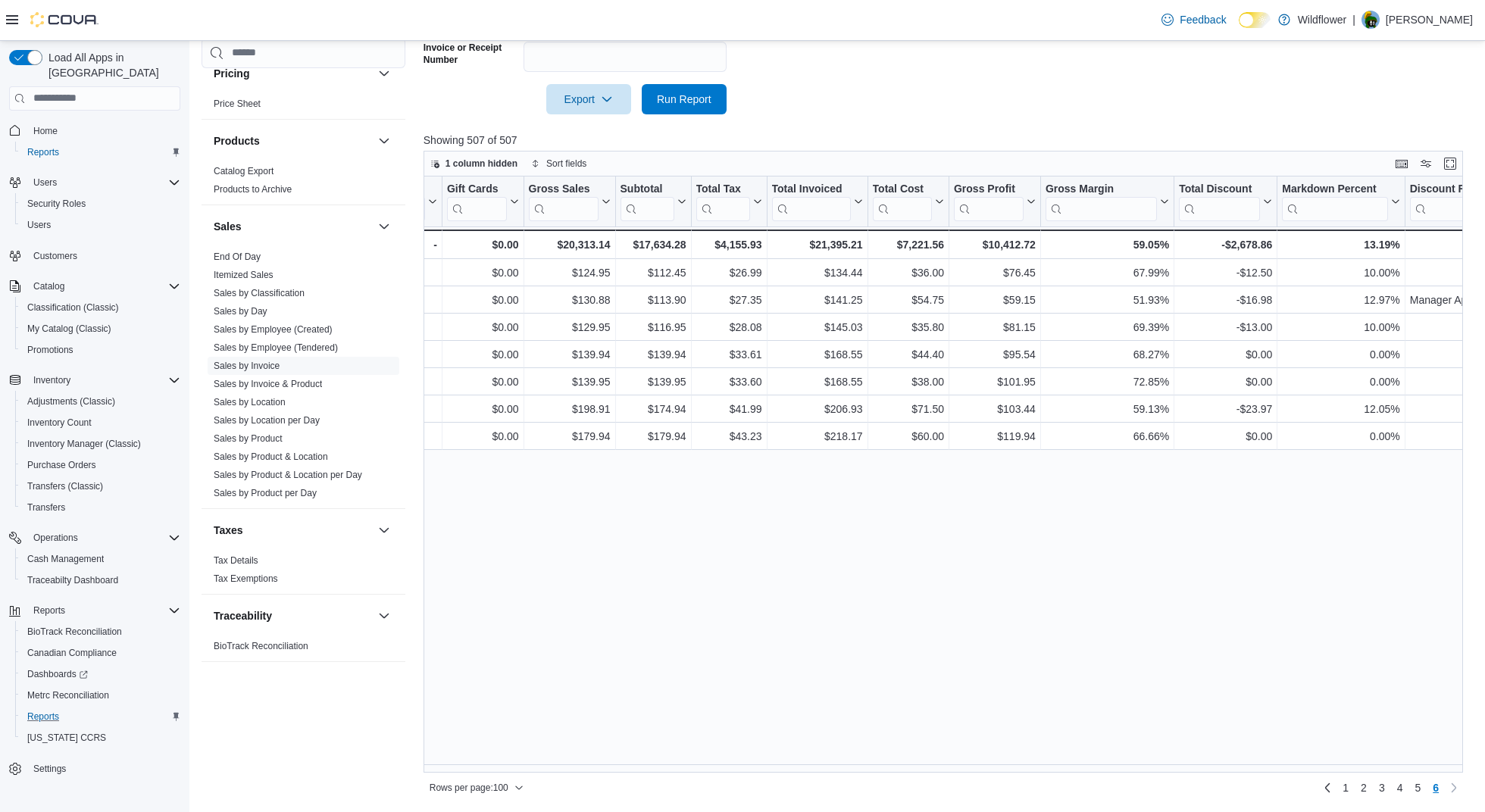
scroll to position [0, 865]
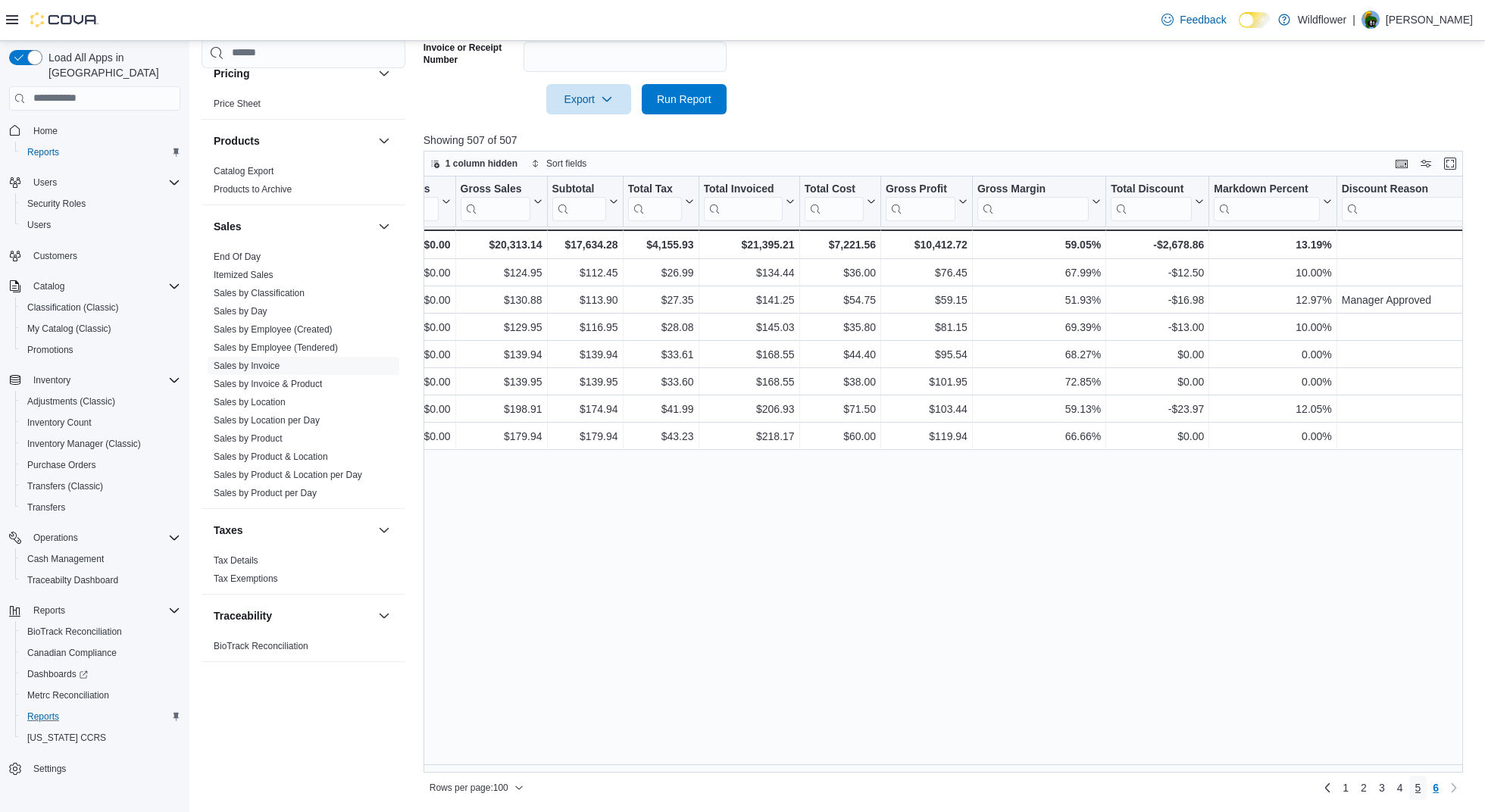
click at [1223, 784] on span "5" at bounding box center [1417, 787] width 6 height 15
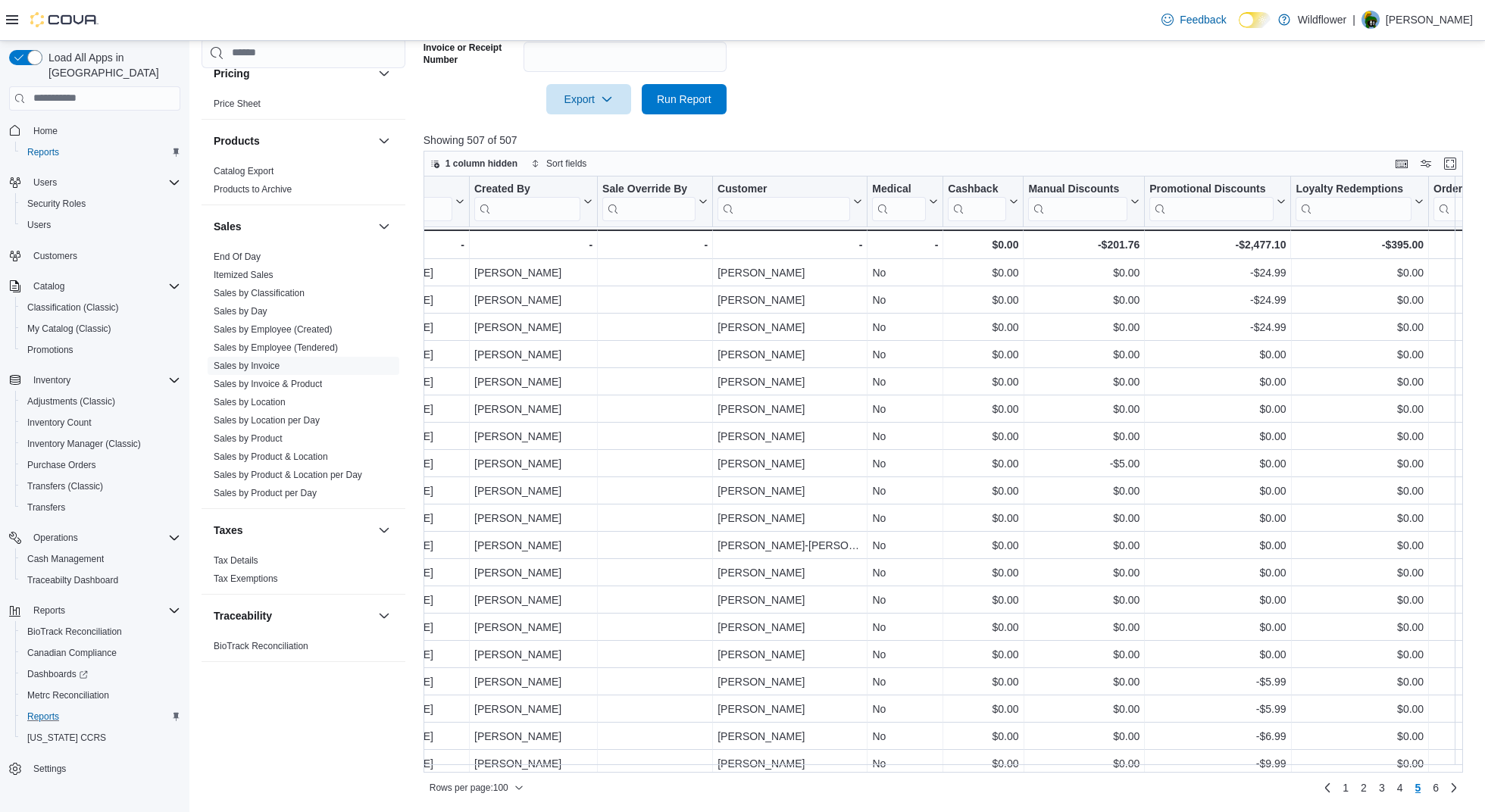
scroll to position [0, 2131]
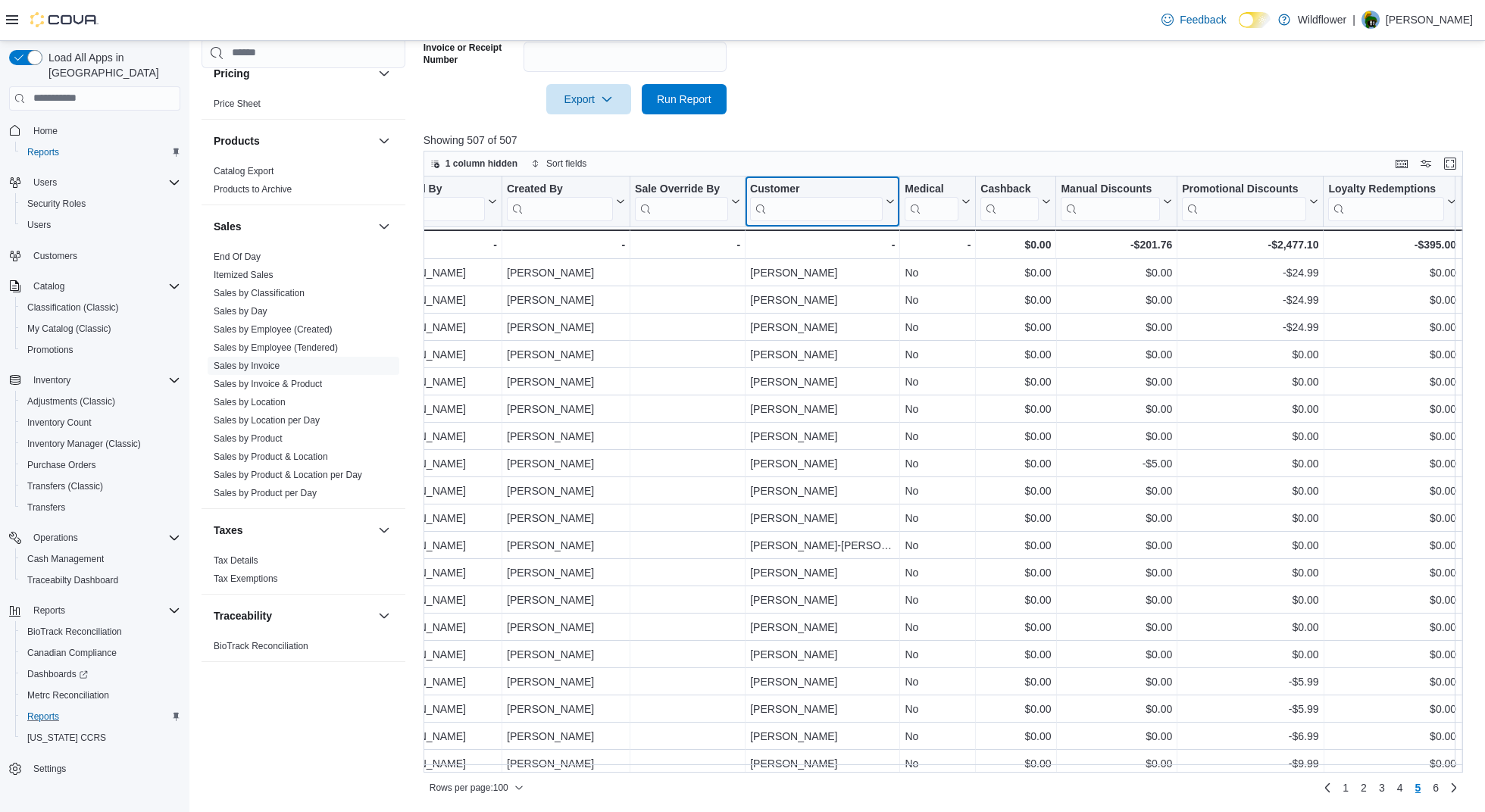
click at [891, 203] on icon at bounding box center [889, 201] width 6 height 4
click at [834, 256] on span "Sort A-Z" at bounding box center [823, 258] width 31 height 12
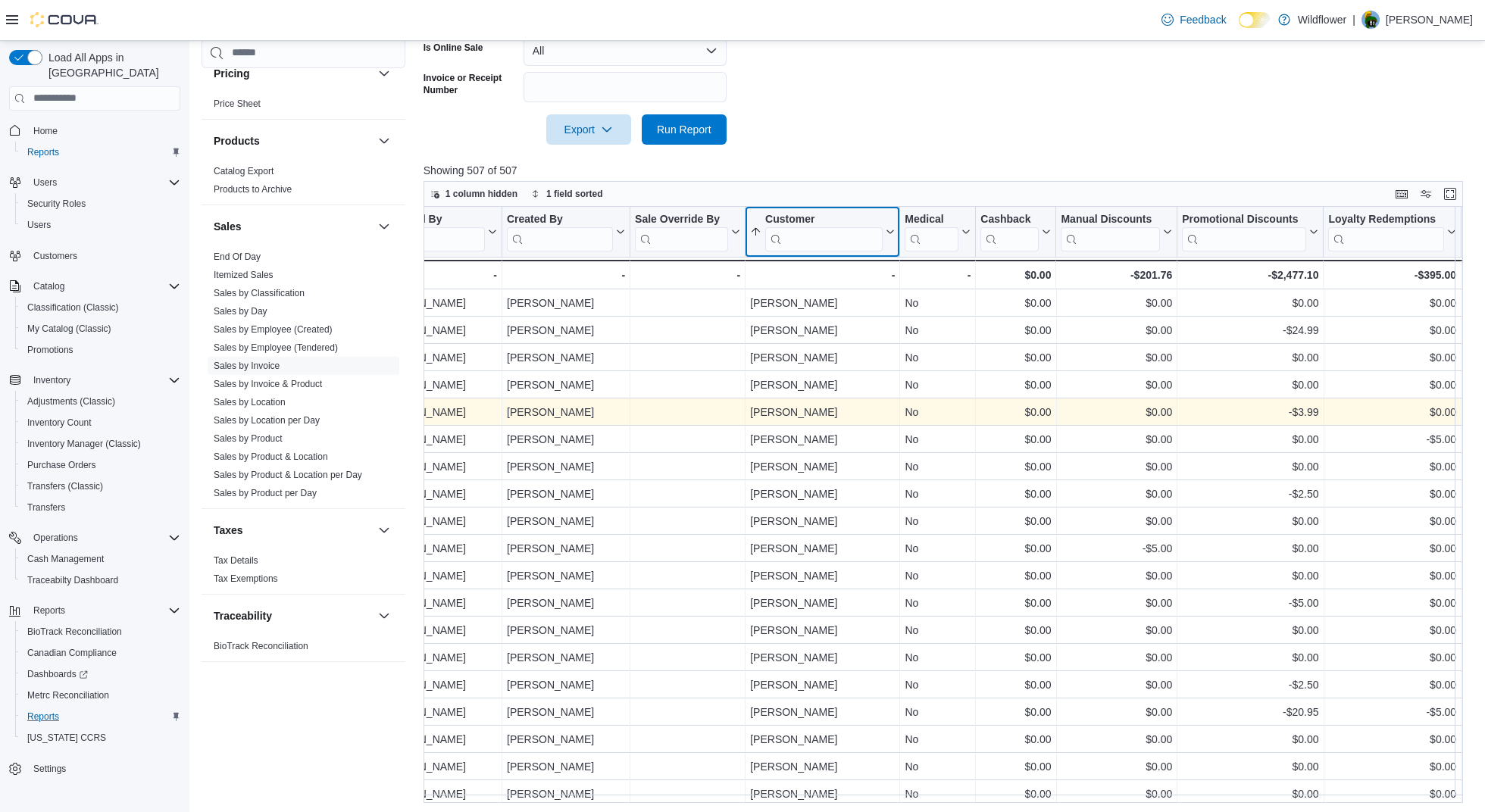
scroll to position [525, 0]
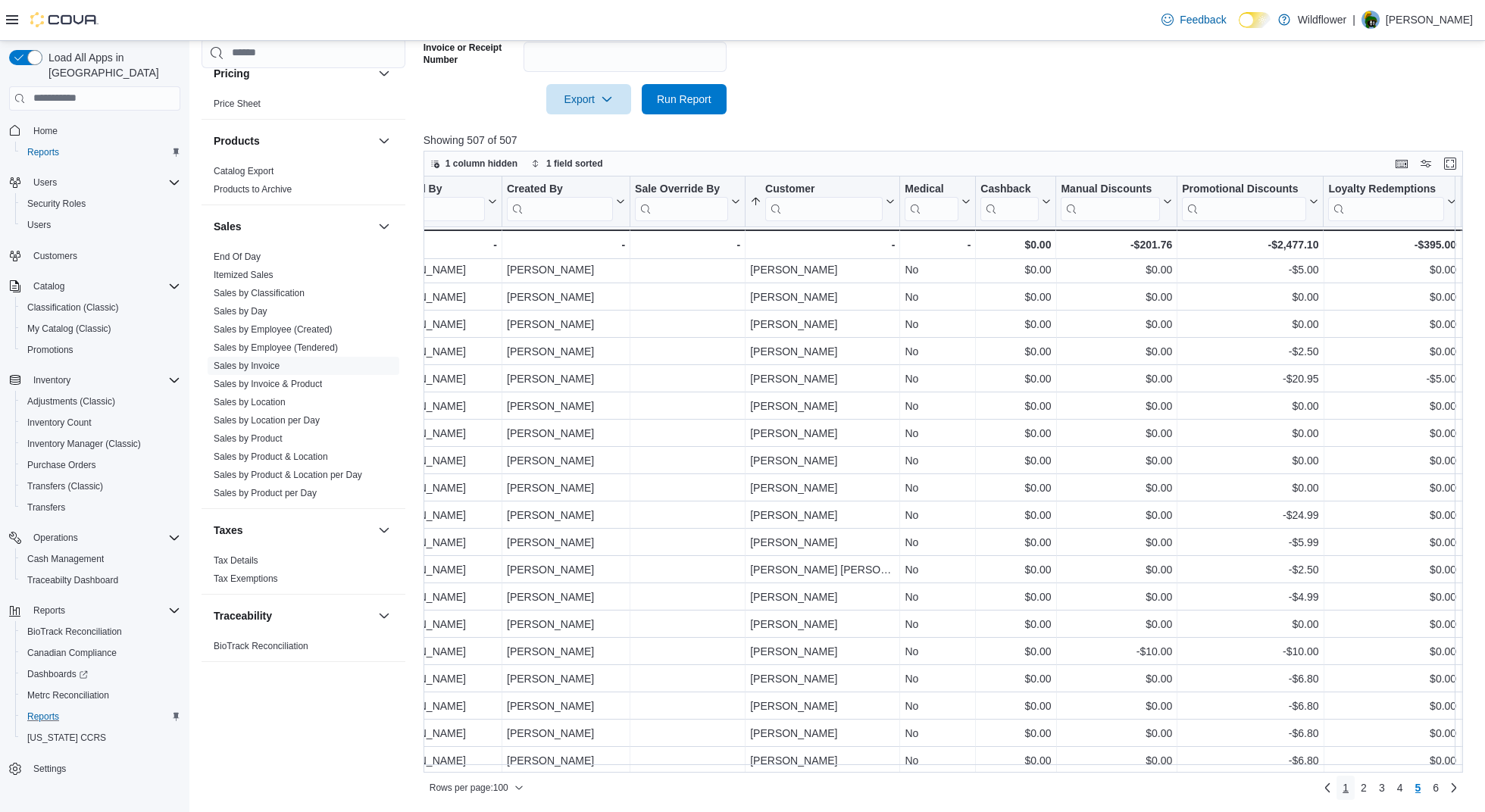
click at [1223, 785] on link "1" at bounding box center [1345, 787] width 19 height 24
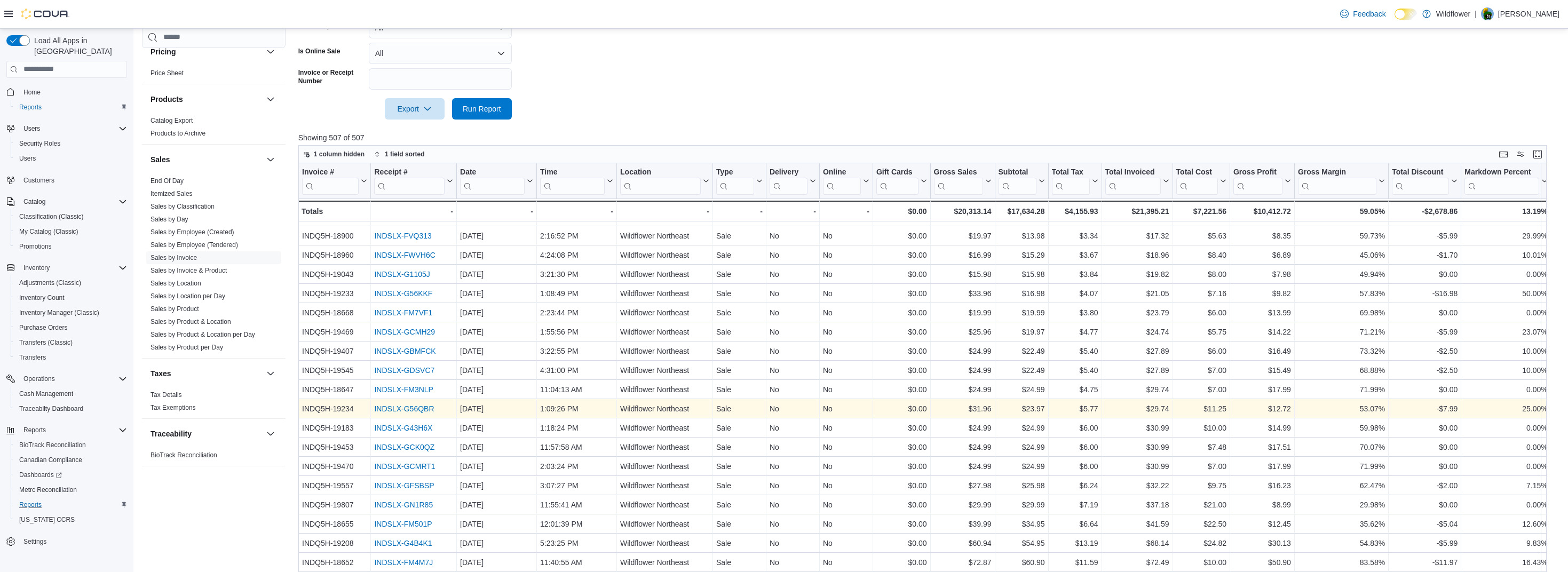
scroll to position [213, 0]
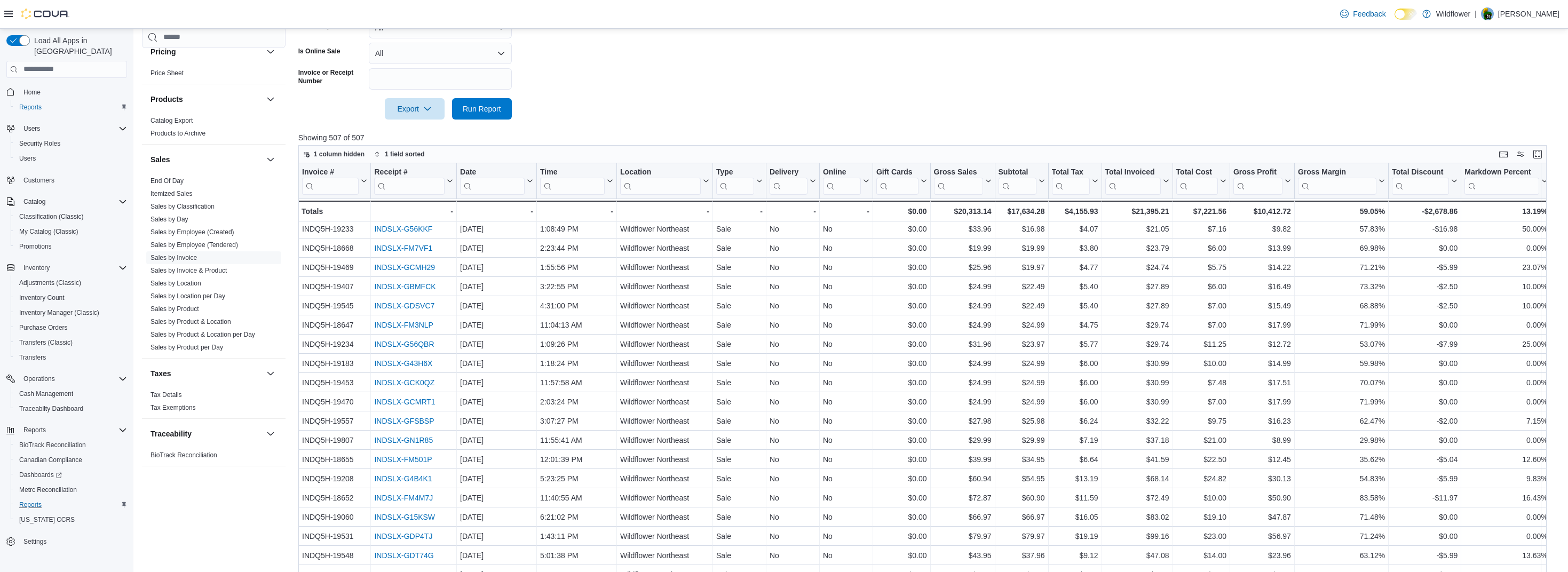
click at [826, 125] on div at bounding box center [929, 126] width 1262 height 13
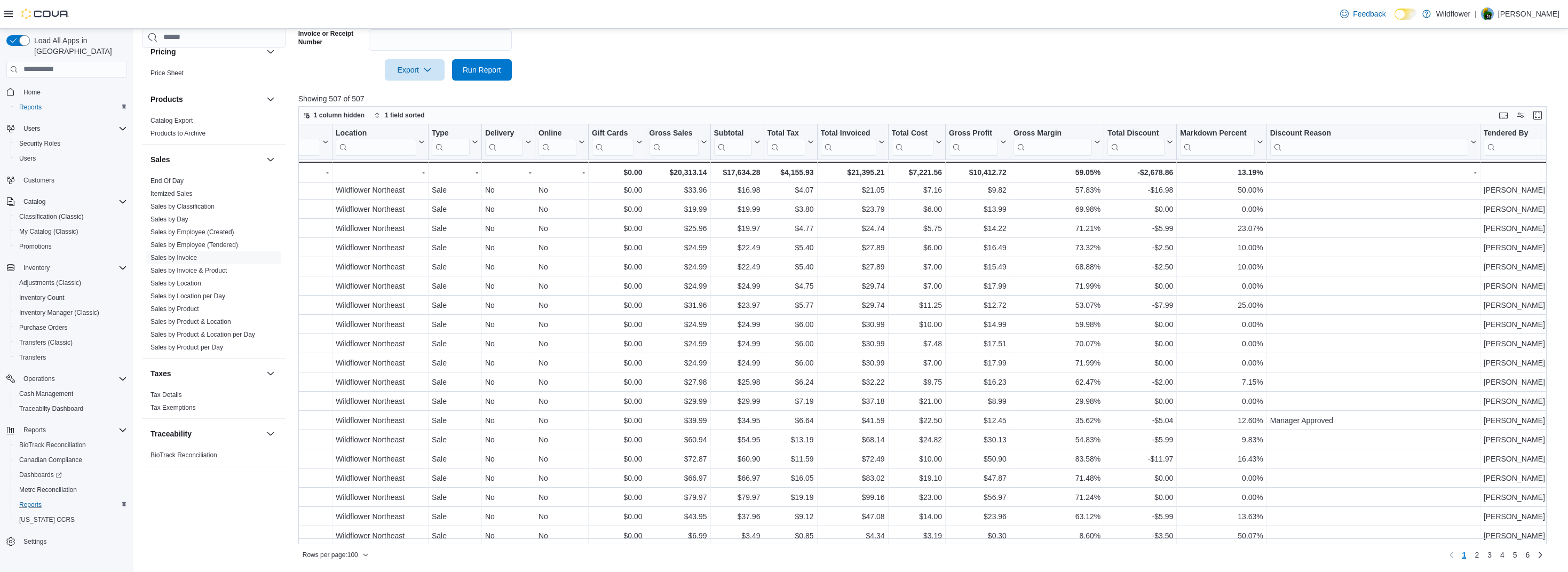
scroll to position [213, 323]
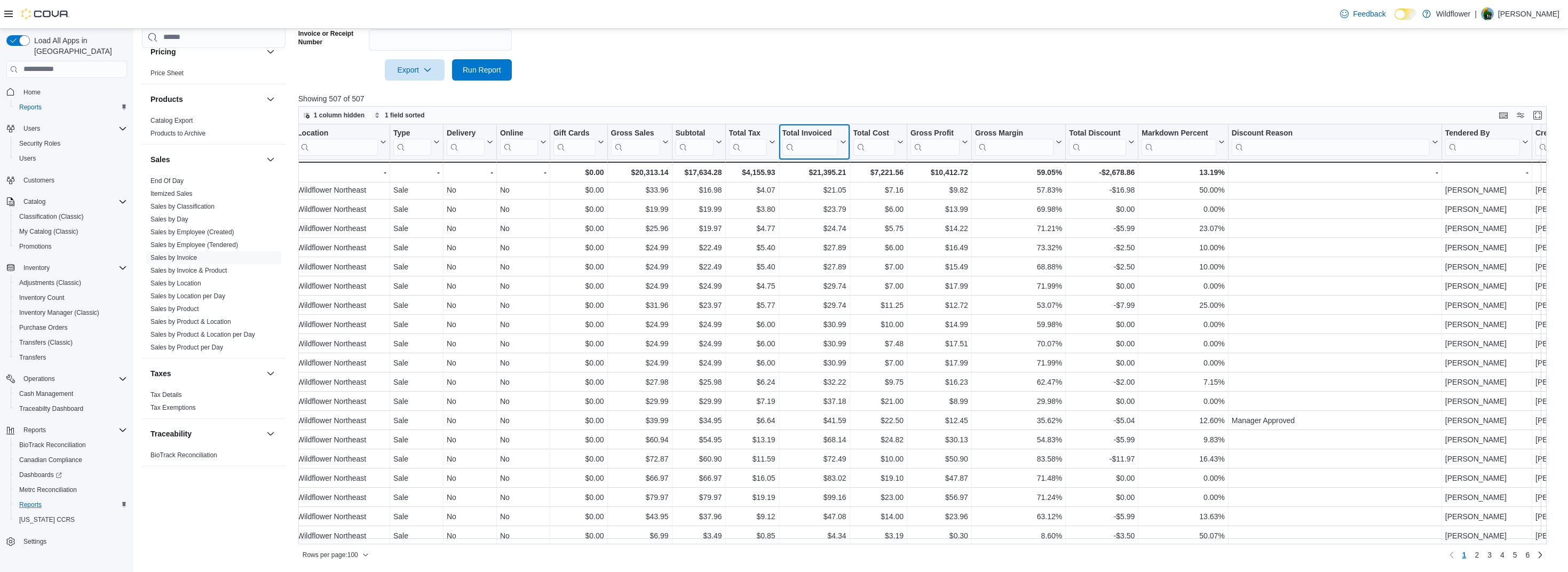
click at [840, 141] on icon at bounding box center [842, 141] width 5 height 3
click at [823, 184] on span "Sort Low-High" at bounding box center [821, 182] width 40 height 8
click at [357, 552] on span "Rows per page : 100" at bounding box center [330, 554] width 55 height 8
drag, startPoint x: 372, startPoint y: 553, endPoint x: 400, endPoint y: 556, distance: 28.2
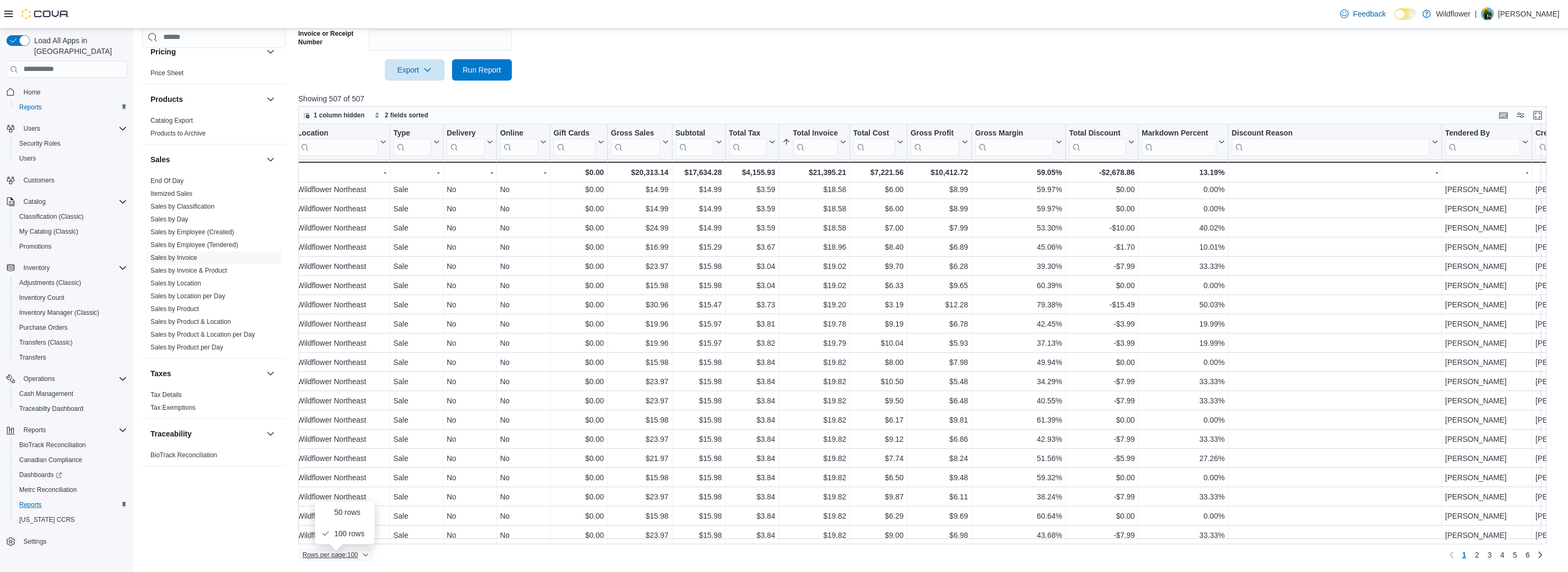
click at [372, 554] on button "Rows per page : 100" at bounding box center [336, 555] width 75 height 13
click at [862, 556] on span "2" at bounding box center [1477, 554] width 5 height 10
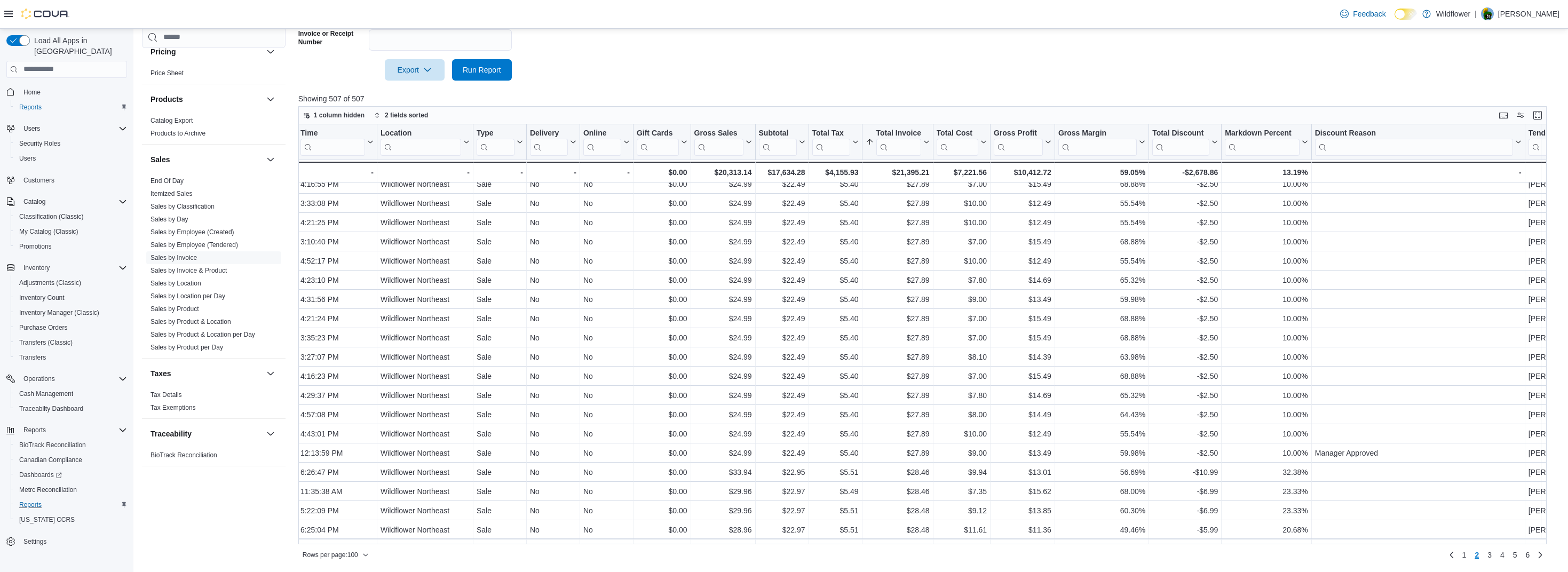
scroll to position [1564, 240]
click at [862, 555] on span "3" at bounding box center [1490, 554] width 5 height 10
click at [862, 552] on link "4" at bounding box center [1503, 554] width 13 height 17
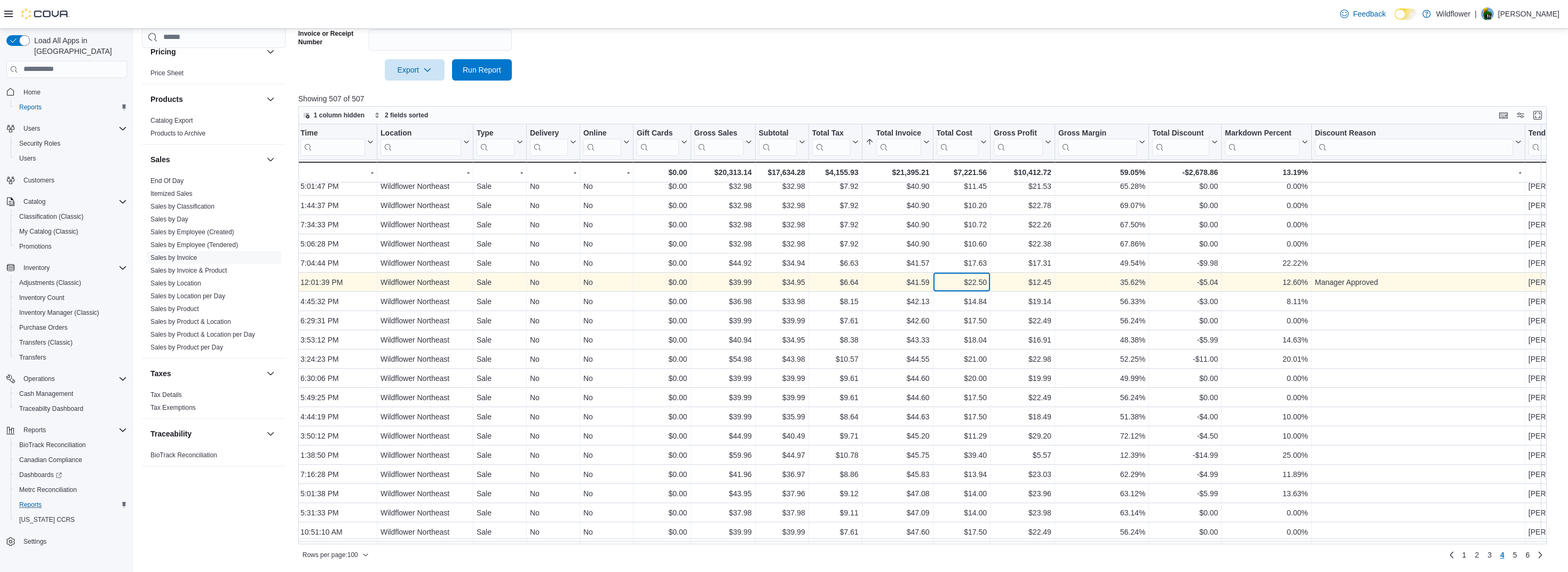
click at [862, 284] on div "$22.50" at bounding box center [961, 282] width 50 height 13
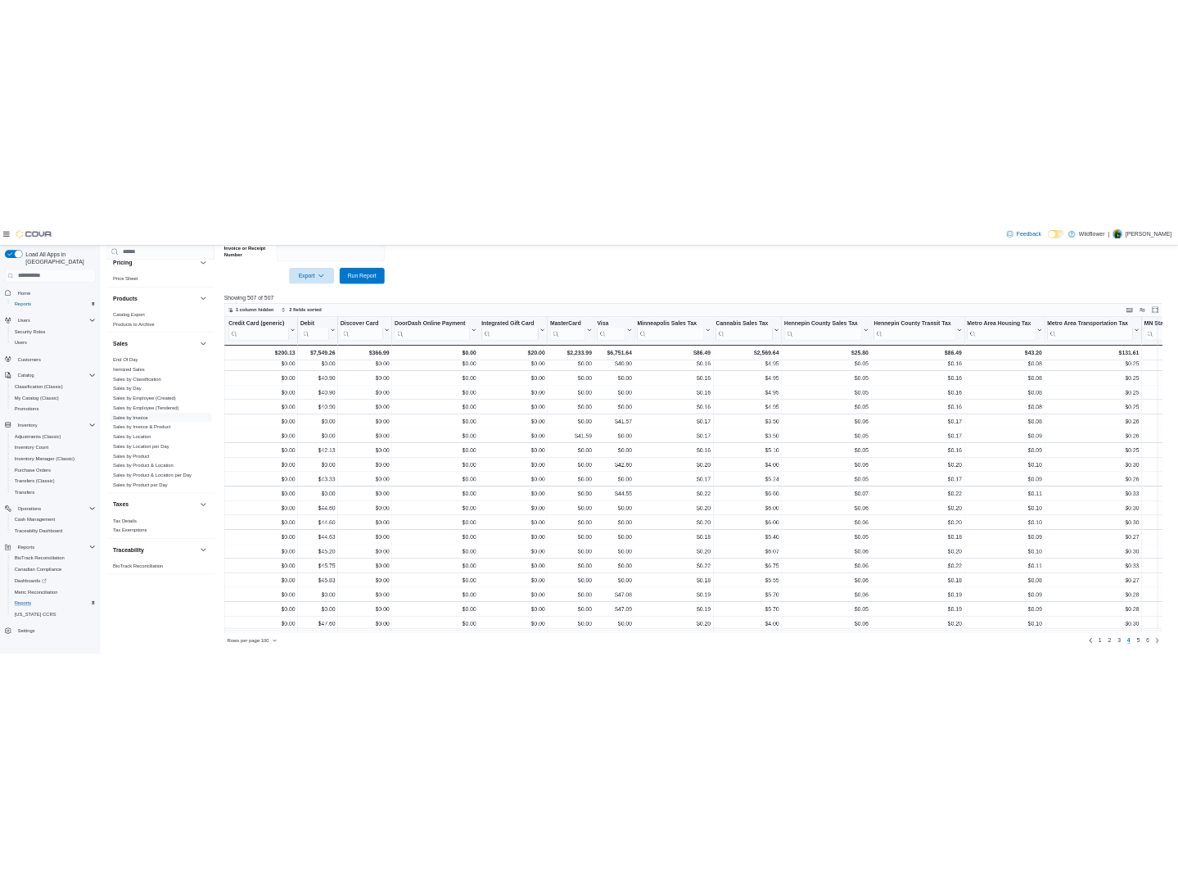
scroll to position [598, 4003]
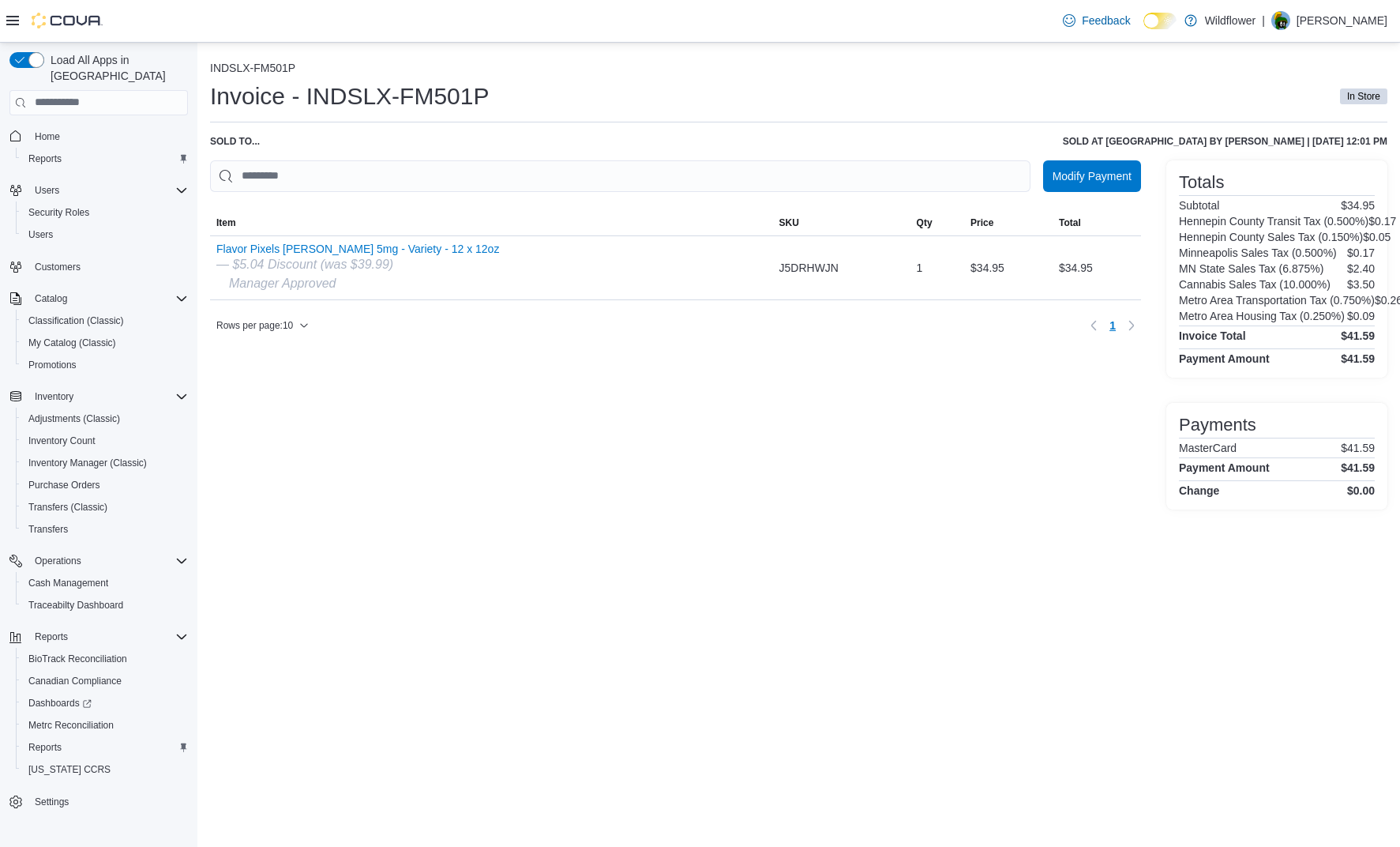
click at [236, 141] on div "Sold to ..." at bounding box center [235, 141] width 50 height 13
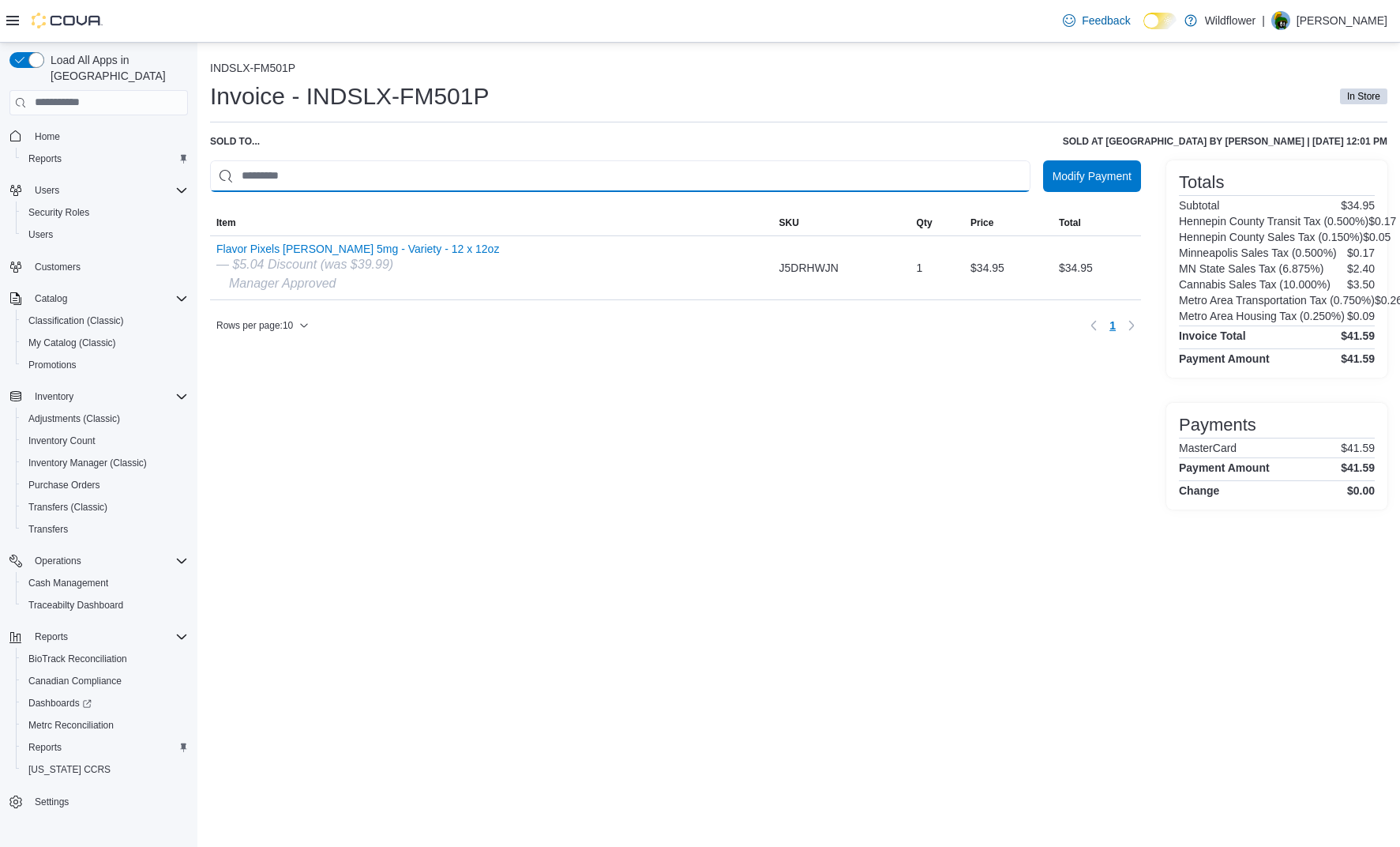
click at [280, 176] on input "This is a search bar. As you type, the results lower in the page will automatic…" at bounding box center [620, 176] width 821 height 32
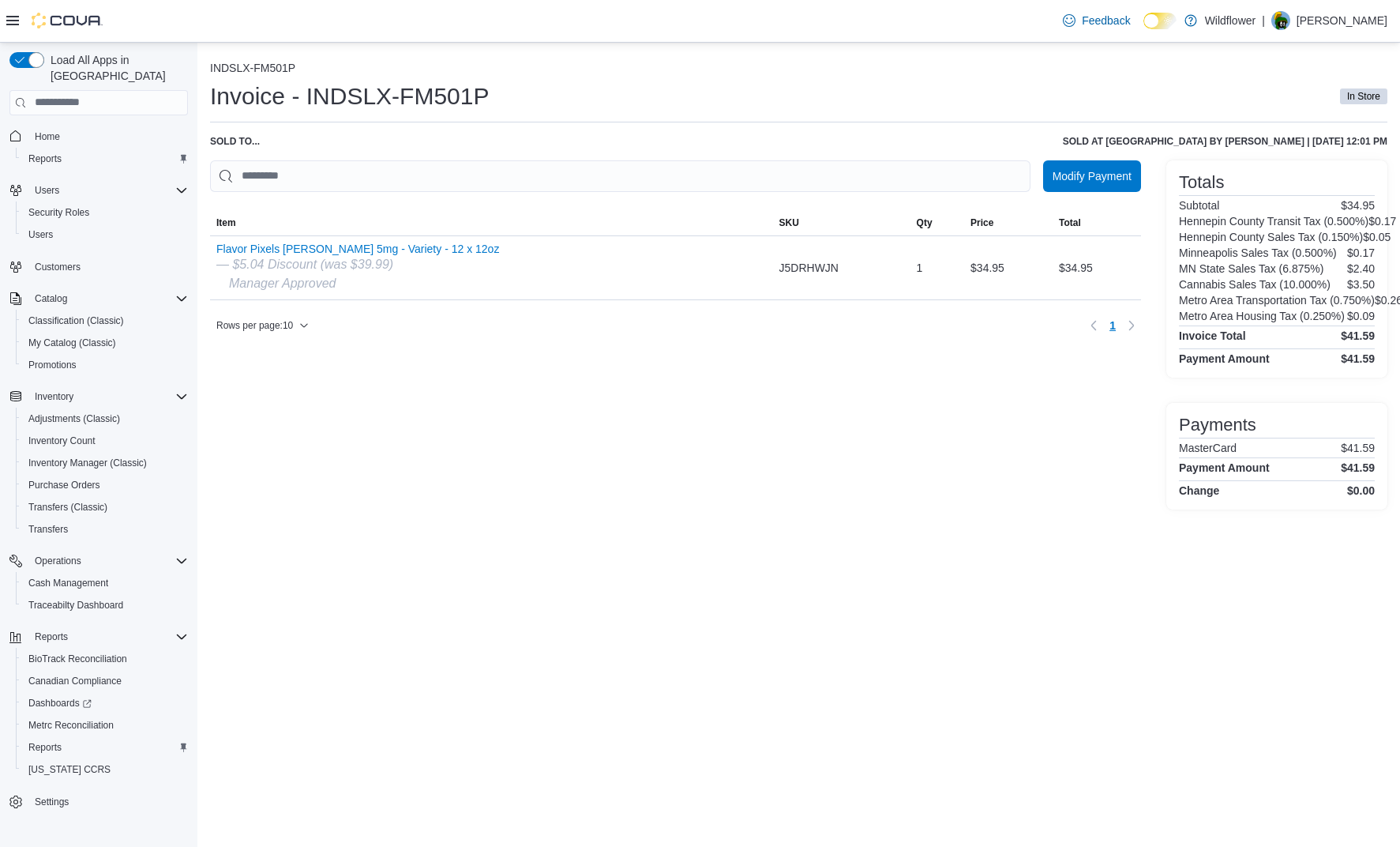
click at [382, 135] on div "Sold to ... Sold at Wildflower Northeast by Ricky Vue | June 28, 2025 12:01 PM" at bounding box center [798, 141] width 1177 height 13
click at [960, 78] on div "INDSLX-FM501P Invoice - INDSLX-FM501P In Store Sold to ... Sold at Wildflower N…" at bounding box center [798, 286] width 1177 height 448
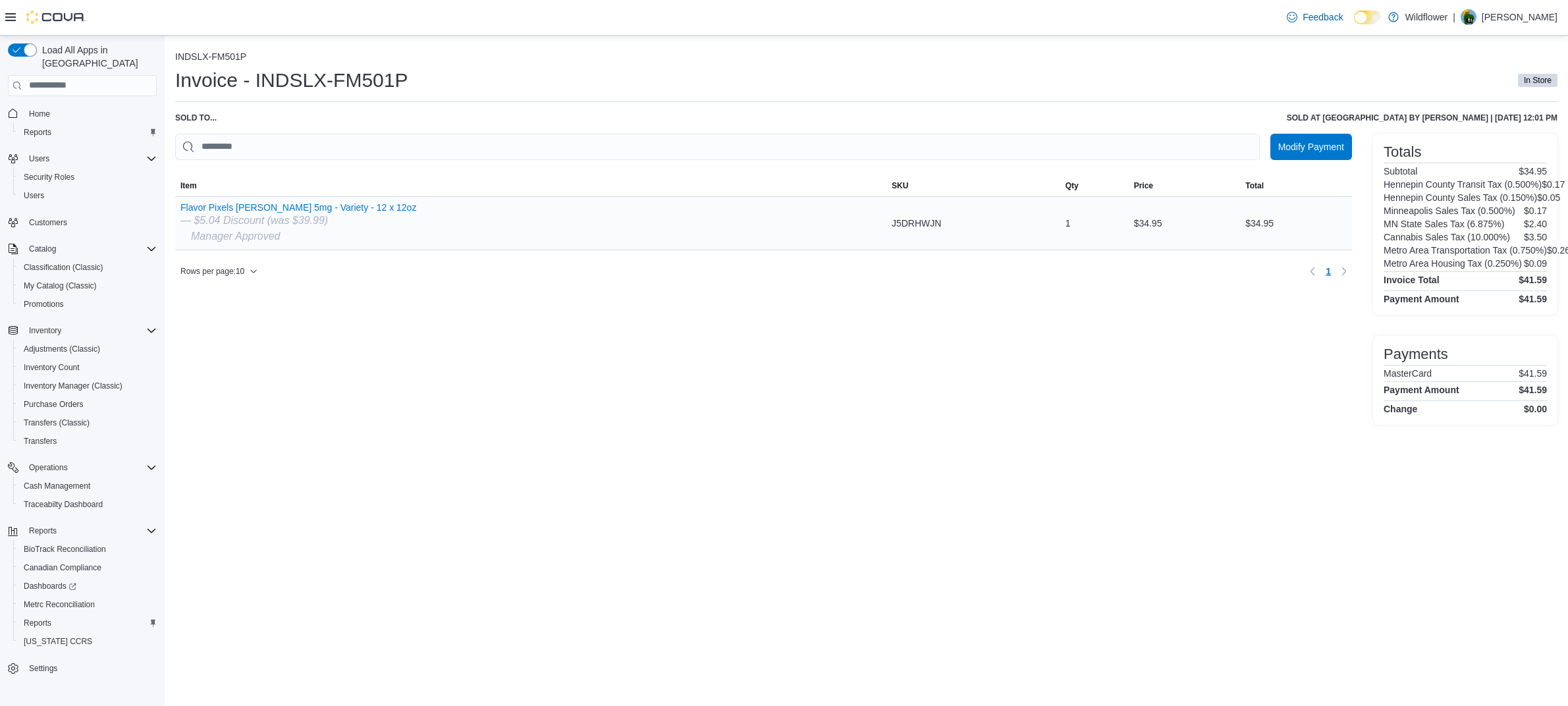
click at [892, 225] on span "J5DRHWJN" at bounding box center [916, 224] width 49 height 16
click at [278, 205] on button "Flavor Pixels Seltzer 5mg - Variety - 12 x 12oz" at bounding box center [298, 207] width 236 height 10
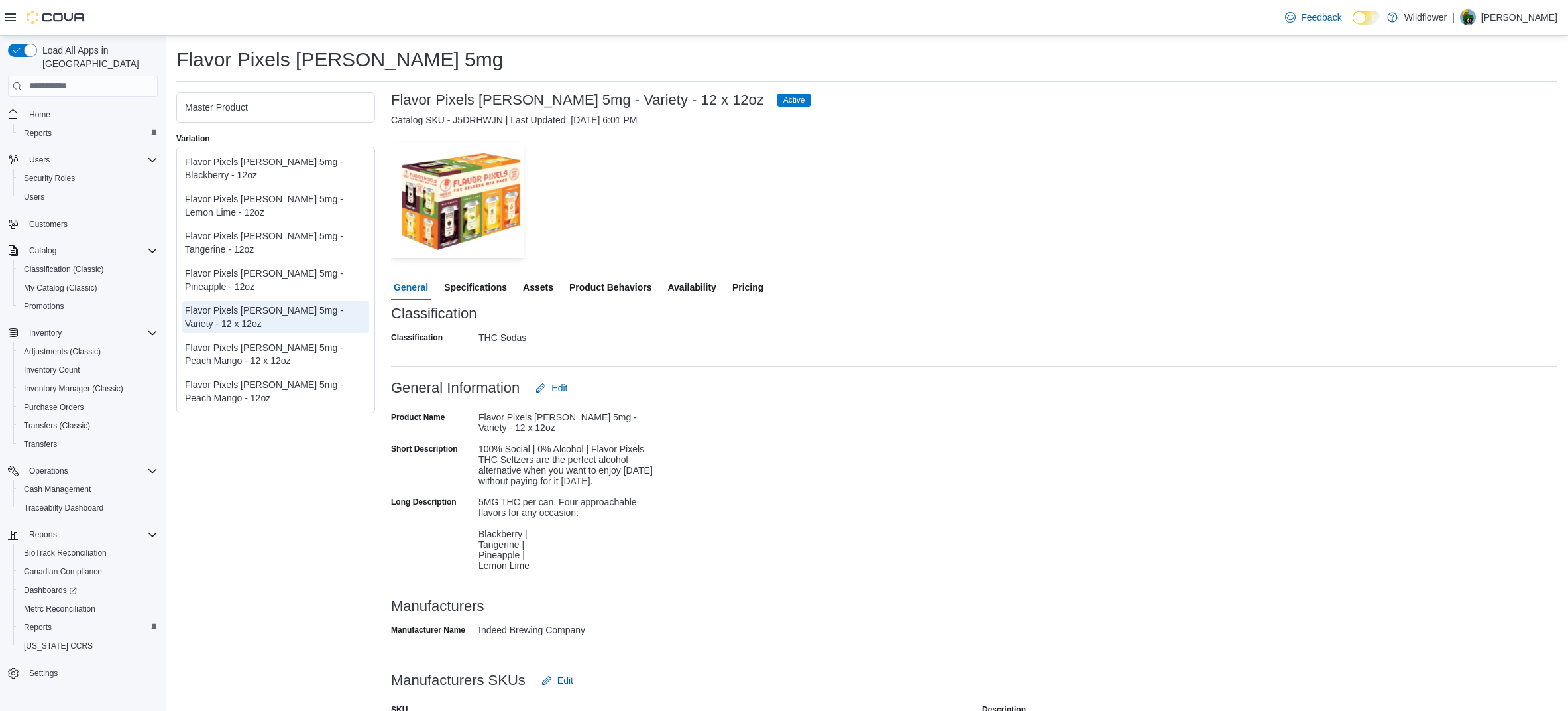
click at [742, 287] on span "Pricing" at bounding box center [748, 287] width 31 height 27
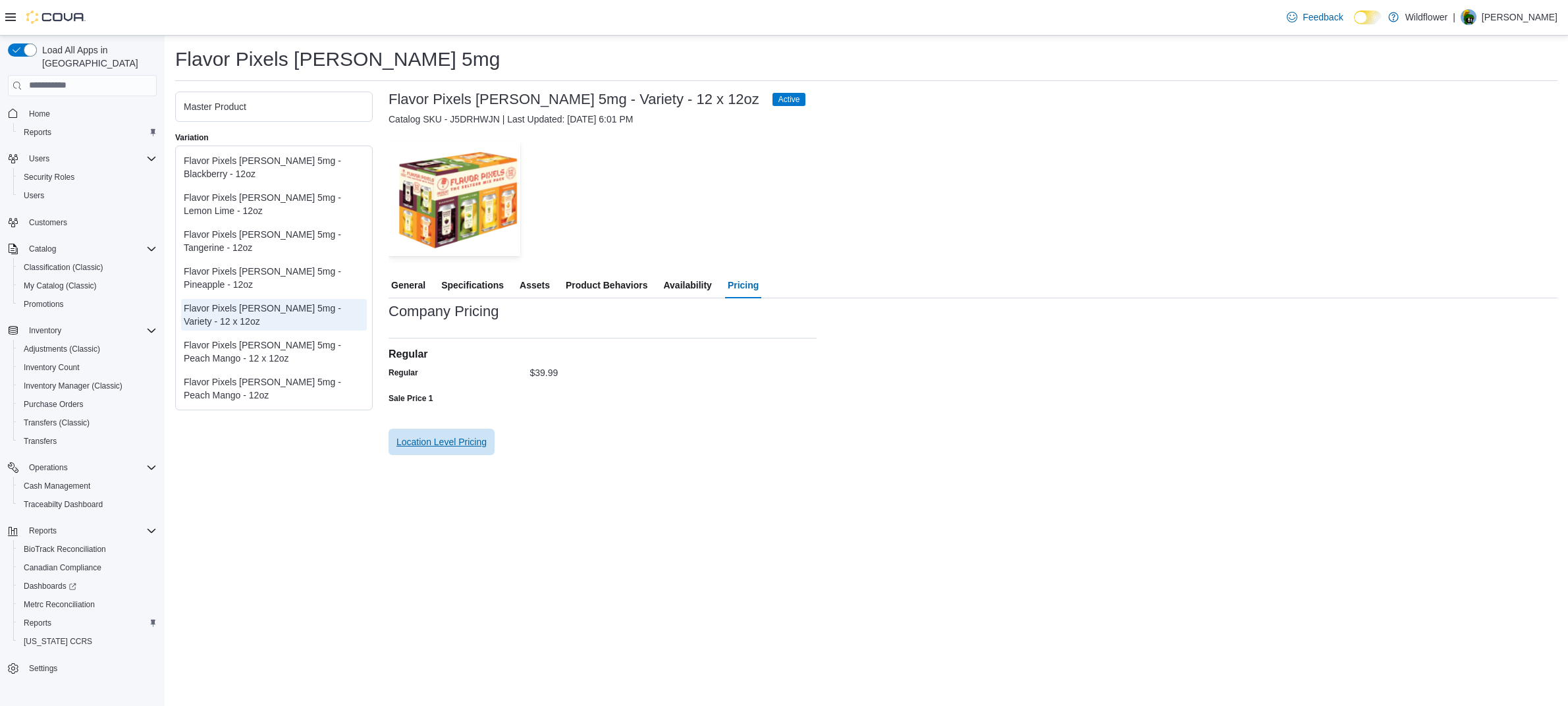
click at [447, 439] on span "Location Level Pricing" at bounding box center [442, 441] width 90 height 13
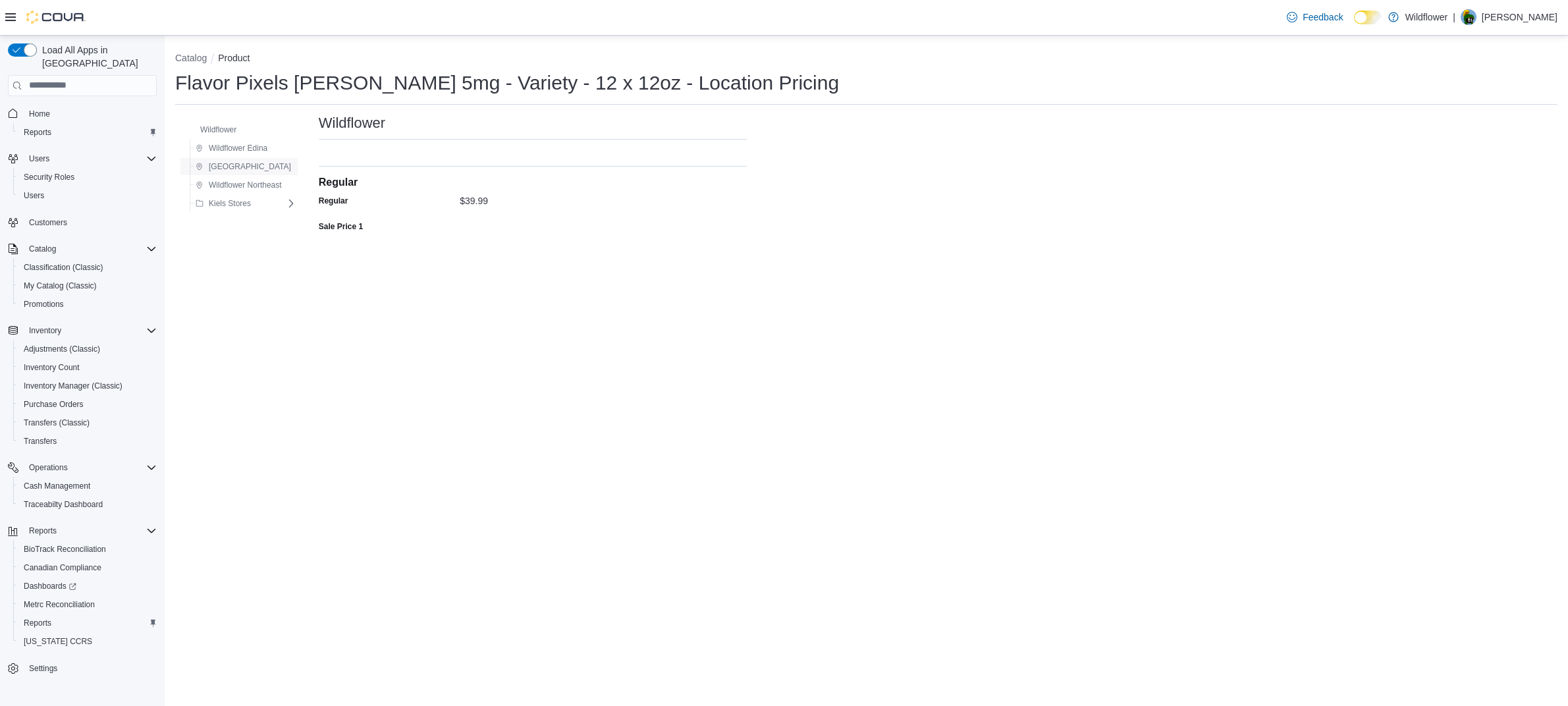
click at [247, 159] on span "Wildflower North Loop" at bounding box center [243, 166] width 96 height 16
click at [249, 150] on span "Wildflower Edina" at bounding box center [238, 148] width 59 height 10
click at [245, 180] on span "Wildflower Northeast" at bounding box center [245, 185] width 73 height 10
click at [256, 205] on button "Kiels Stores" at bounding box center [224, 203] width 66 height 16
